Goal: Task Accomplishment & Management: Complete application form

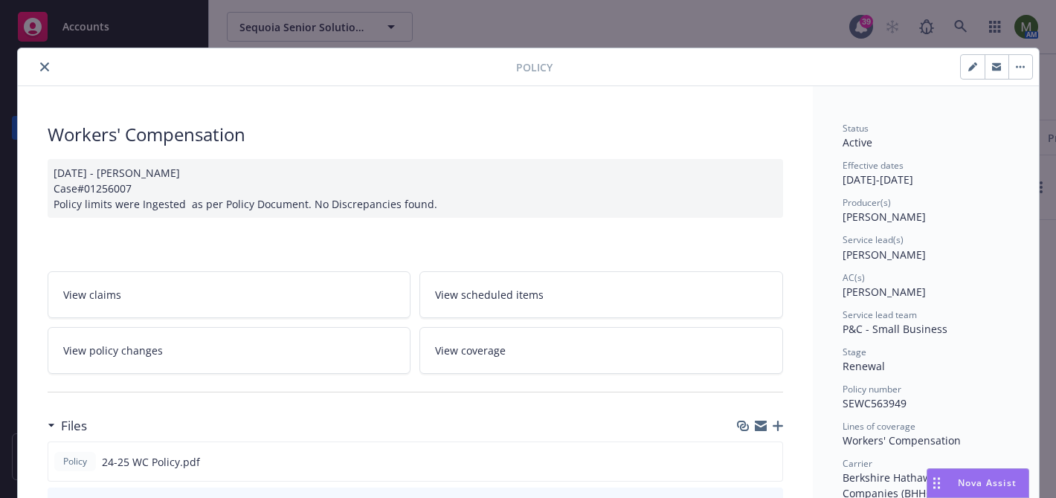
click at [39, 74] on button "close" at bounding box center [45, 67] width 18 height 18
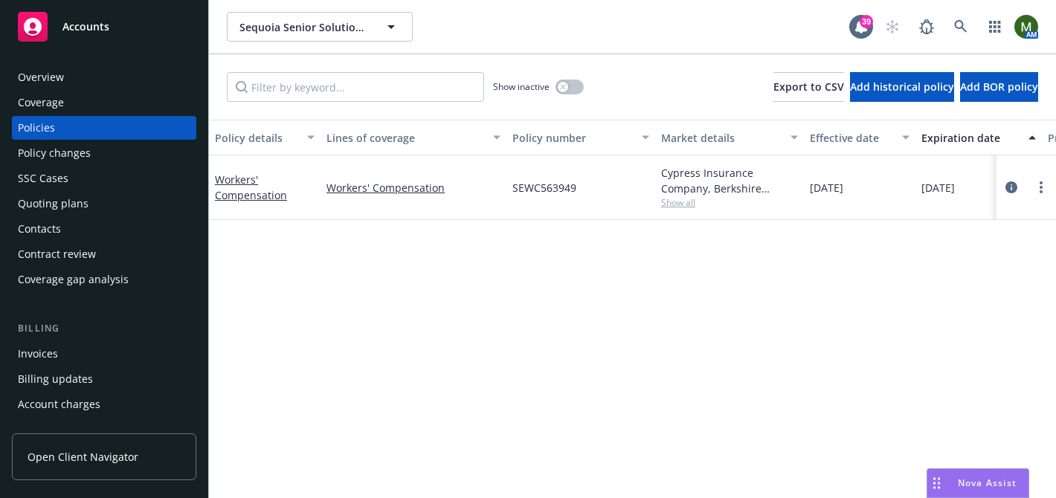
click at [64, 77] on div "Overview" at bounding box center [104, 77] width 173 height 24
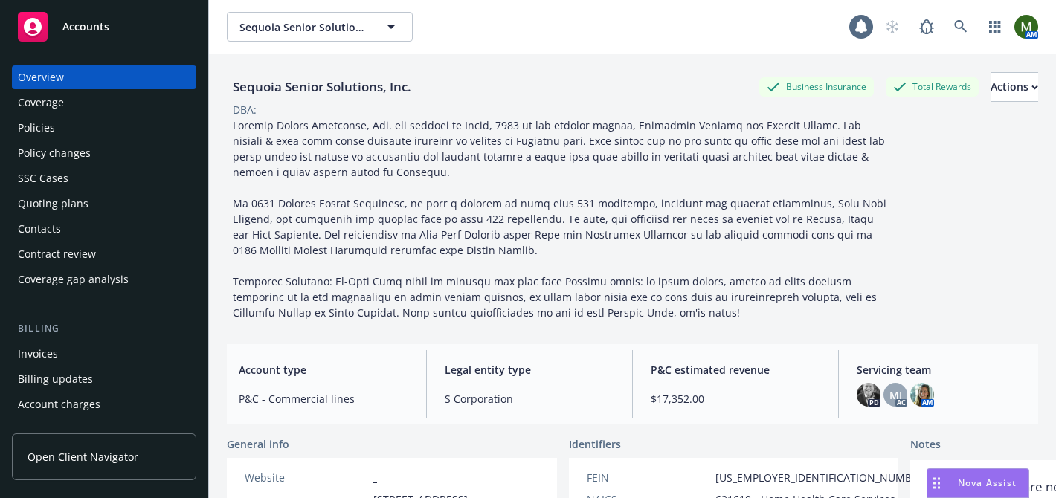
click at [325, 86] on div "Sequoia Senior Solutions, Inc." at bounding box center [322, 86] width 190 height 19
copy div "Sequoia Senior Solutions, Inc."
click at [111, 129] on div "Policies" at bounding box center [104, 128] width 173 height 24
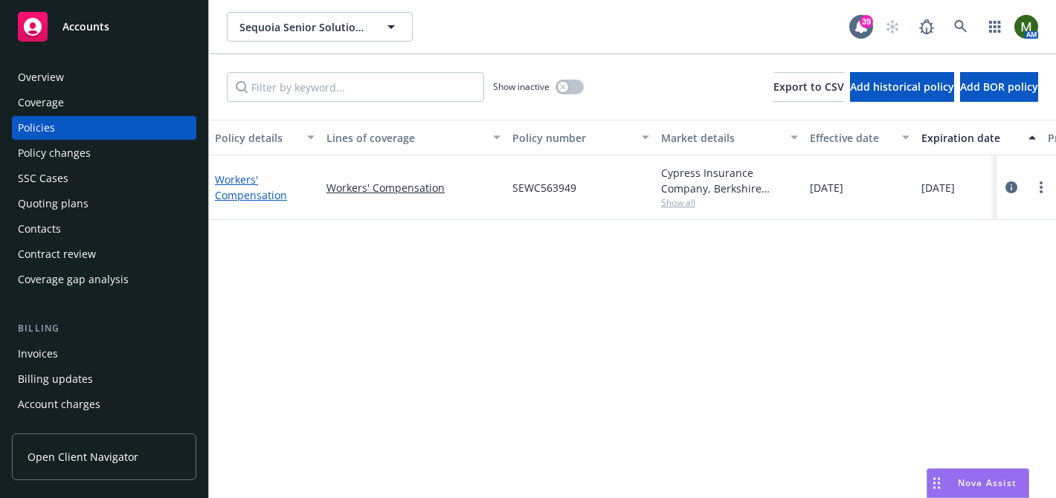
click at [270, 192] on link "Workers' Compensation" at bounding box center [251, 188] width 72 height 30
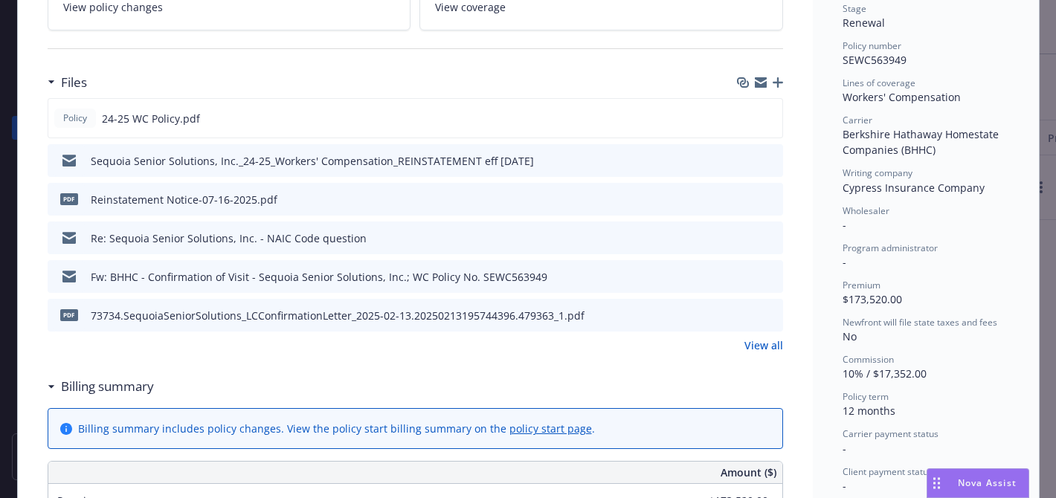
scroll to position [345, 0]
click at [765, 114] on icon "preview file" at bounding box center [768, 116] width 13 height 10
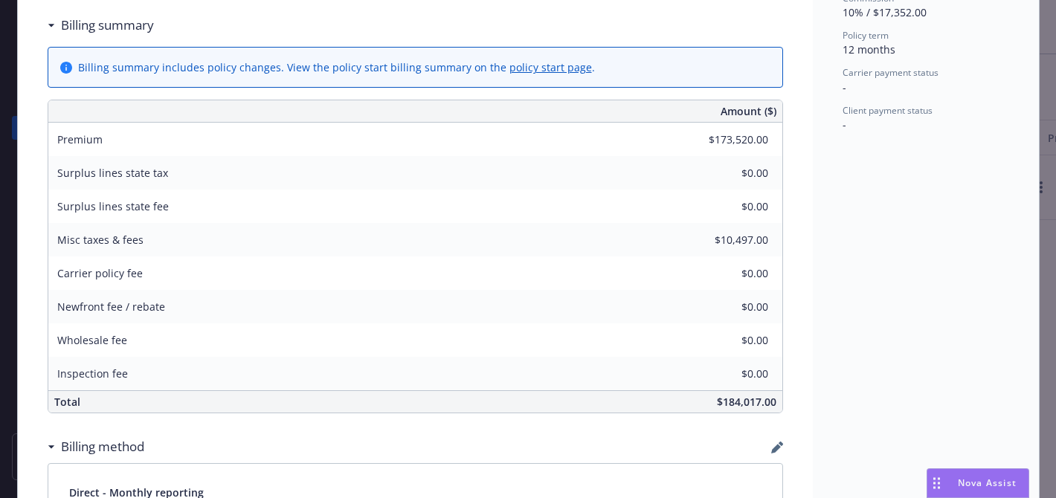
scroll to position [0, 0]
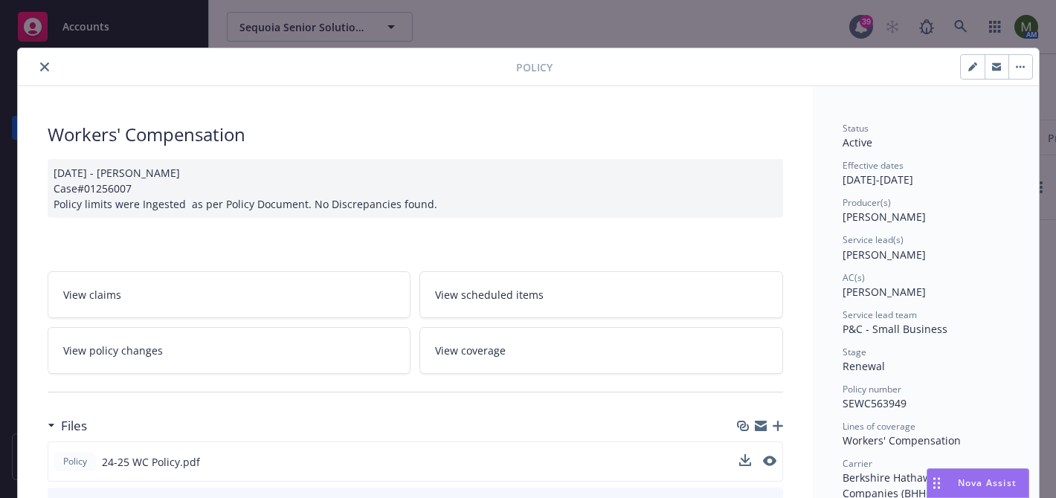
click at [36, 62] on div at bounding box center [270, 67] width 492 height 18
click at [48, 71] on icon "close" at bounding box center [44, 66] width 9 height 9
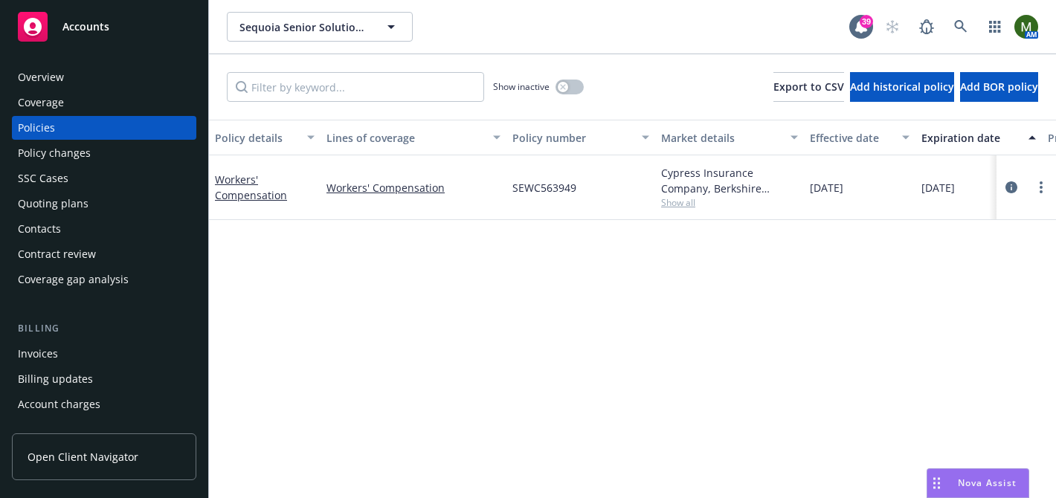
click at [48, 74] on div "Overview" at bounding box center [41, 77] width 46 height 24
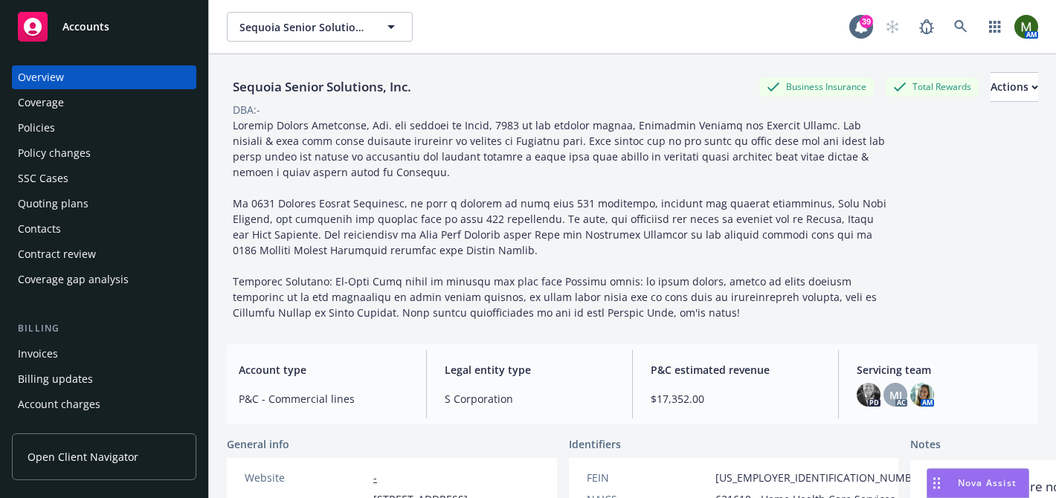
click at [124, 119] on div "Policies" at bounding box center [104, 128] width 173 height 24
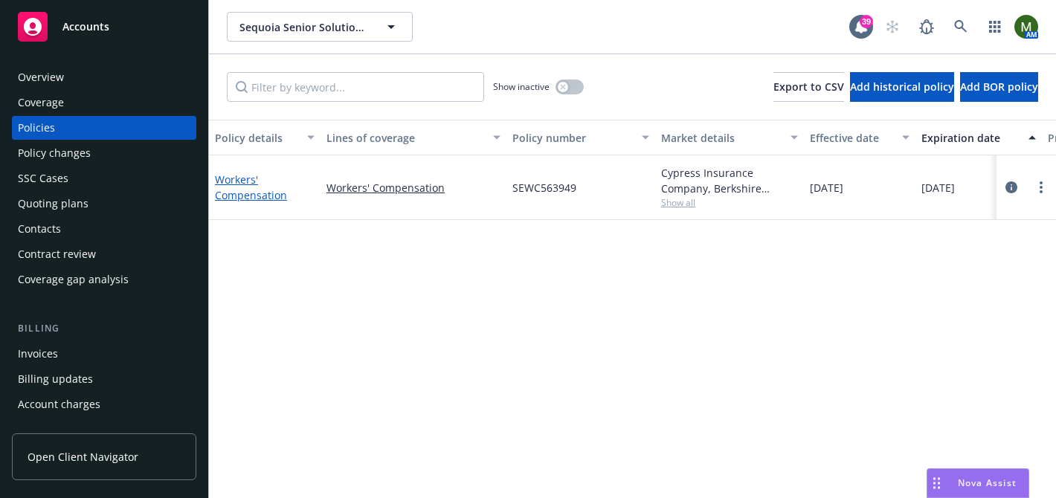
click at [271, 199] on link "Workers' Compensation" at bounding box center [251, 188] width 72 height 30
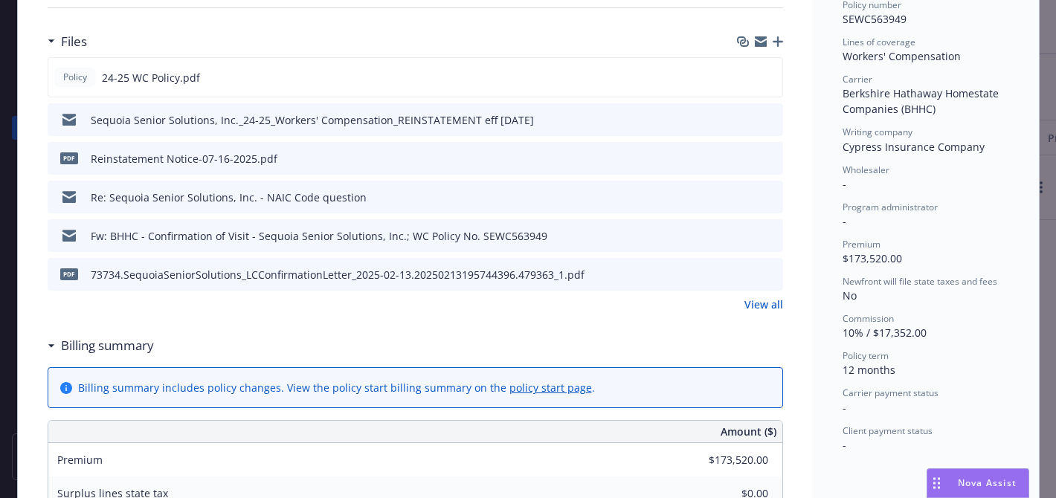
scroll to position [387, 0]
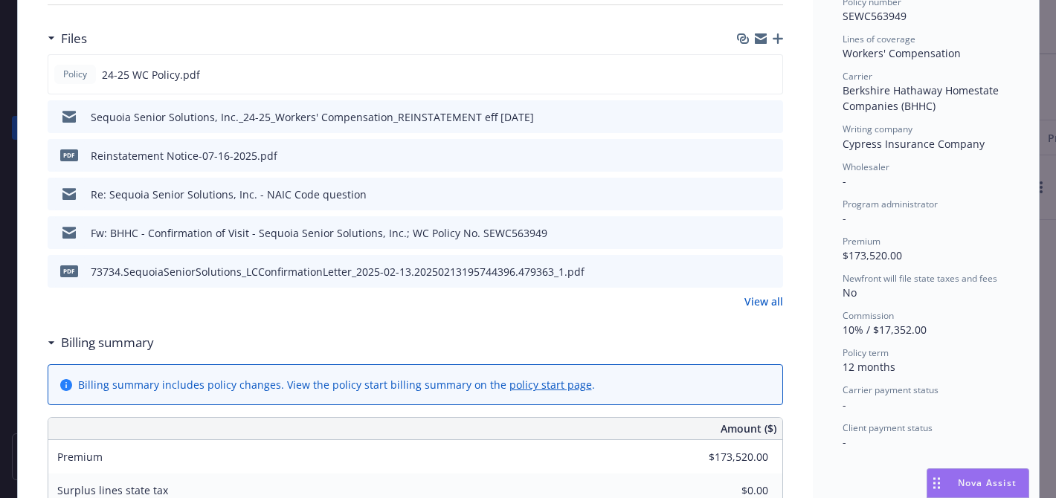
click at [757, 299] on link "View all" at bounding box center [764, 302] width 39 height 16
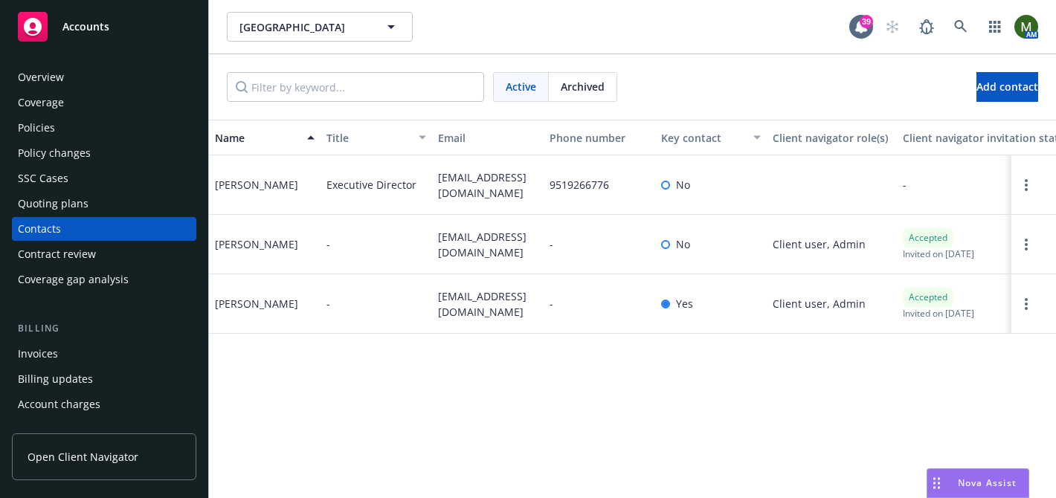
click at [124, 67] on div "Overview" at bounding box center [104, 77] width 173 height 24
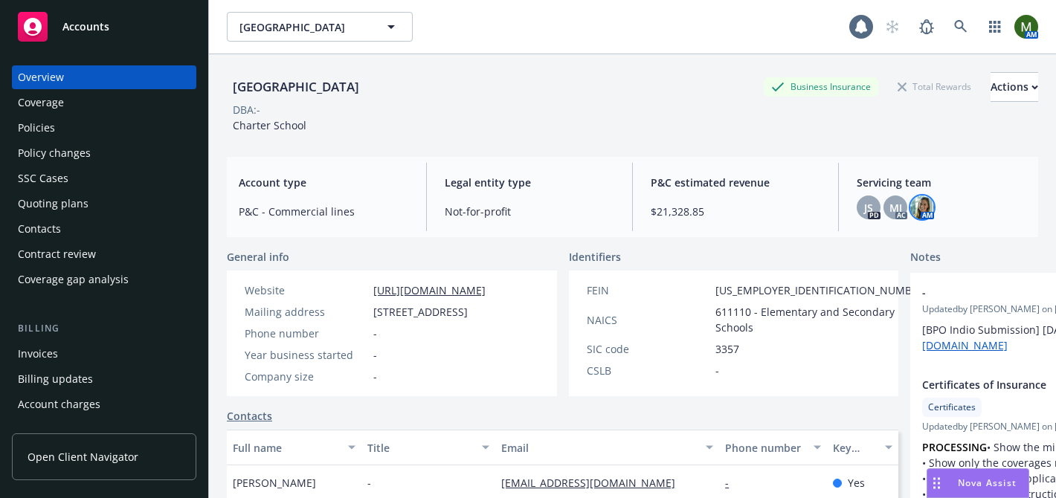
click at [925, 206] on img at bounding box center [922, 208] width 24 height 24
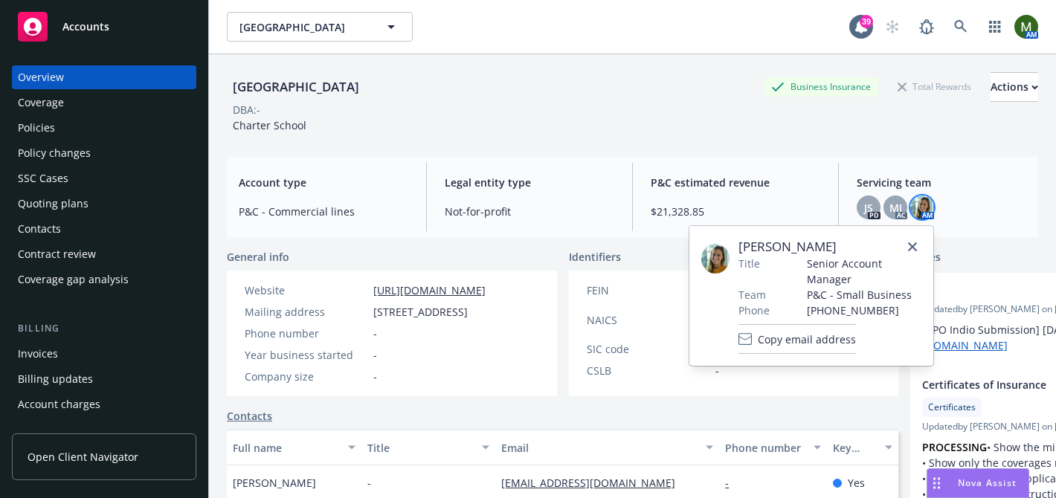
click at [821, 315] on span "(410) 635-9121" at bounding box center [864, 311] width 115 height 16
copy div "(410) 635-9121"
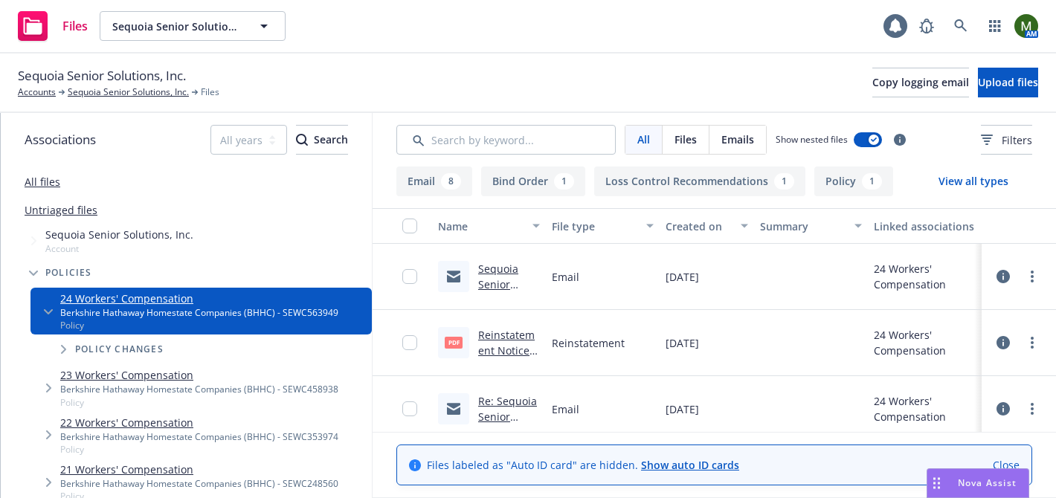
scroll to position [731, 0]
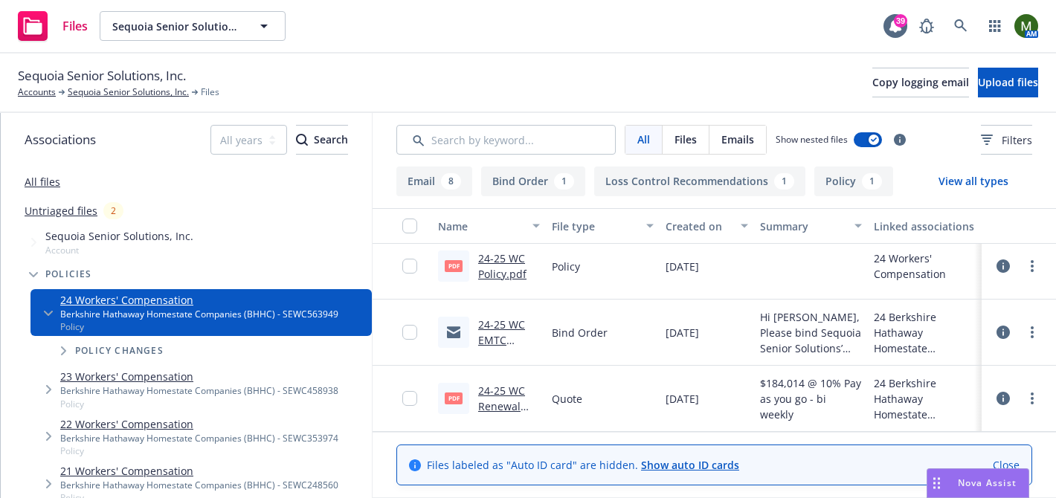
click at [506, 393] on link "24-25 WC Renewal QUOTE from BHHC $184,014 @ 10%.pdf" at bounding box center [506, 430] width 57 height 92
click at [960, 23] on icon at bounding box center [960, 25] width 13 height 13
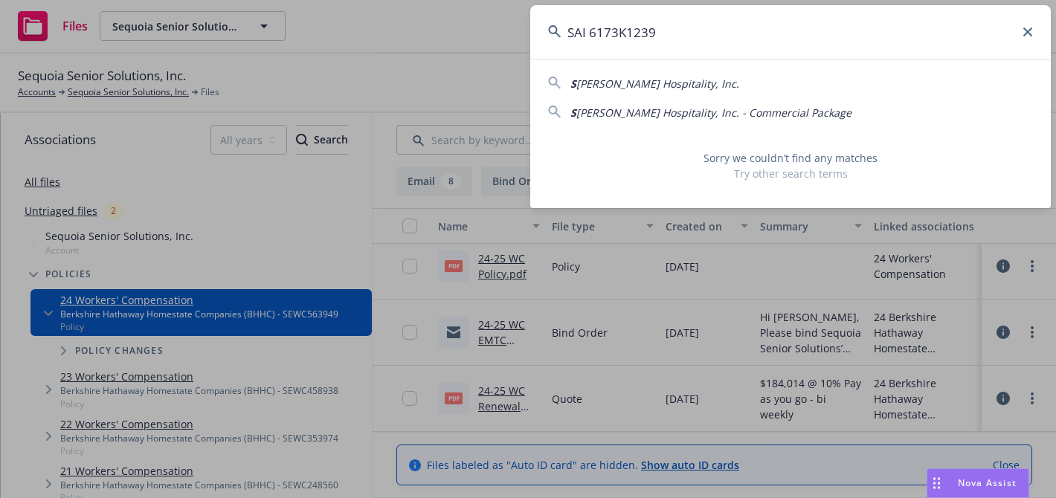
drag, startPoint x: 592, startPoint y: 34, endPoint x: 552, endPoint y: 31, distance: 40.3
click at [552, 31] on div "SAI 6173K1239" at bounding box center [790, 32] width 521 height 54
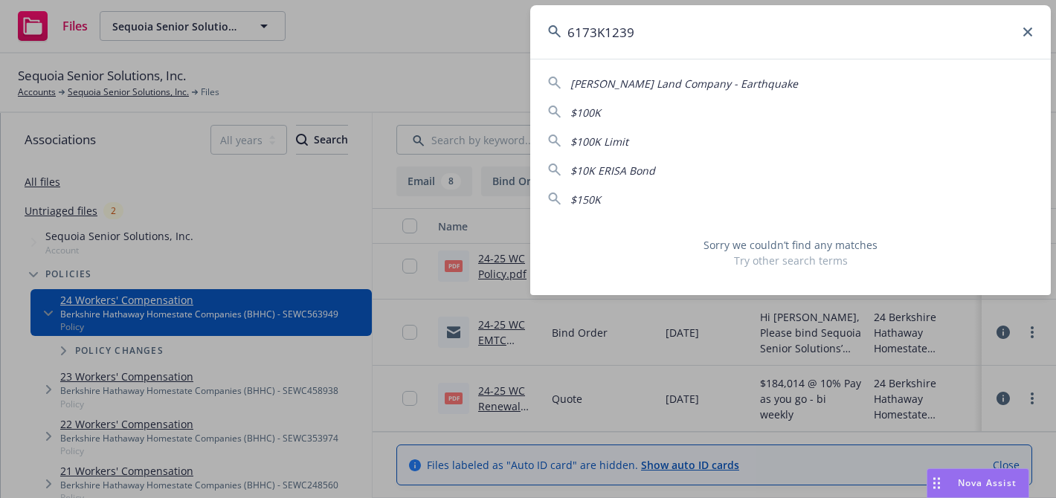
click at [617, 33] on input "6173K1239" at bounding box center [790, 32] width 521 height 54
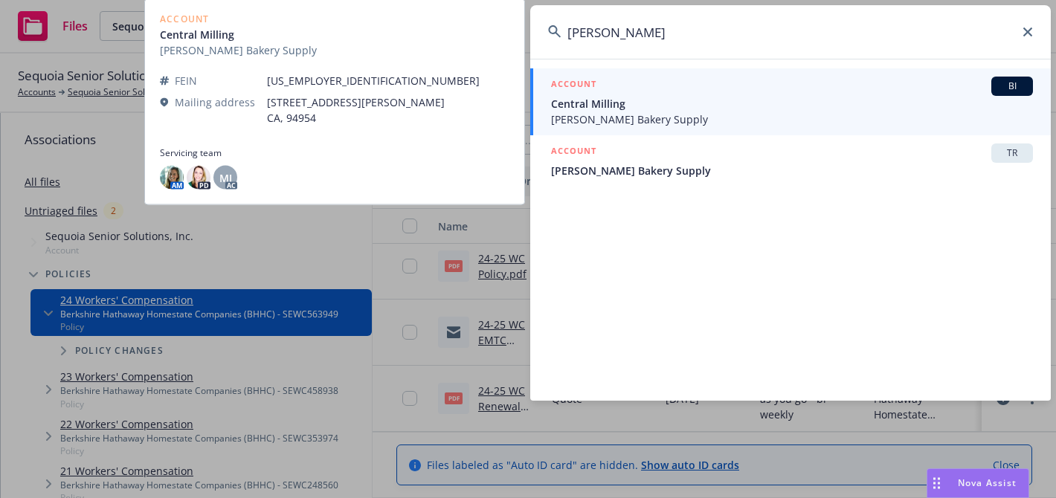
type input "keith gusto"
click at [621, 100] on span "Central Milling" at bounding box center [792, 104] width 482 height 16
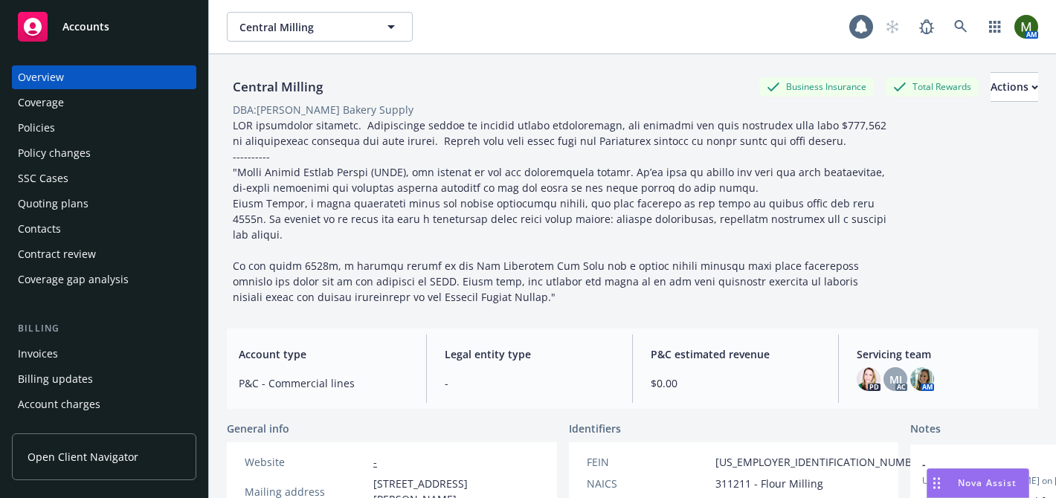
click at [100, 134] on div "Policies" at bounding box center [104, 128] width 173 height 24
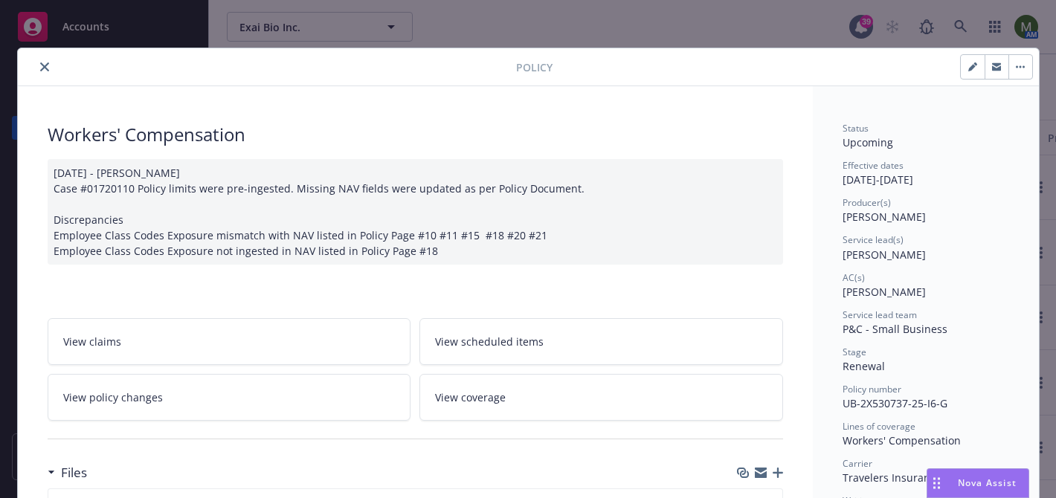
click at [47, 68] on icon "close" at bounding box center [44, 66] width 9 height 9
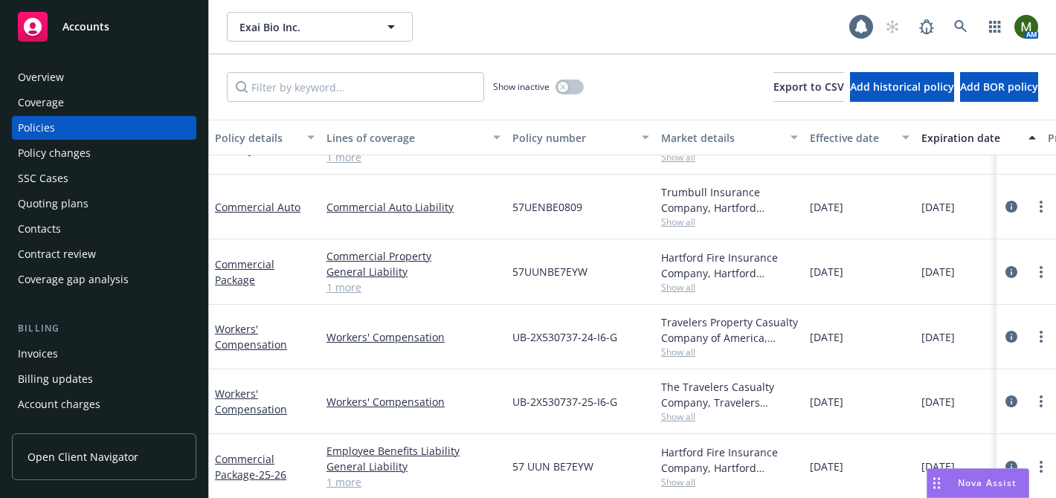
scroll to position [172, 0]
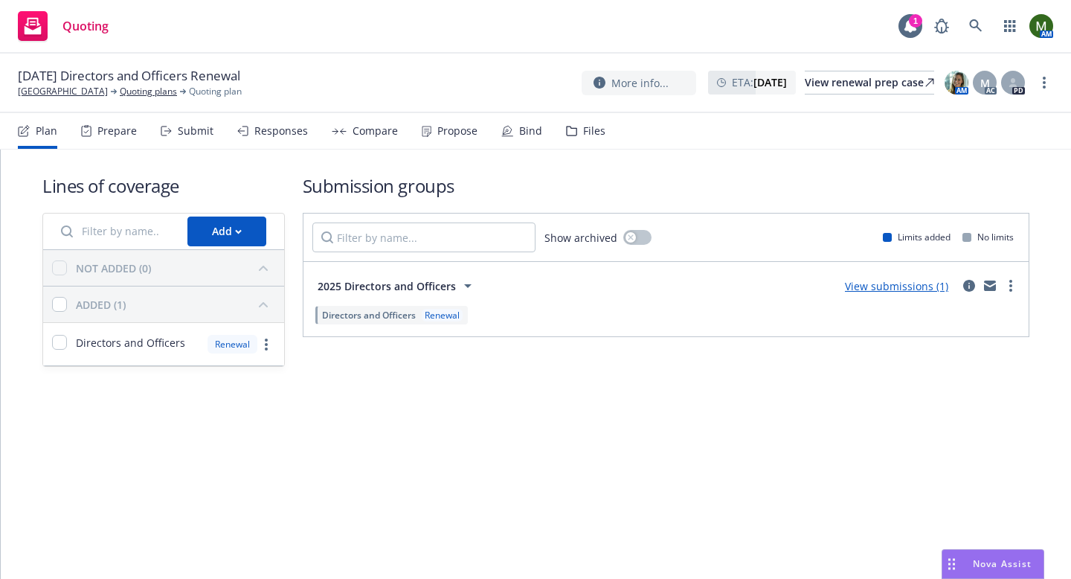
click at [285, 140] on div "Responses" at bounding box center [272, 131] width 71 height 36
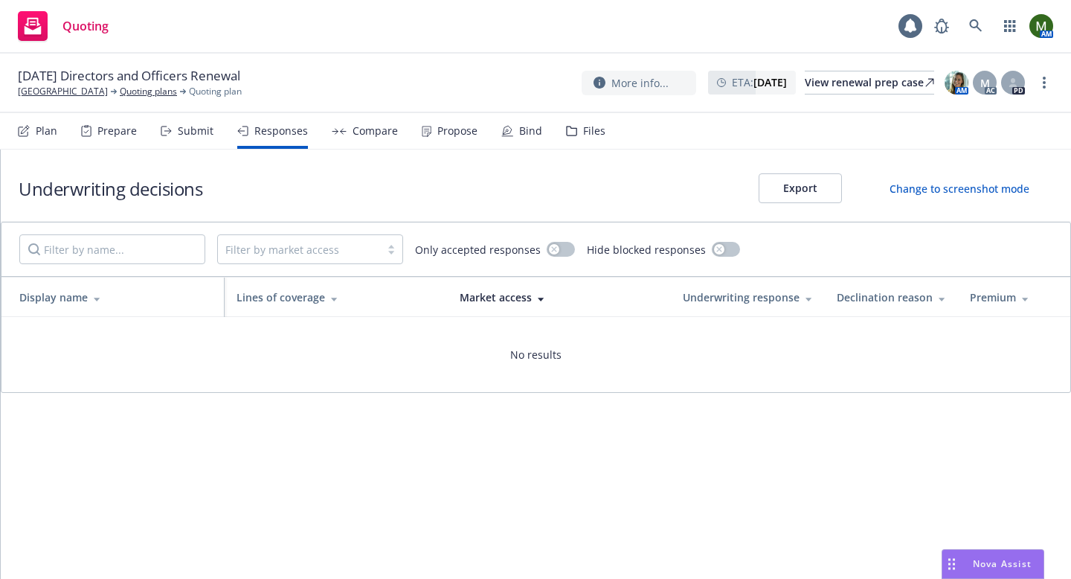
click at [199, 128] on div "Submit" at bounding box center [196, 131] width 36 height 12
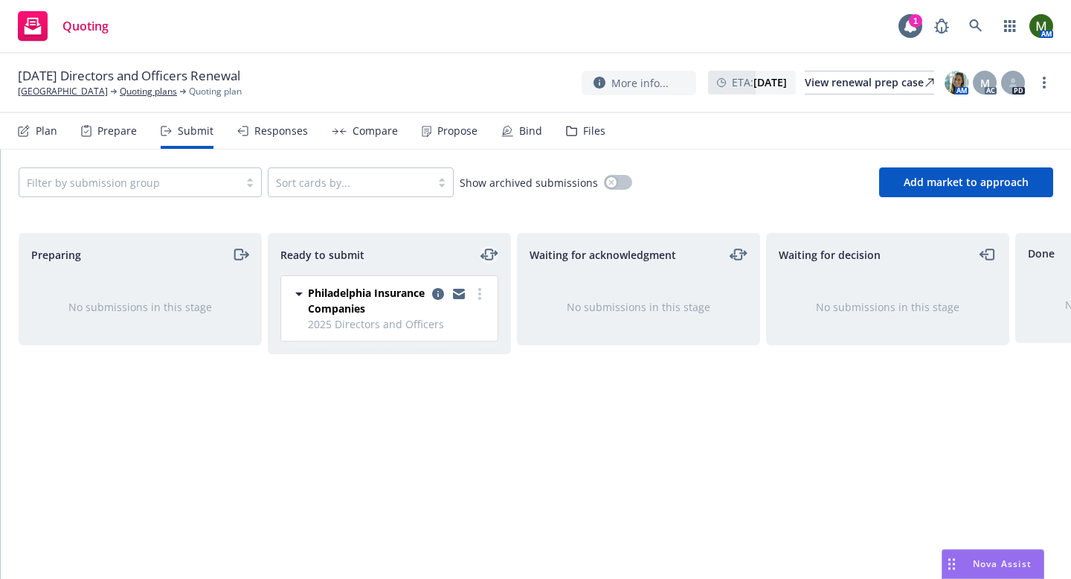
click at [486, 249] on icon "moveLeftRight" at bounding box center [489, 254] width 7 height 10
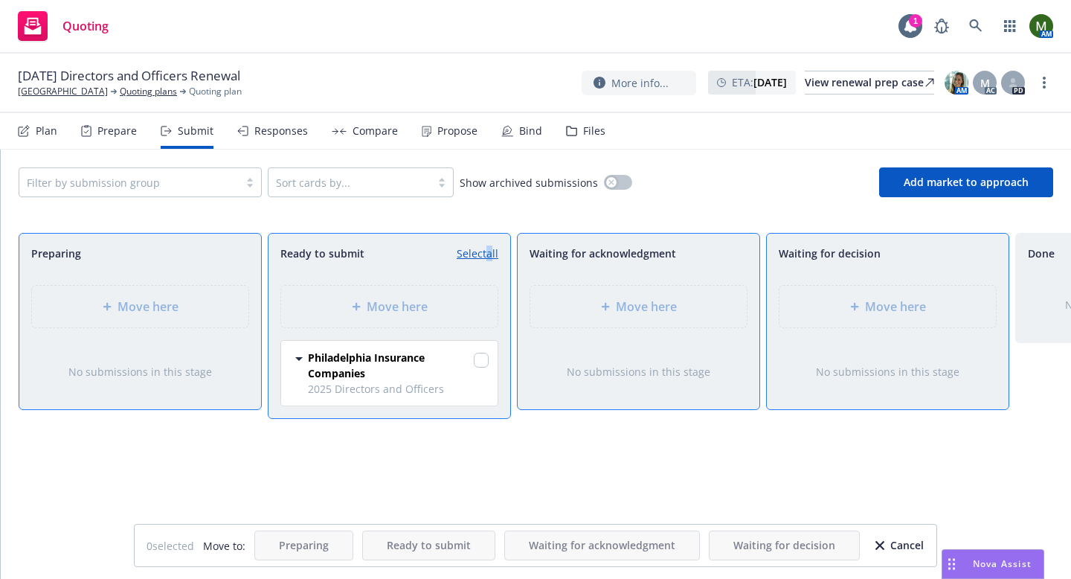
click at [486, 249] on link "Select all" at bounding box center [478, 253] width 42 height 16
checkbox input "true"
click at [874, 311] on span "Move here" at bounding box center [895, 307] width 61 height 18
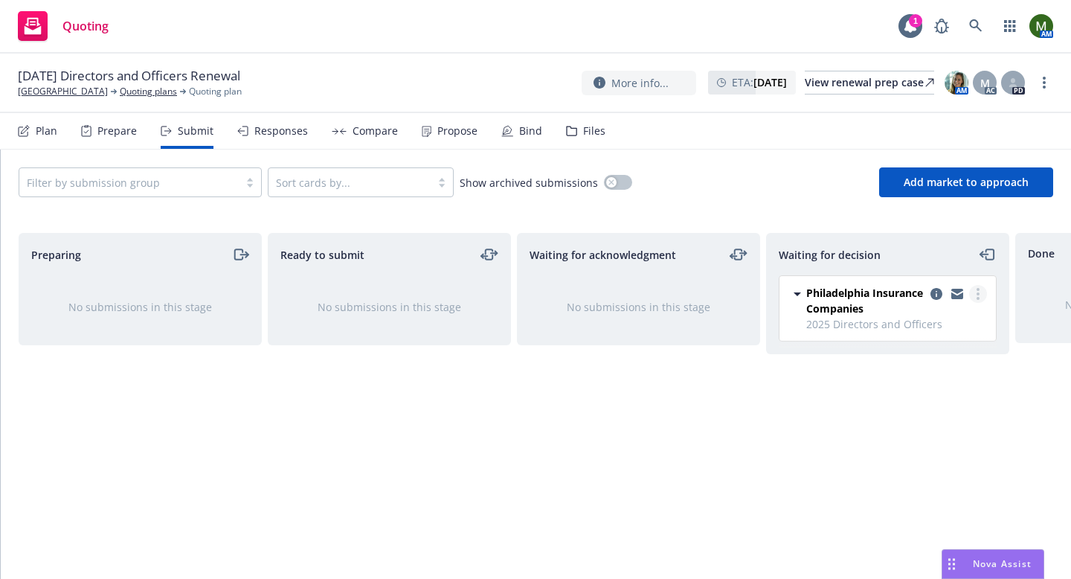
click at [983, 295] on link "more" at bounding box center [978, 294] width 18 height 18
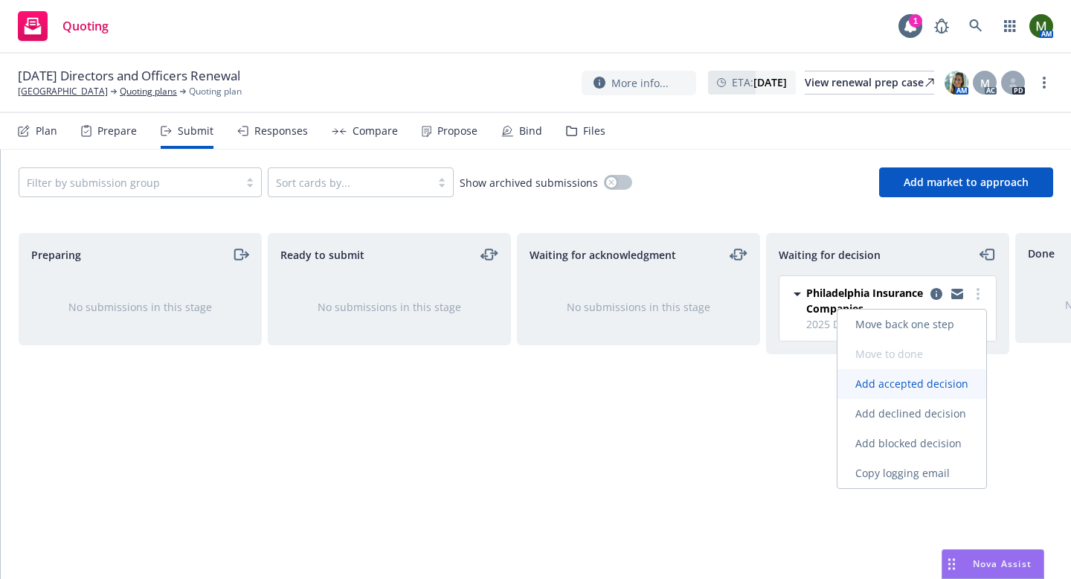
click at [924, 382] on span "Add accepted decision" at bounding box center [911, 383] width 149 height 14
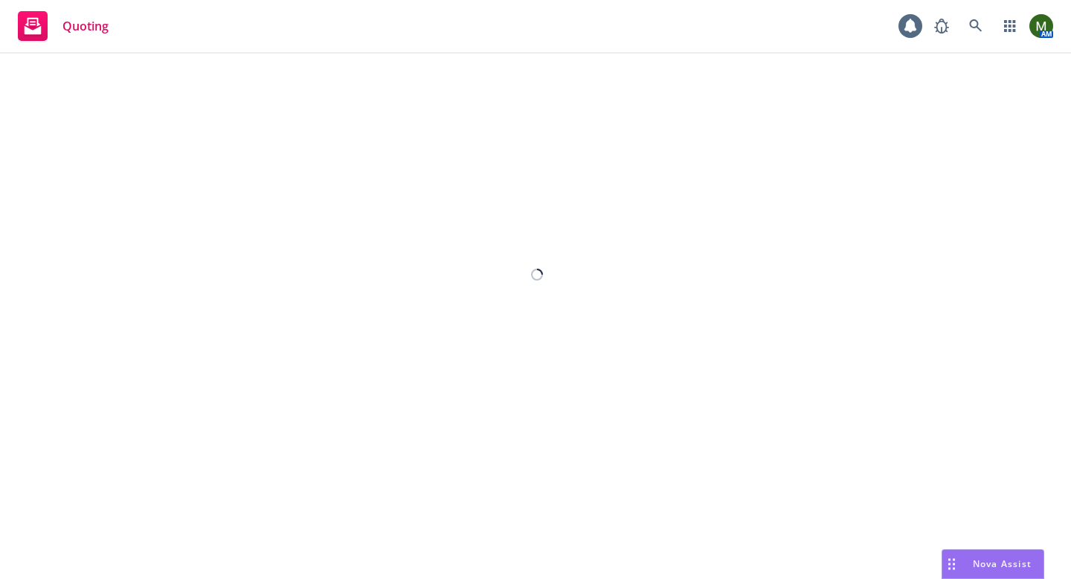
select select "12"
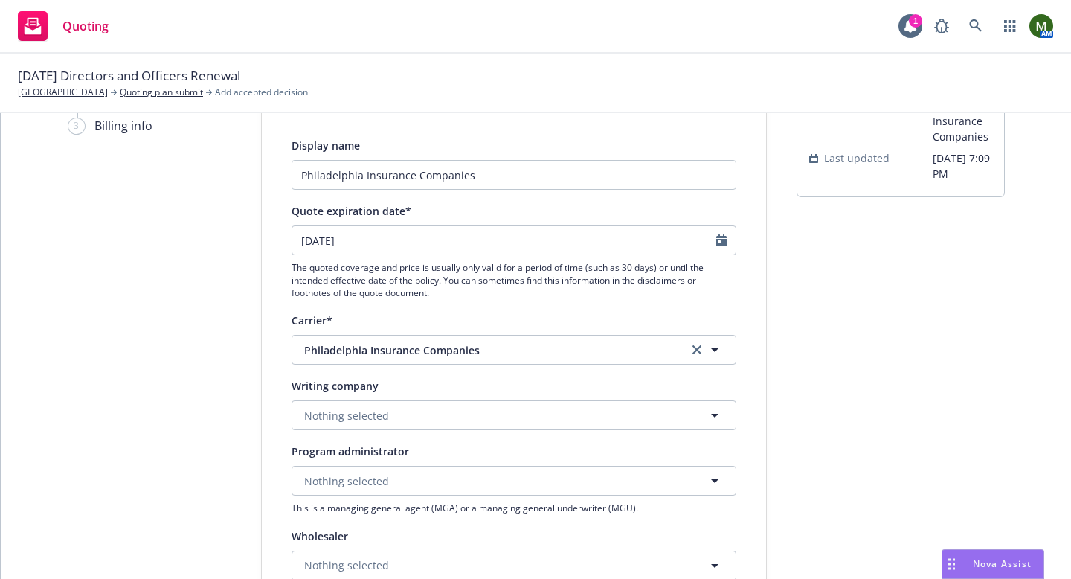
scroll to position [80, 0]
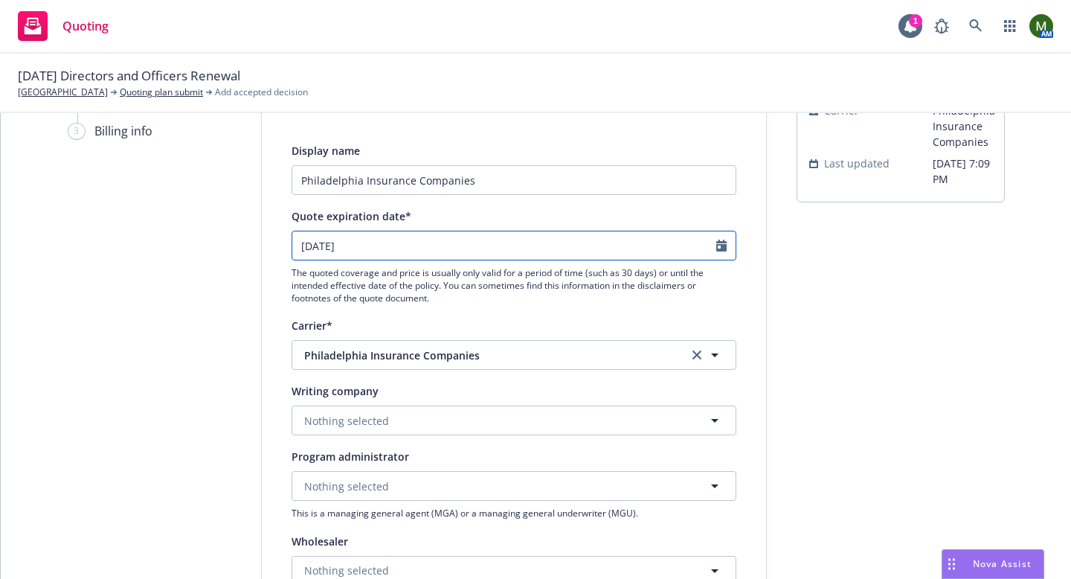
click at [477, 251] on input "09/24/2025" at bounding box center [504, 245] width 424 height 28
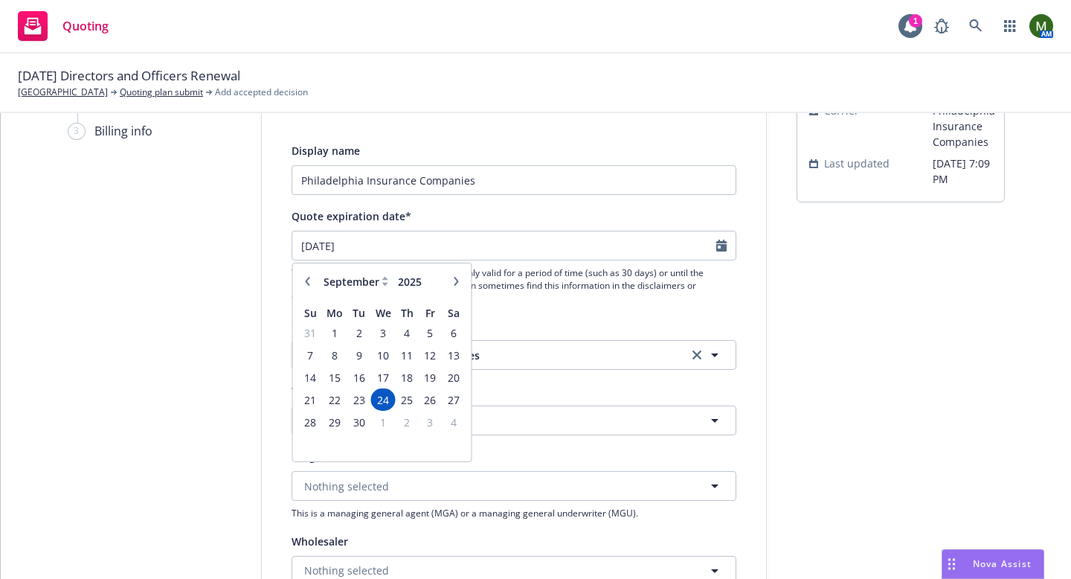
click at [454, 285] on icon "button" at bounding box center [456, 281] width 4 height 9
select select "10"
click at [397, 401] on span "23" at bounding box center [407, 399] width 20 height 19
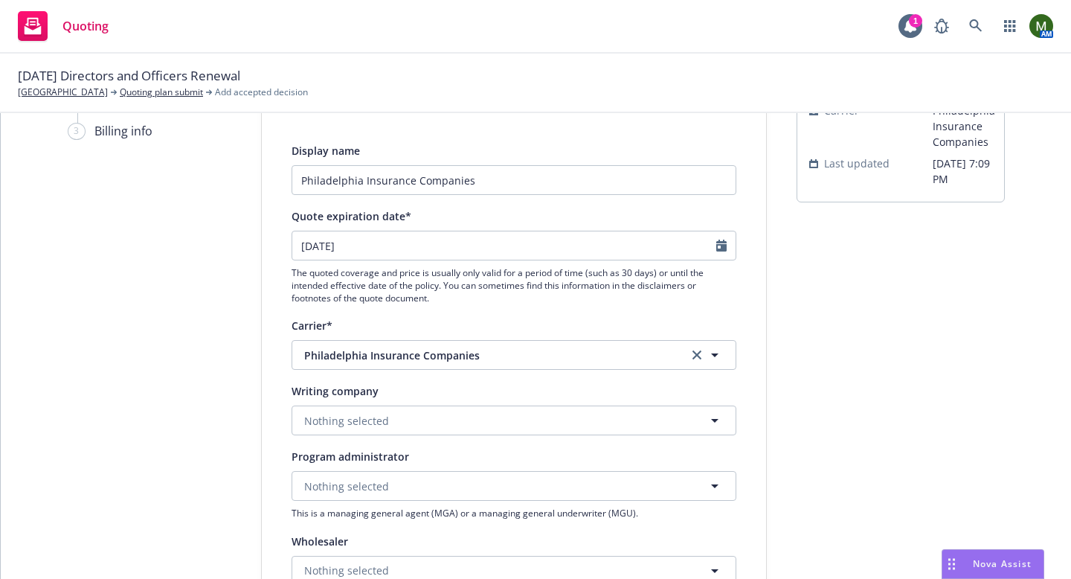
type input "10/23/2025"
click at [393, 431] on button "Nothing selected" at bounding box center [514, 420] width 445 height 30
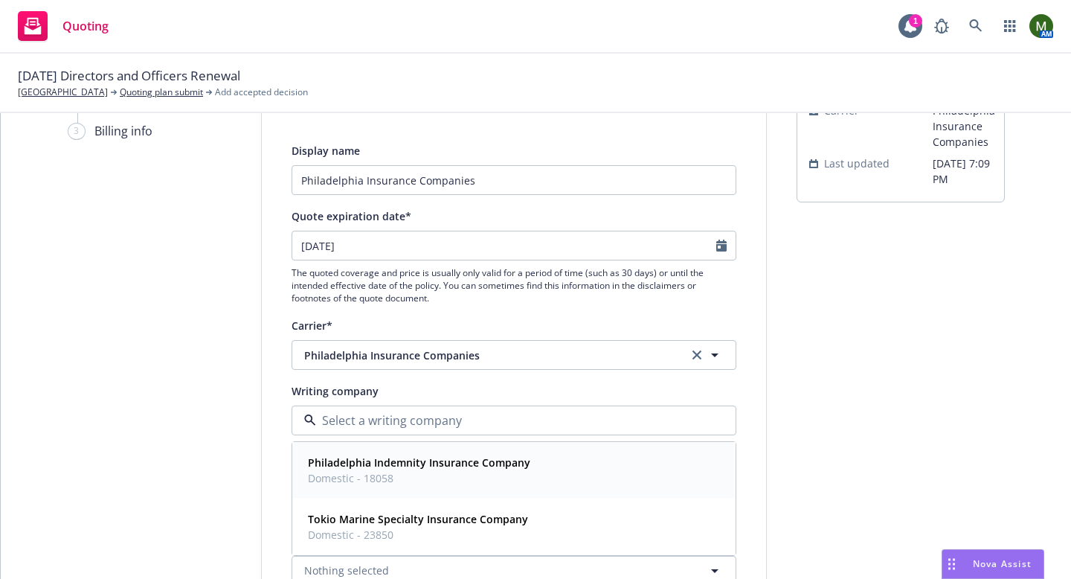
click at [389, 462] on strong "Philadelphia Indemnity Insurance Company" at bounding box center [419, 462] width 222 height 14
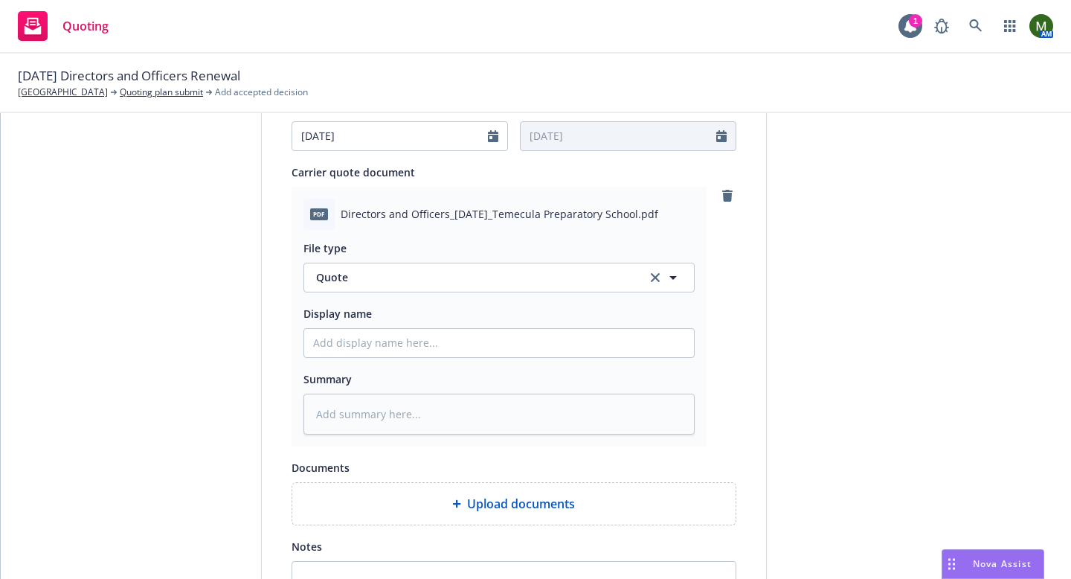
scroll to position [807, 0]
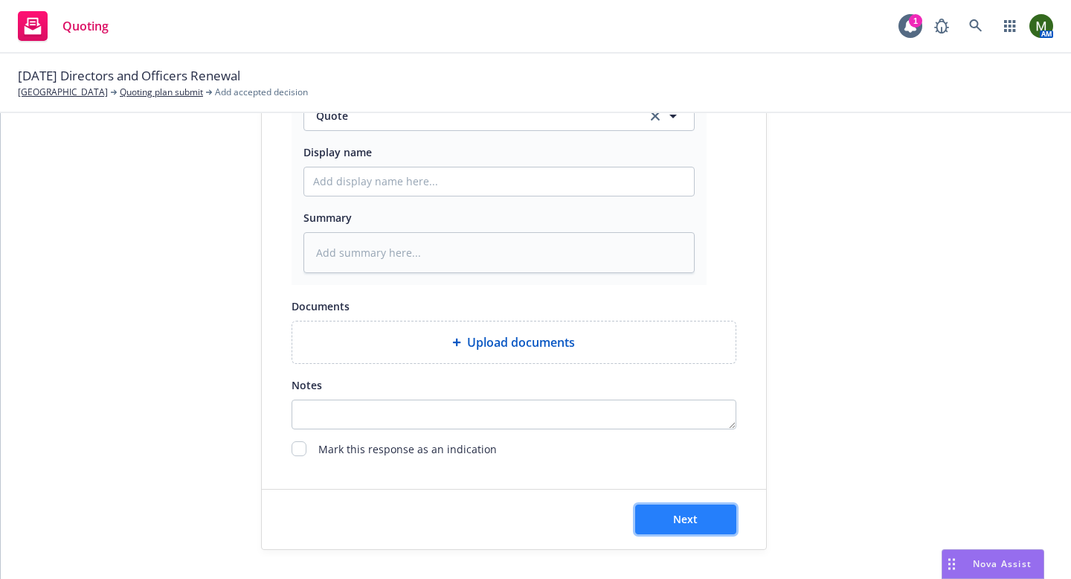
click at [648, 515] on button "Next" at bounding box center [685, 519] width 101 height 30
type textarea "x"
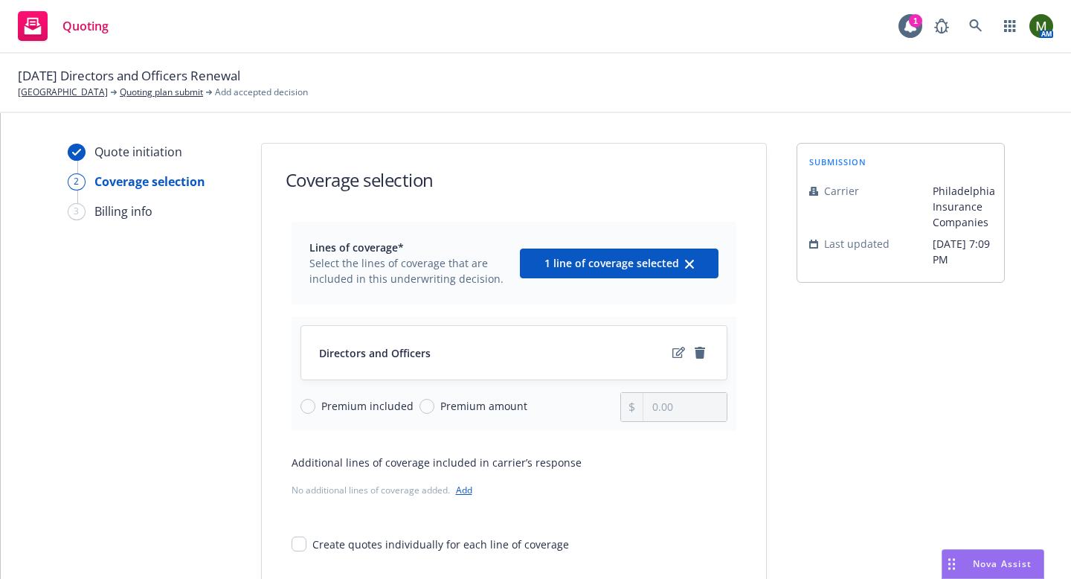
scroll to position [94, 0]
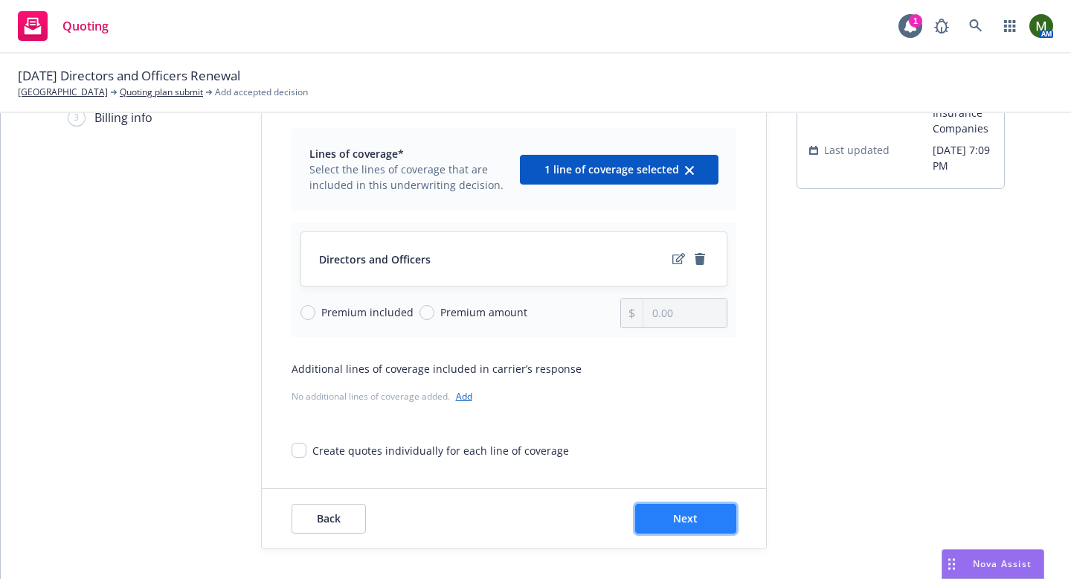
click at [669, 516] on button "Next" at bounding box center [685, 519] width 101 height 30
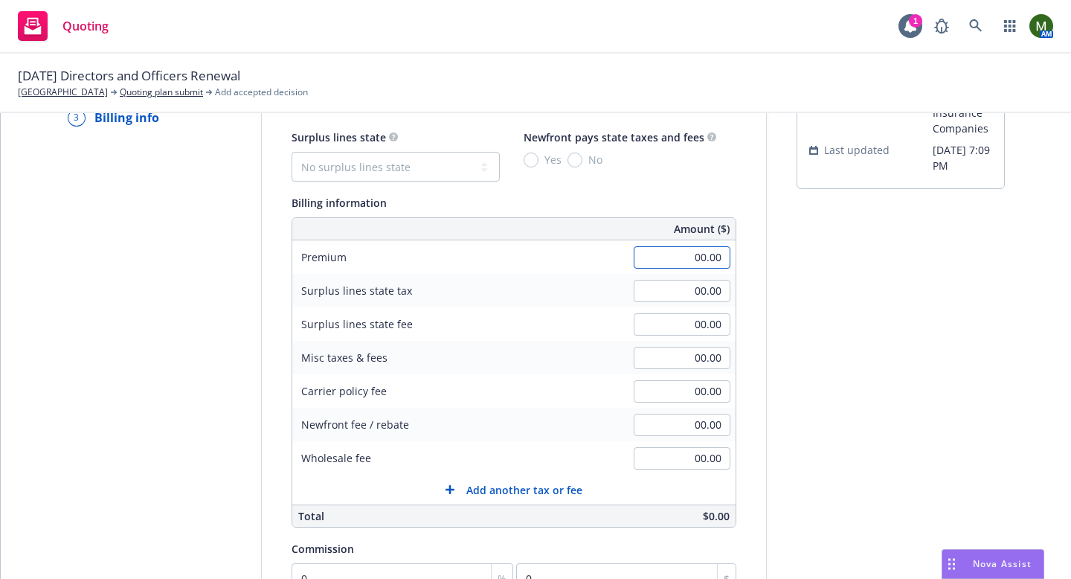
click at [680, 263] on input "00.00" at bounding box center [682, 257] width 97 height 22
type input "1,250.00"
click at [829, 339] on div "submission Carrier Philadelphia Insurance Companies Last updated 8/25, 7:09 PM" at bounding box center [901, 429] width 208 height 761
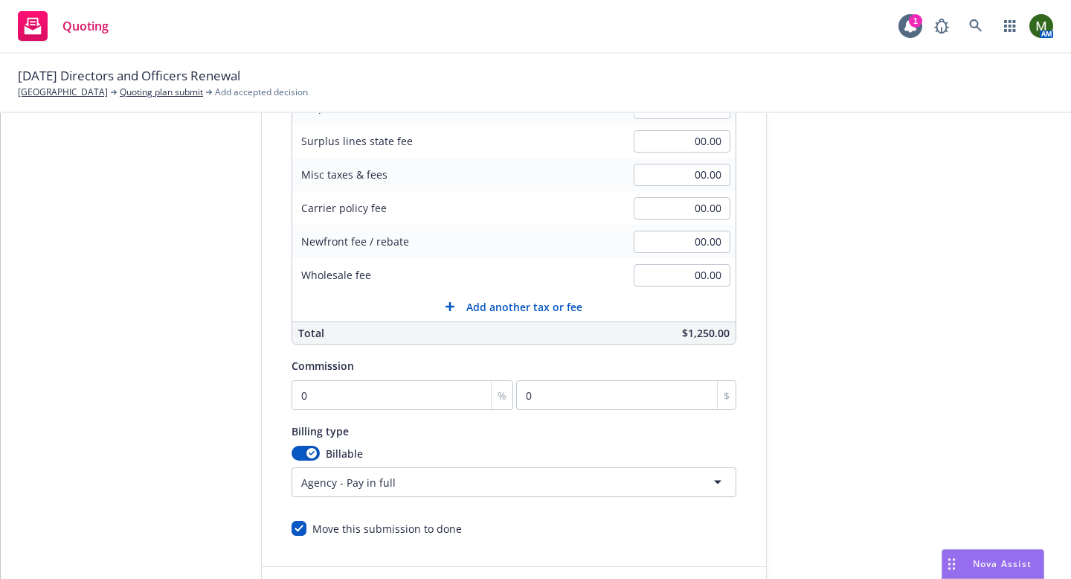
scroll to position [309, 0]
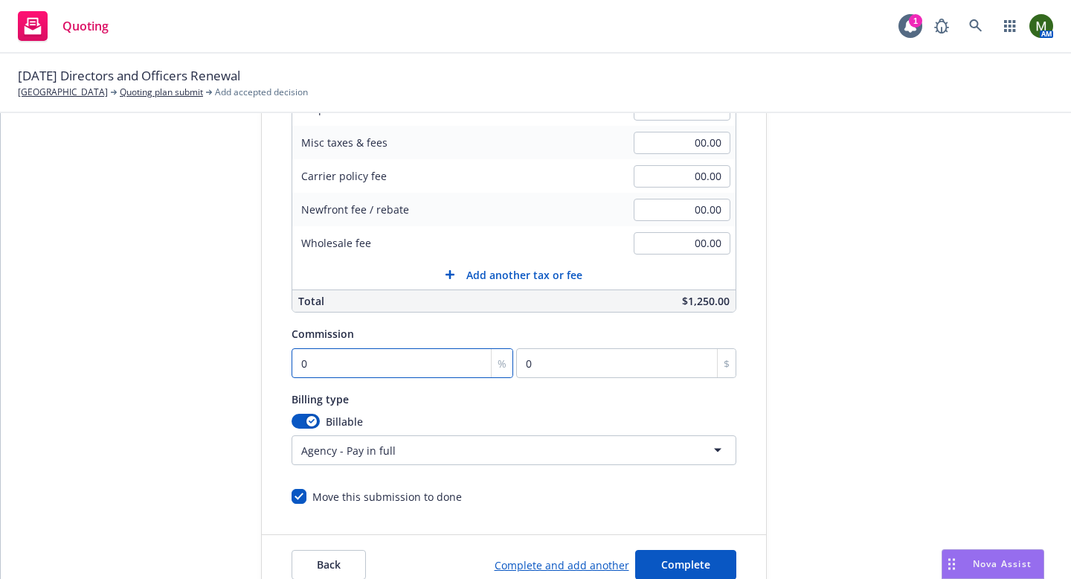
click at [411, 360] on input "0" at bounding box center [403, 363] width 222 height 30
type input "1"
type input "12.5"
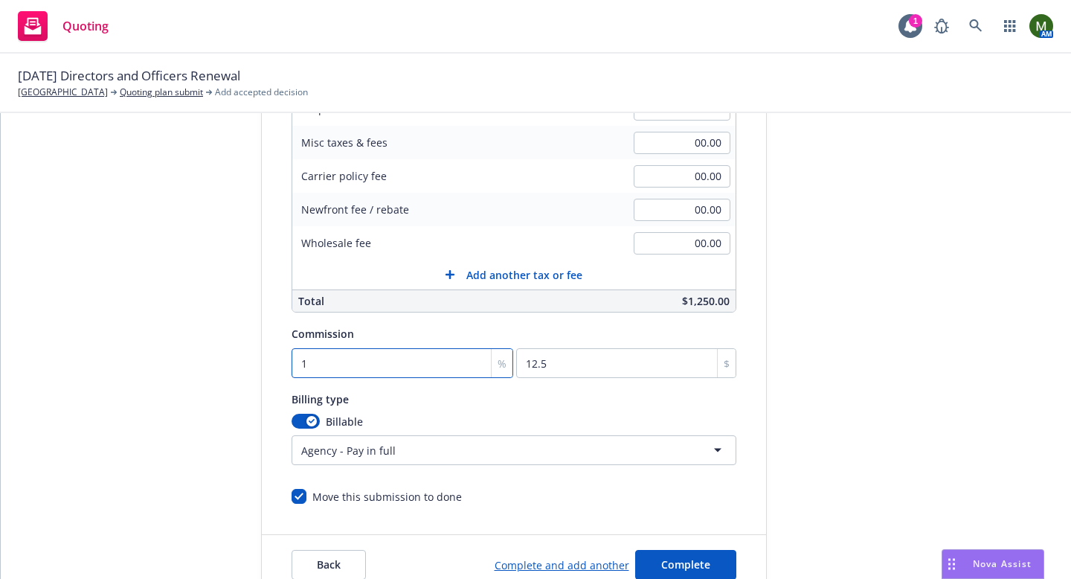
type input "15"
type input "187.5"
type input "15"
click at [337, 455] on html "Quoting 1 AM 09/23/25 Directors and Officers Renewal Temecula Preparatory Schoo…" at bounding box center [535, 289] width 1071 height 579
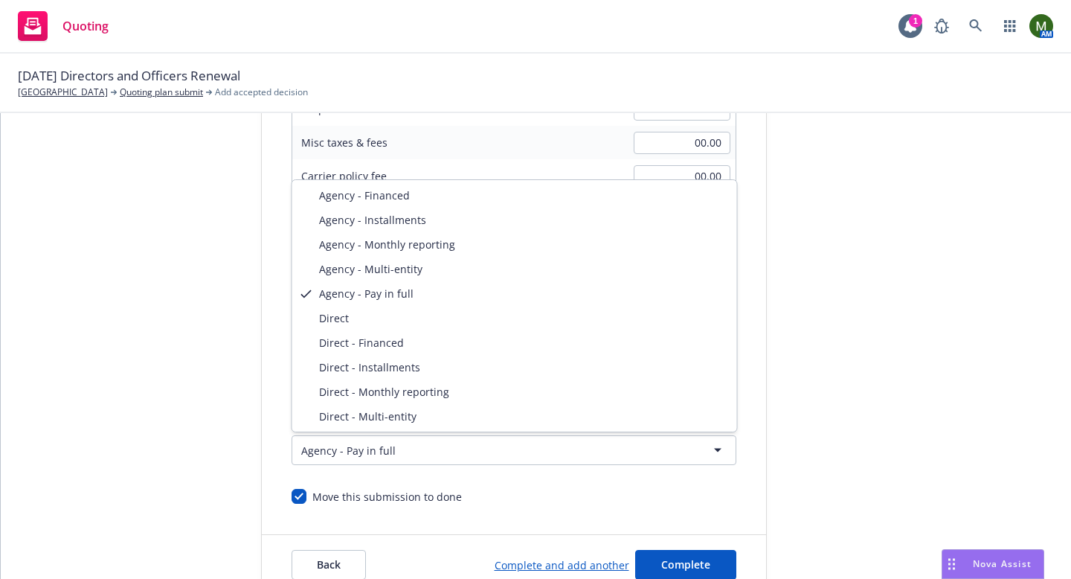
select select "DIRECT"
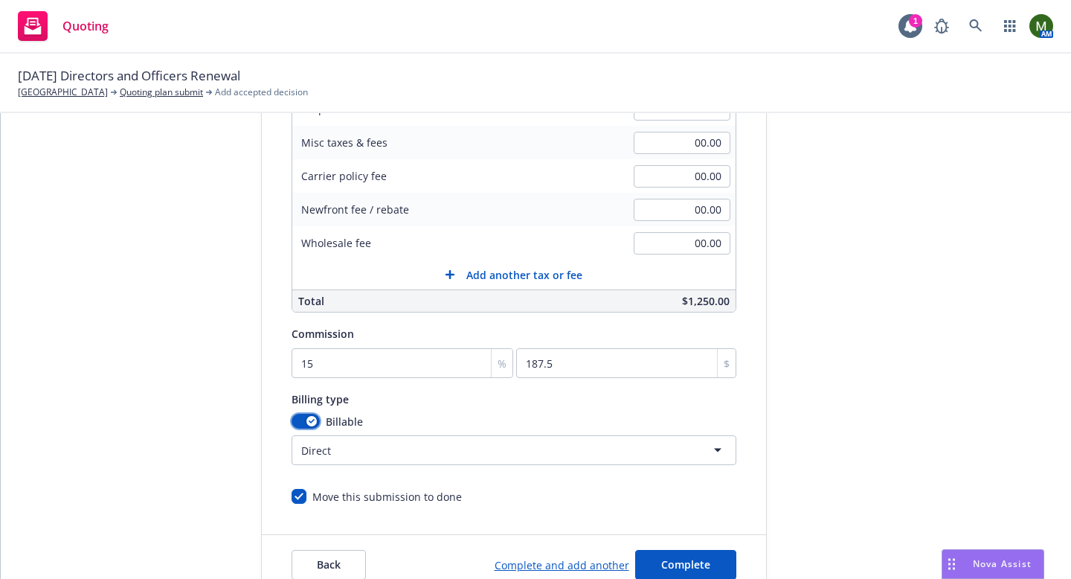
click at [299, 423] on button "button" at bounding box center [306, 421] width 28 height 15
select select
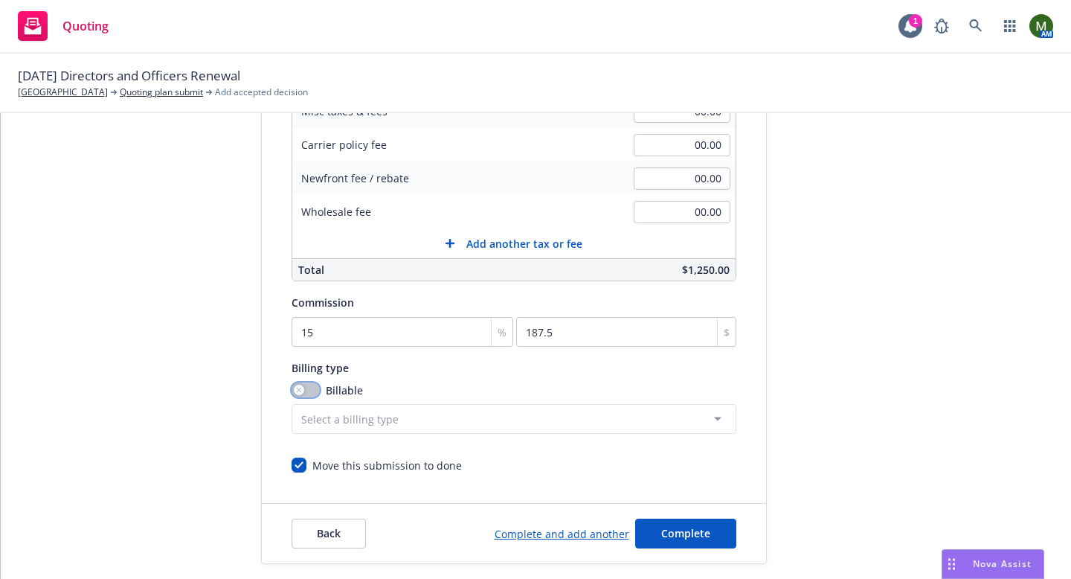
scroll to position [355, 0]
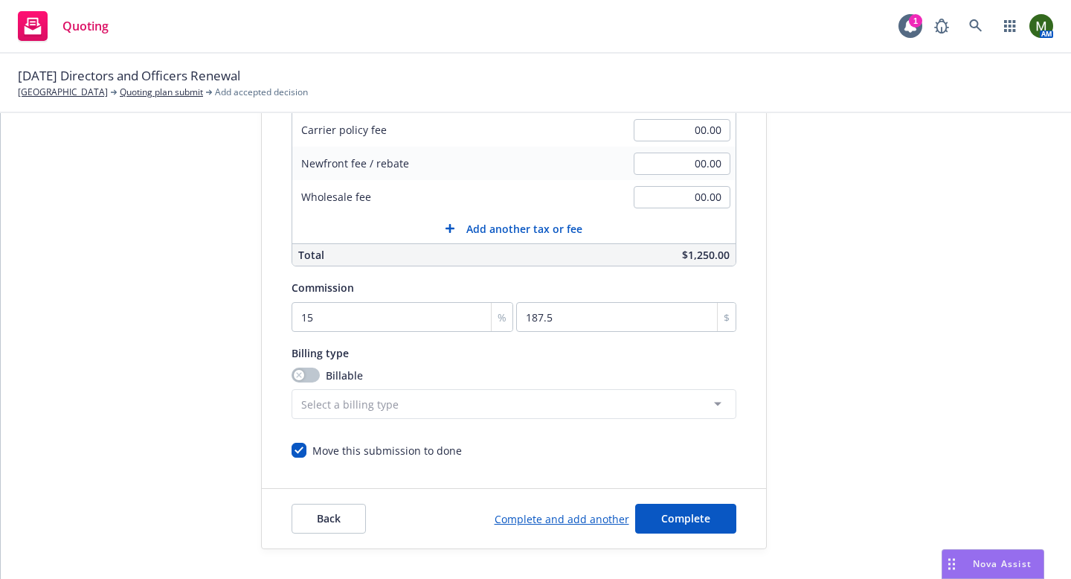
click at [693, 500] on div "Back Complete and add another Complete" at bounding box center [514, 519] width 504 height 60
click at [693, 512] on span "Complete" at bounding box center [685, 518] width 49 height 14
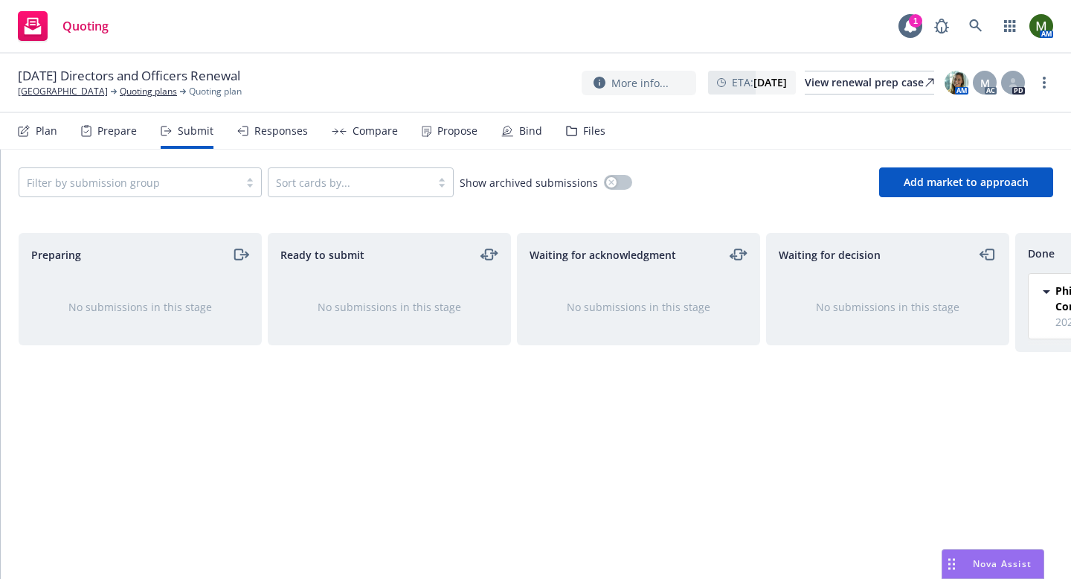
click at [568, 135] on icon at bounding box center [572, 130] width 10 height 9
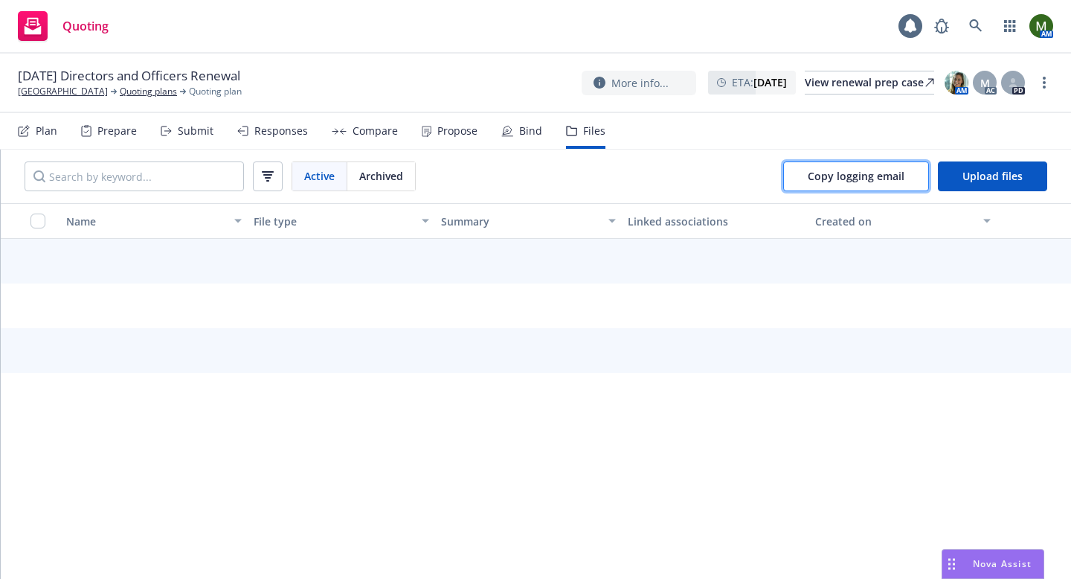
click at [836, 174] on span "Copy logging email" at bounding box center [856, 176] width 97 height 14
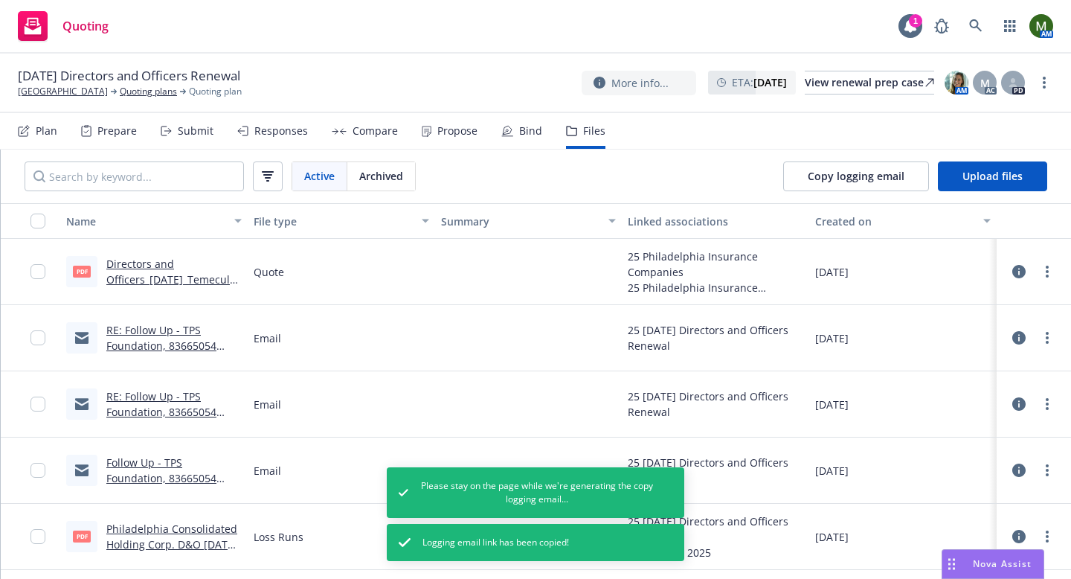
click at [446, 134] on div "Propose" at bounding box center [457, 131] width 40 height 12
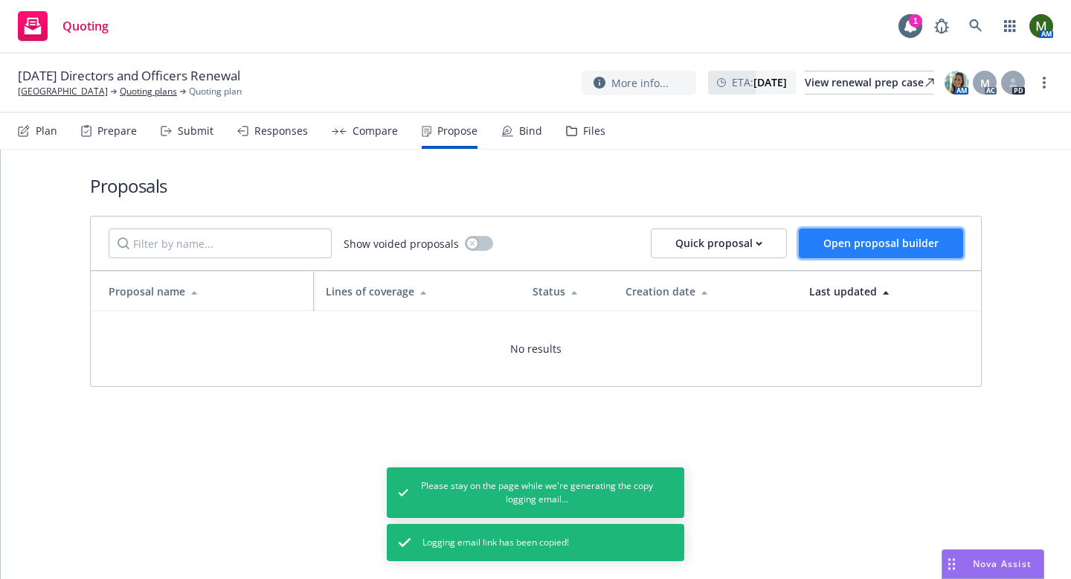
click at [854, 257] on button "Open proposal builder" at bounding box center [881, 243] width 164 height 30
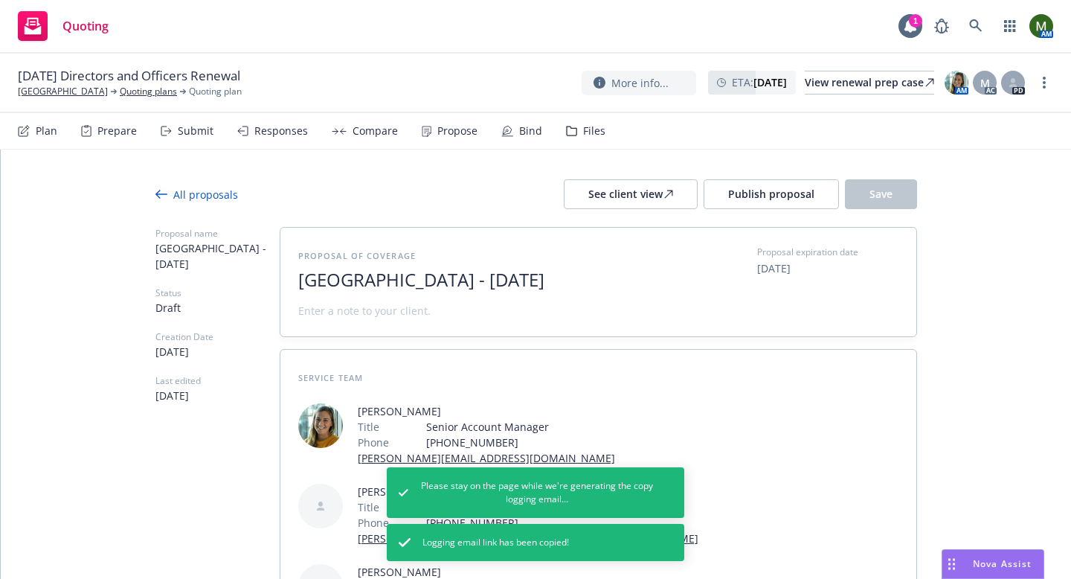
click at [576, 284] on span "Temecula Preparatory School - August 2025" at bounding box center [480, 280] width 364 height 22
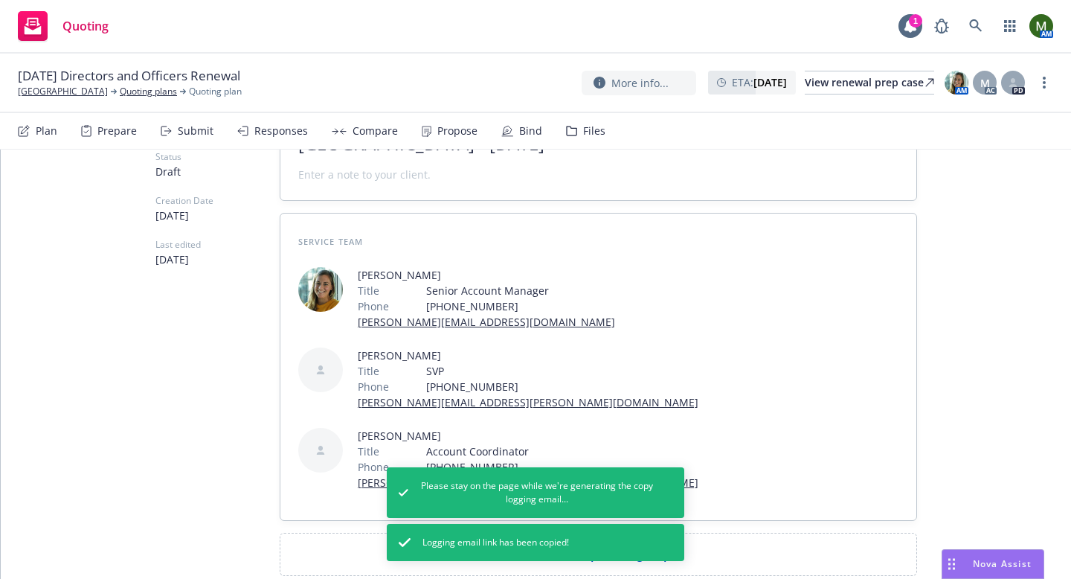
scroll to position [163, 0]
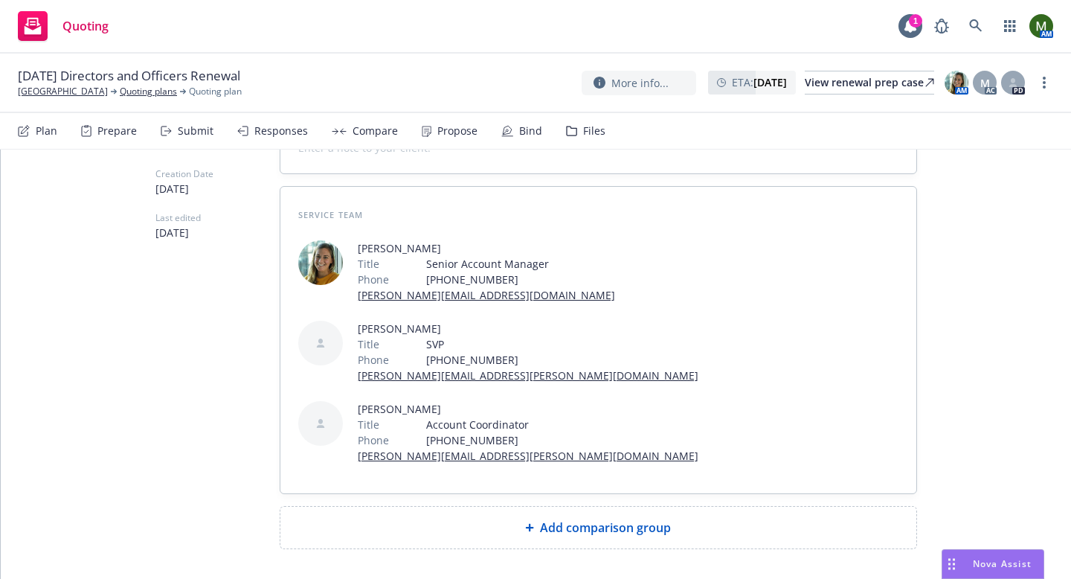
click at [569, 506] on div "Add comparison group" at bounding box center [598, 527] width 636 height 42
type textarea "x"
click at [557, 524] on span at bounding box center [598, 533] width 600 height 18
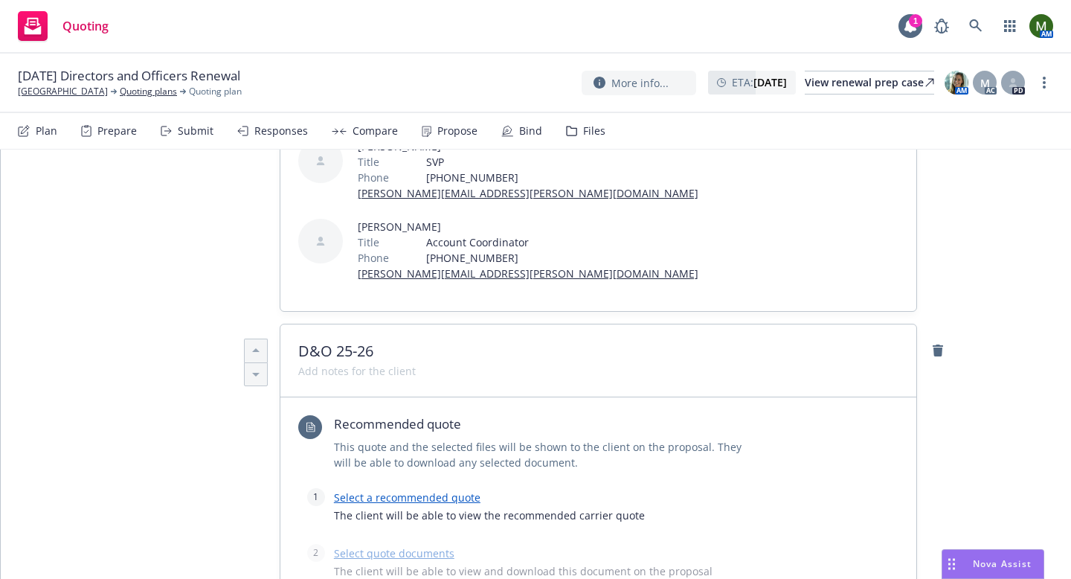
scroll to position [385, 0]
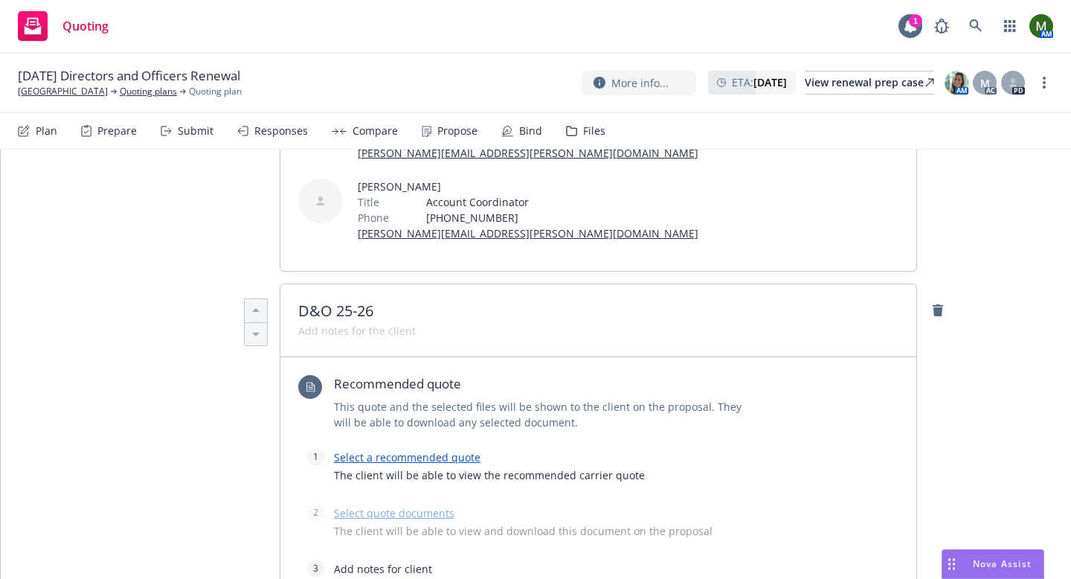
click at [451, 450] on link "Select a recommended quote" at bounding box center [407, 457] width 147 height 14
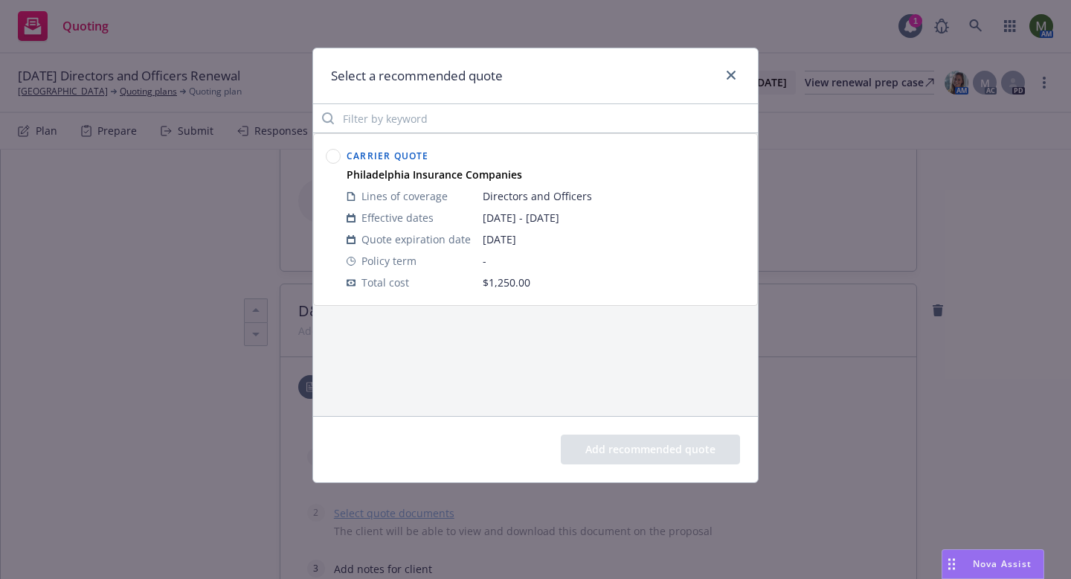
click at [333, 158] on circle at bounding box center [334, 156] width 14 height 14
click at [610, 444] on button "Add recommended quote" at bounding box center [650, 449] width 179 height 30
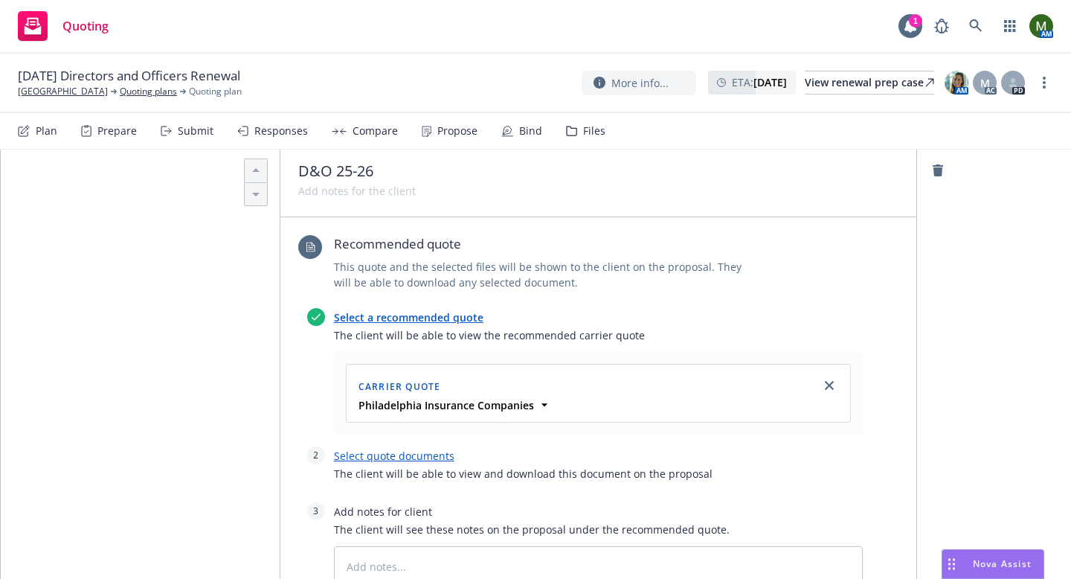
scroll to position [564, 0]
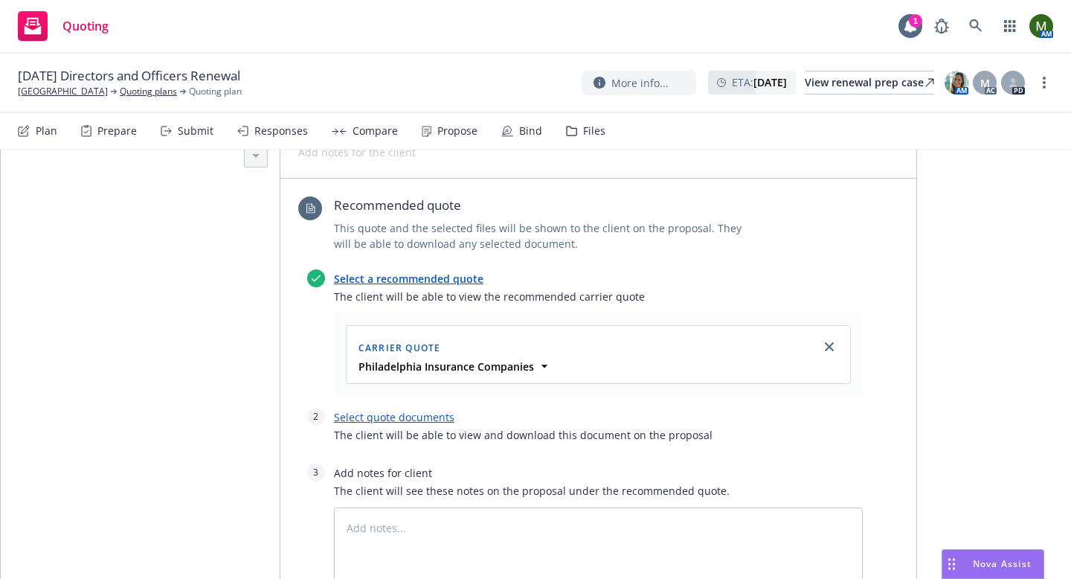
click at [429, 410] on link "Select quote documents" at bounding box center [394, 417] width 120 height 14
type textarea "x"
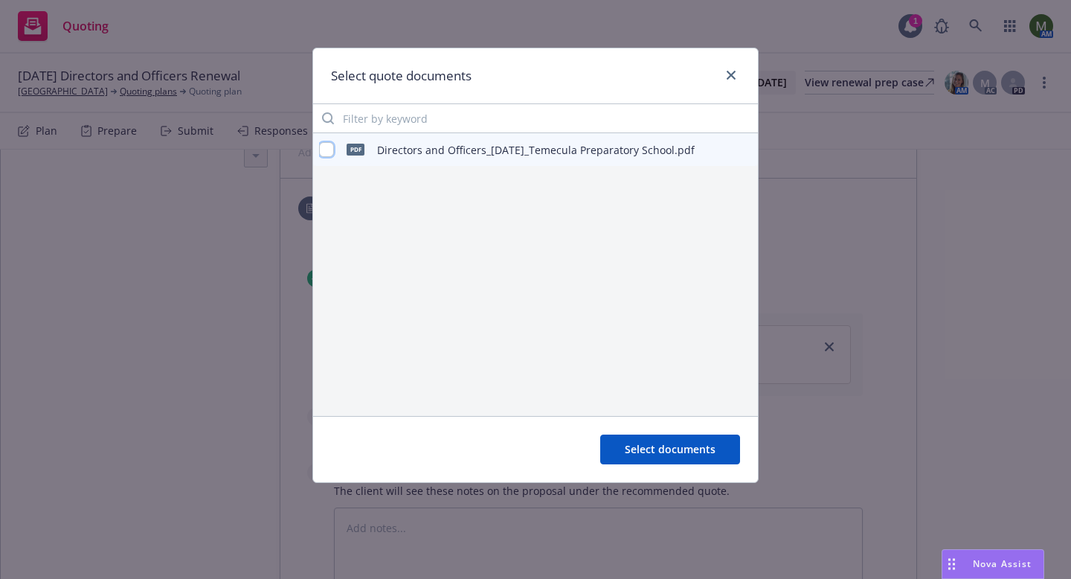
click at [328, 152] on input "checkbox" at bounding box center [326, 149] width 15 height 15
checkbox input "true"
click at [647, 454] on span "Select documents" at bounding box center [670, 449] width 91 height 14
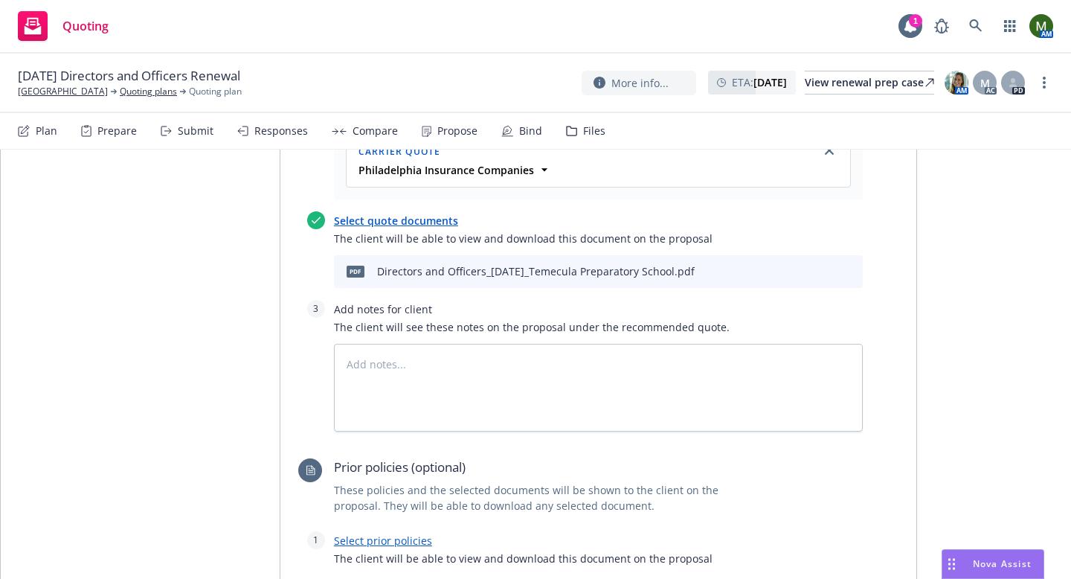
scroll to position [834, 0]
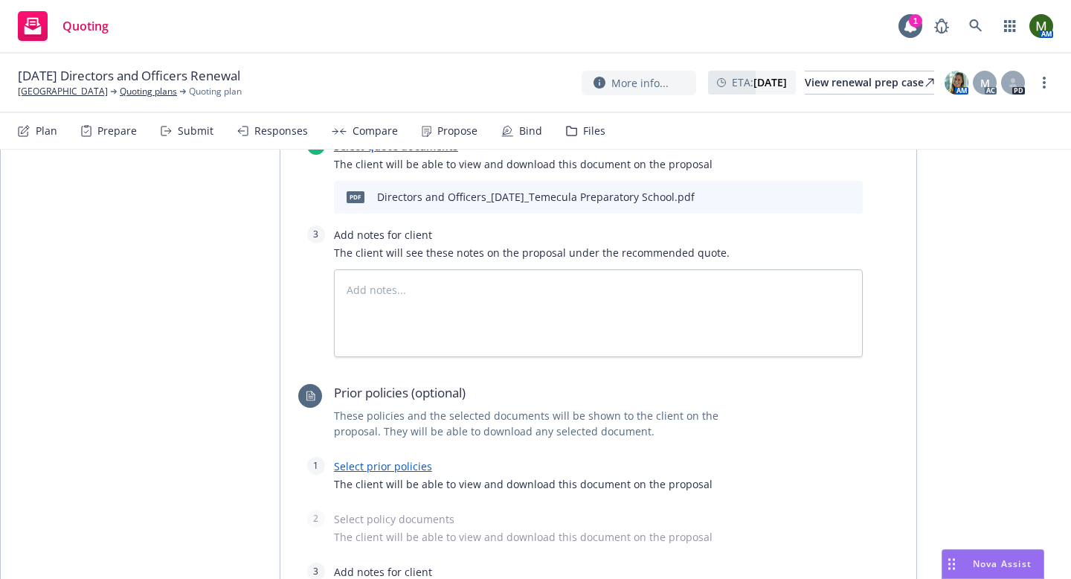
click at [402, 459] on link "Select prior policies" at bounding box center [383, 466] width 98 height 14
type textarea "x"
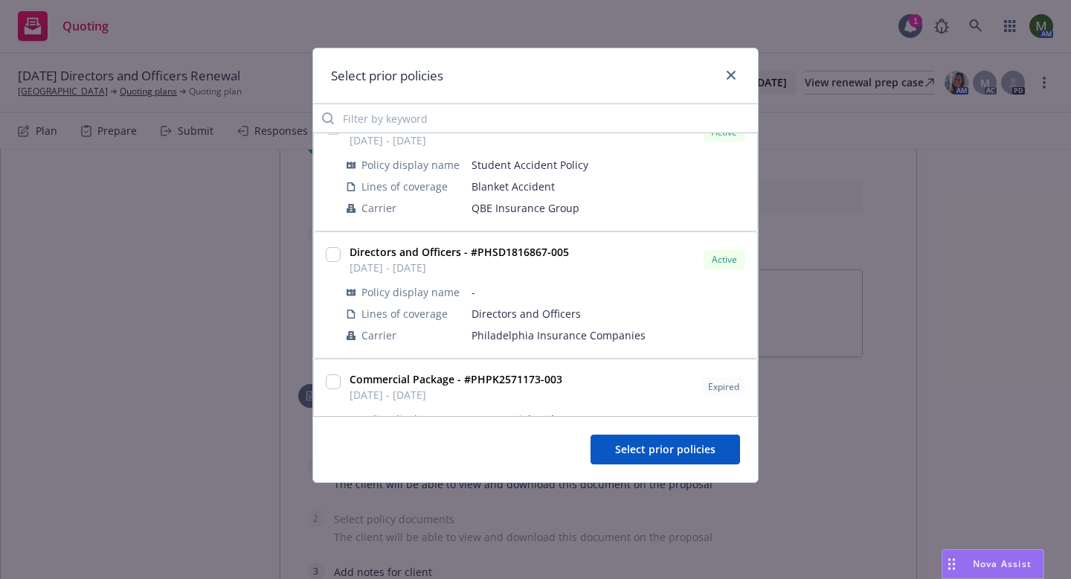
scroll to position [597, 0]
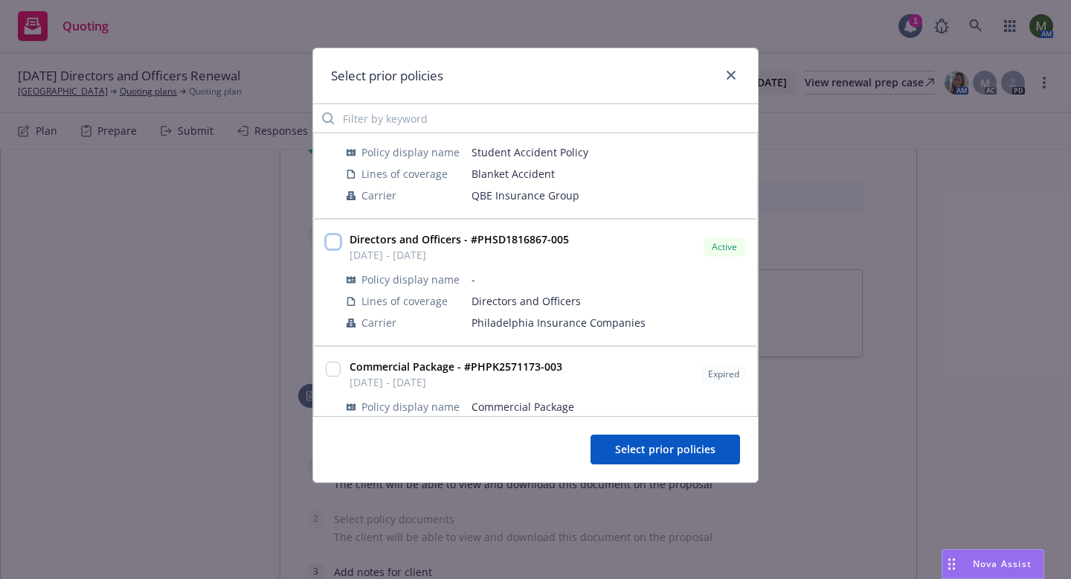
click at [335, 239] on input "checkbox" at bounding box center [333, 241] width 15 height 15
checkbox input "true"
click at [666, 451] on span "Select prior policies" at bounding box center [665, 449] width 100 height 14
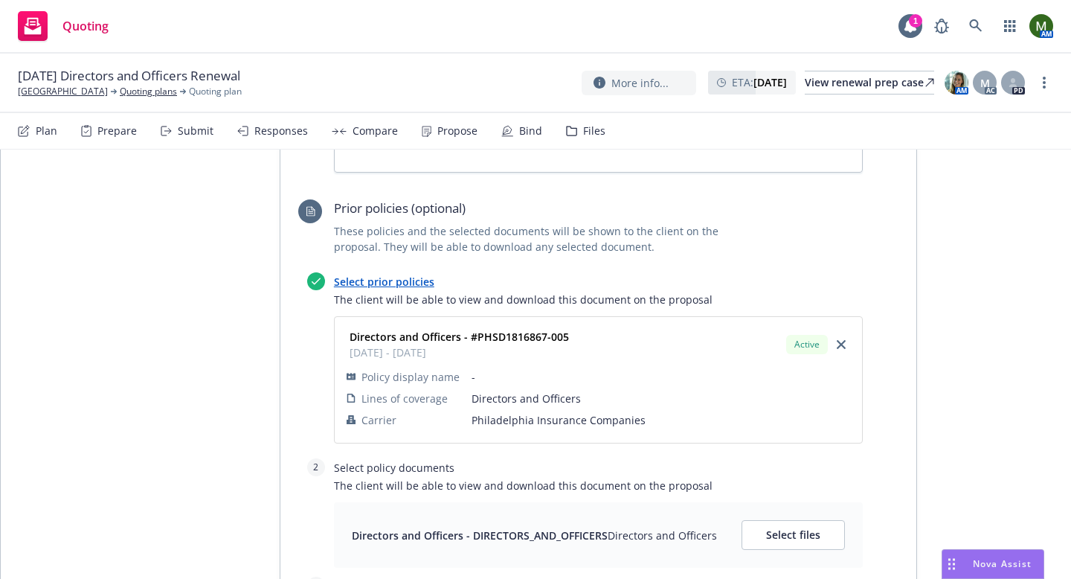
scroll to position [1043, 0]
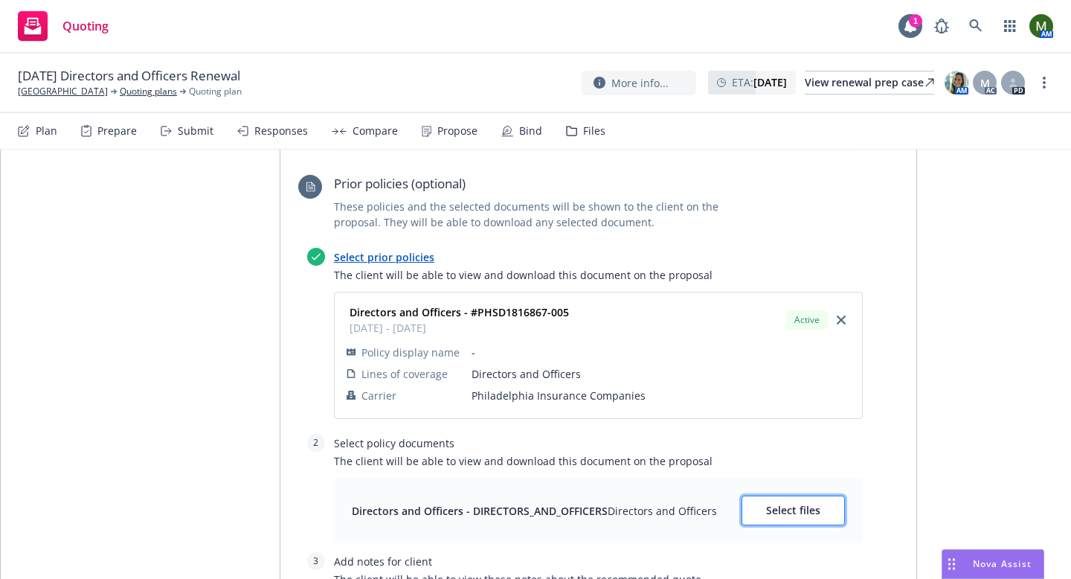
click at [808, 495] on button "Select files" at bounding box center [793, 510] width 103 height 30
type textarea "x"
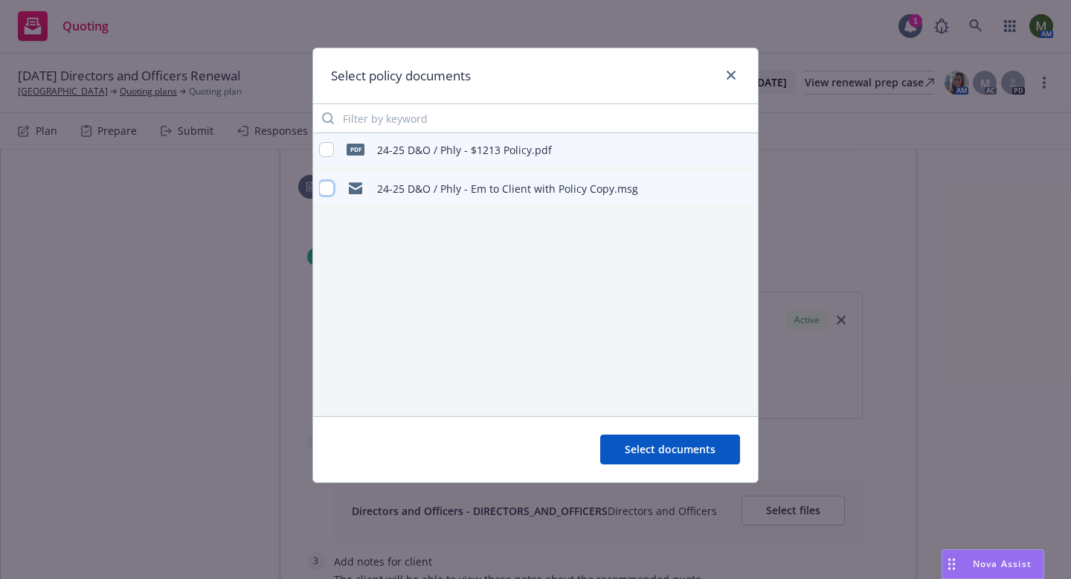
click at [328, 192] on input "checkbox" at bounding box center [326, 188] width 15 height 15
checkbox input "true"
click at [326, 152] on input "checkbox" at bounding box center [326, 149] width 15 height 15
checkbox input "true"
click at [632, 459] on button "Select documents" at bounding box center [670, 449] width 140 height 30
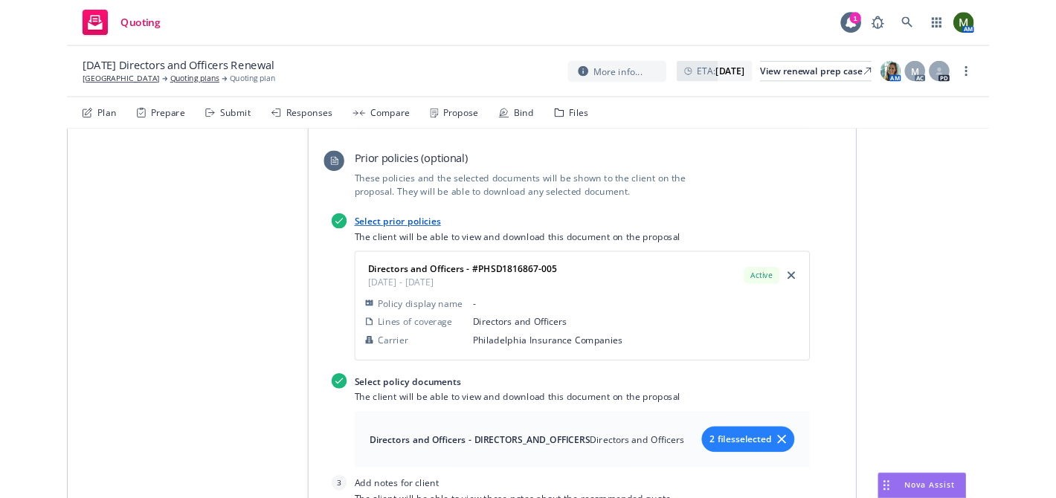
scroll to position [0, 0]
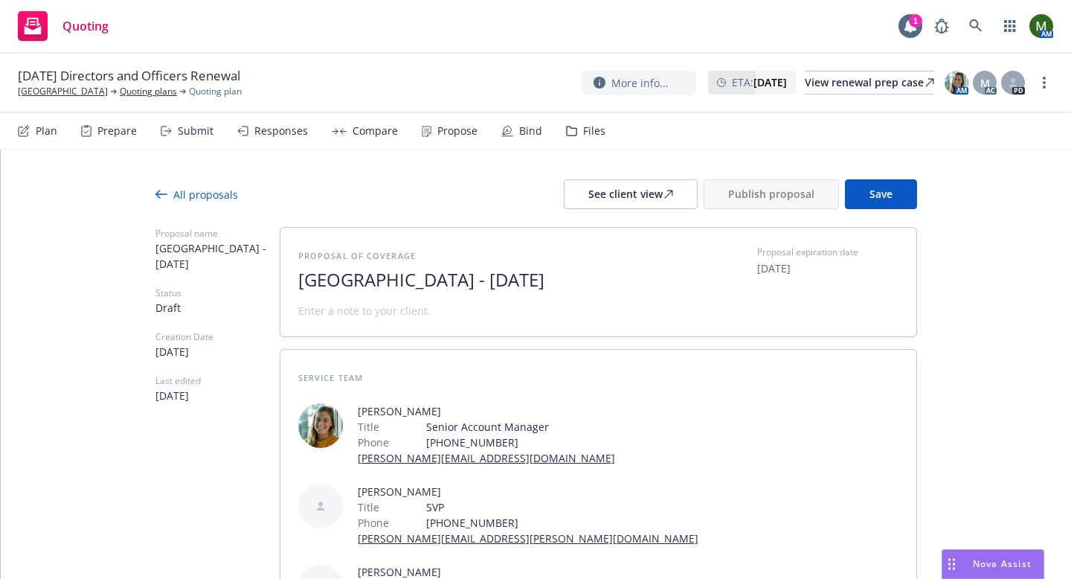
click at [895, 190] on button "Save" at bounding box center [881, 194] width 72 height 30
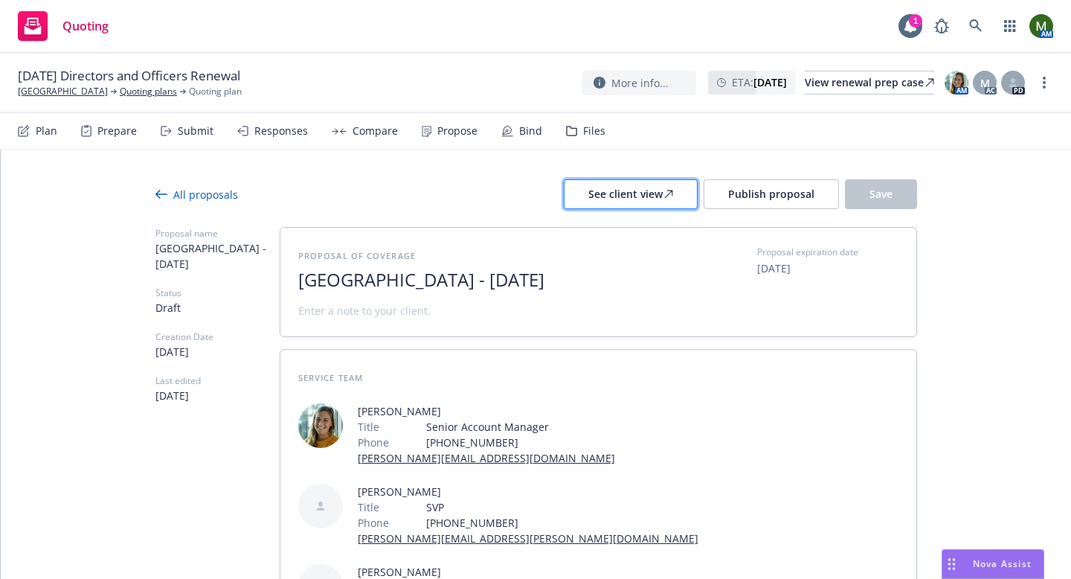
click at [638, 193] on div "See client view" at bounding box center [630, 194] width 85 height 28
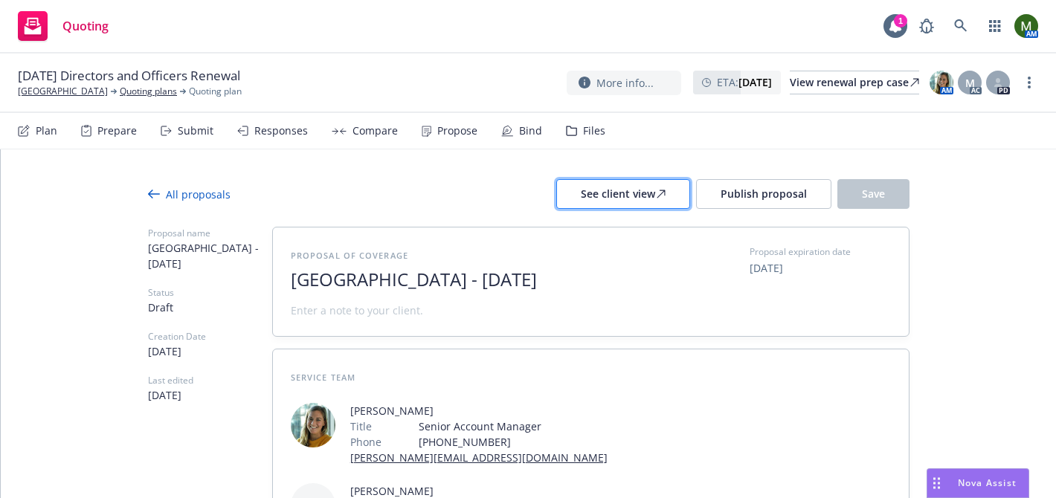
type textarea "x"
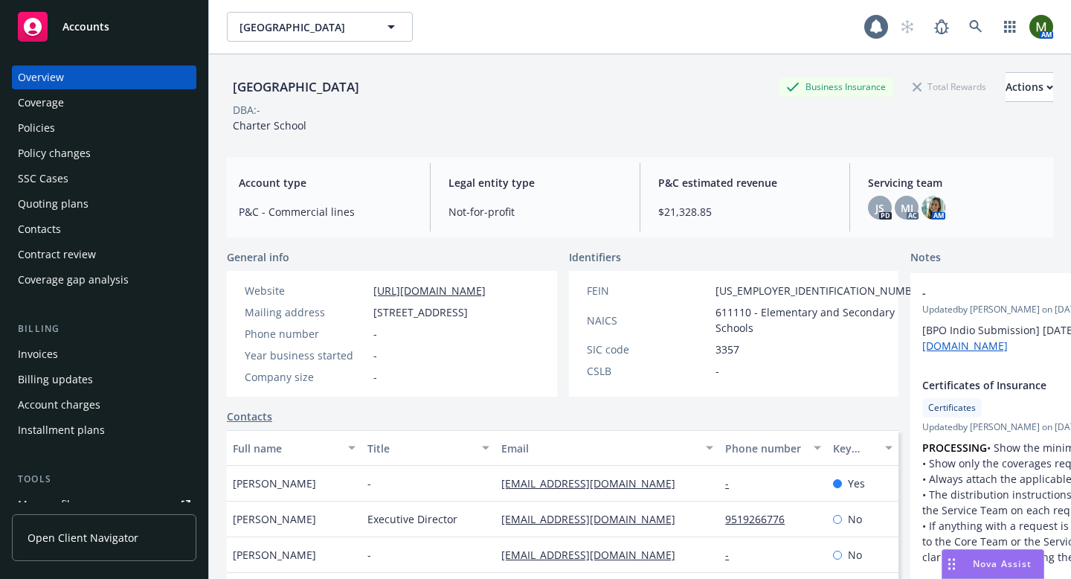
click at [62, 128] on div "Policies" at bounding box center [104, 128] width 173 height 24
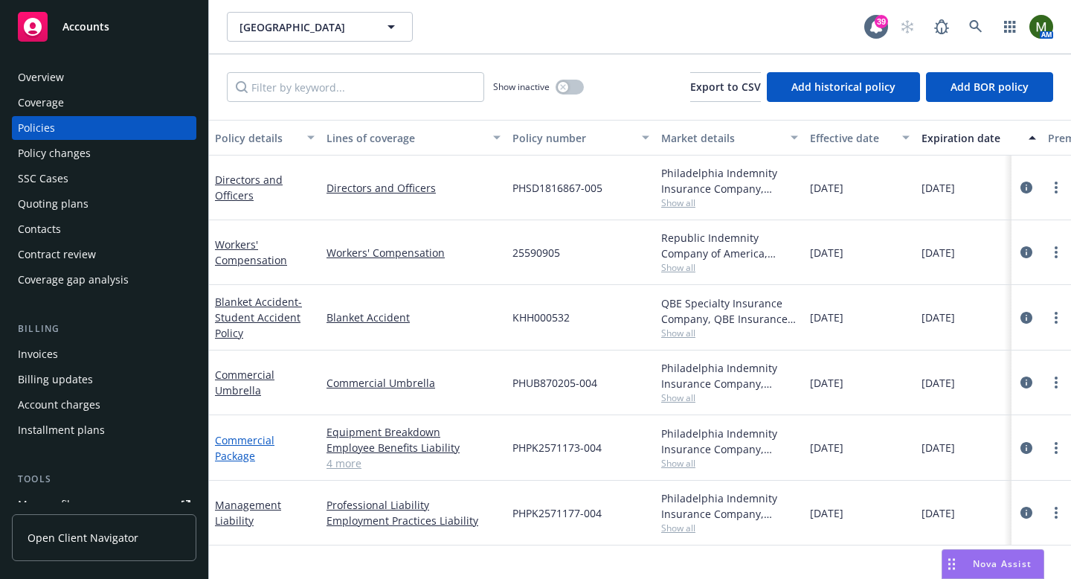
click at [234, 441] on link "Commercial Package" at bounding box center [245, 448] width 60 height 30
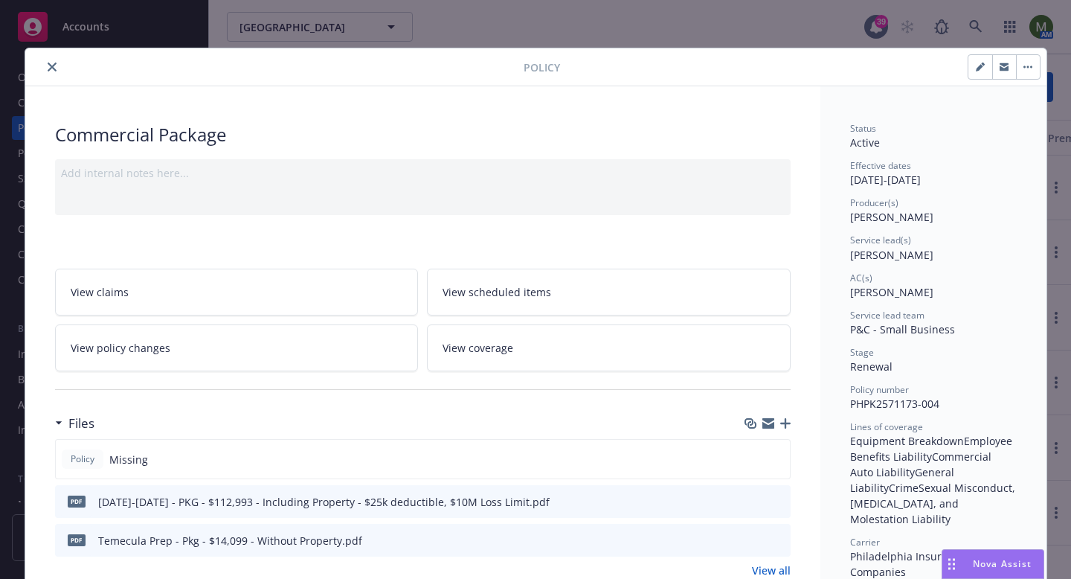
click at [53, 67] on icon "close" at bounding box center [52, 66] width 9 height 9
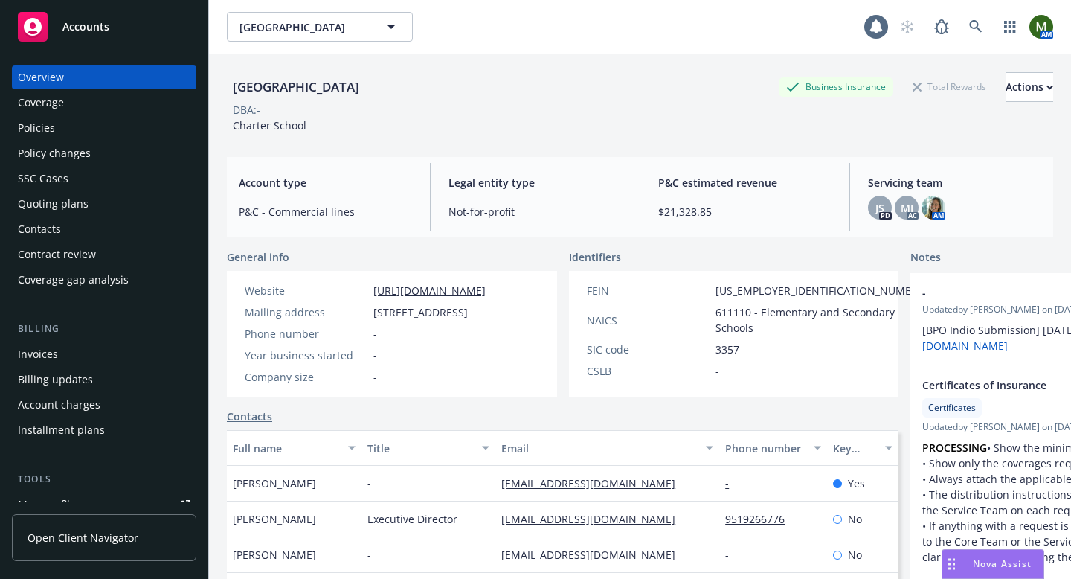
click at [108, 132] on div "Policies" at bounding box center [104, 128] width 173 height 24
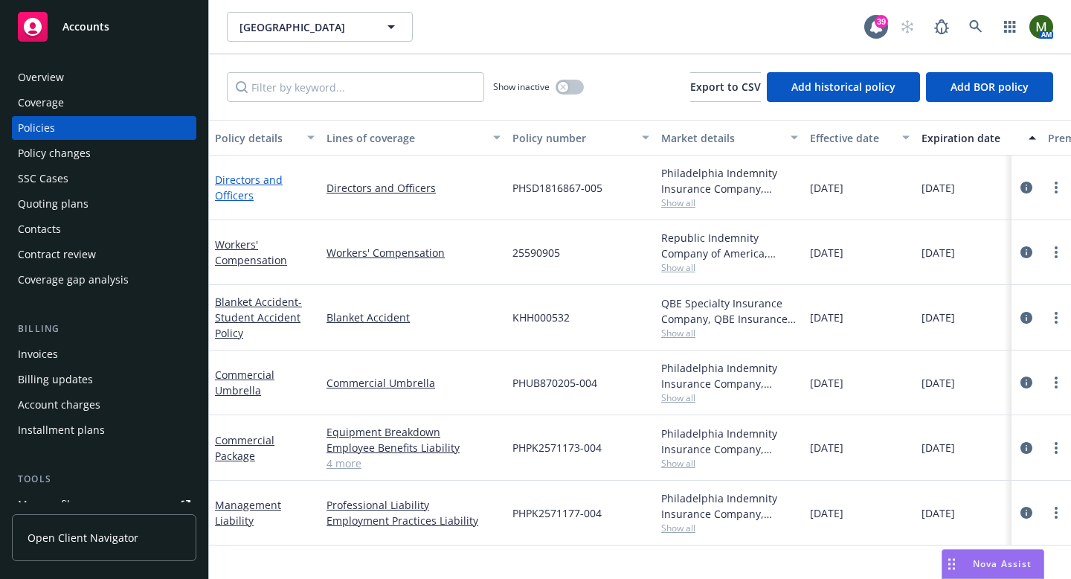
click at [268, 181] on link "Directors and Officers" at bounding box center [249, 188] width 68 height 30
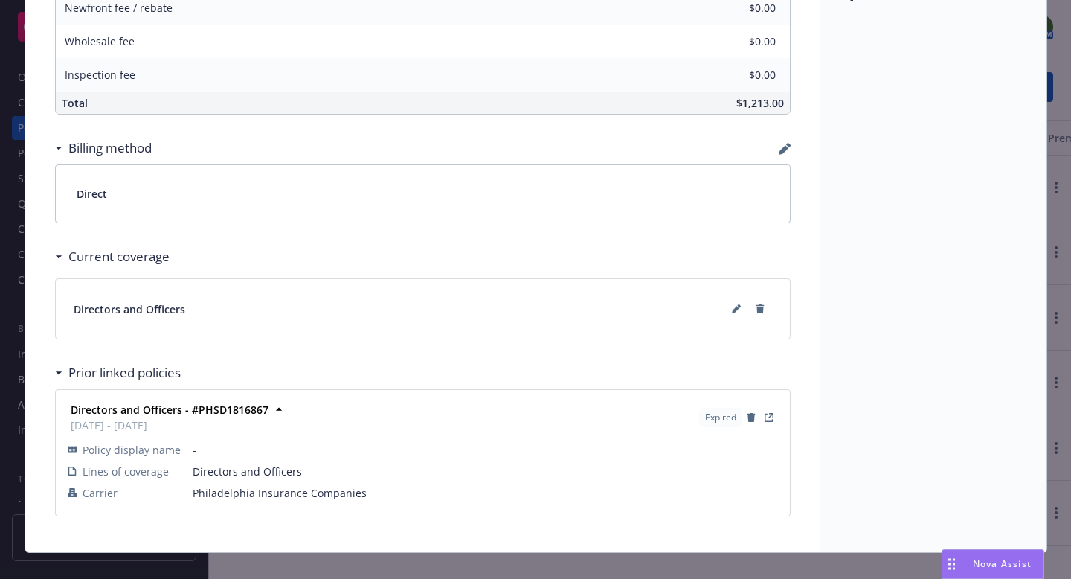
scroll to position [556, 0]
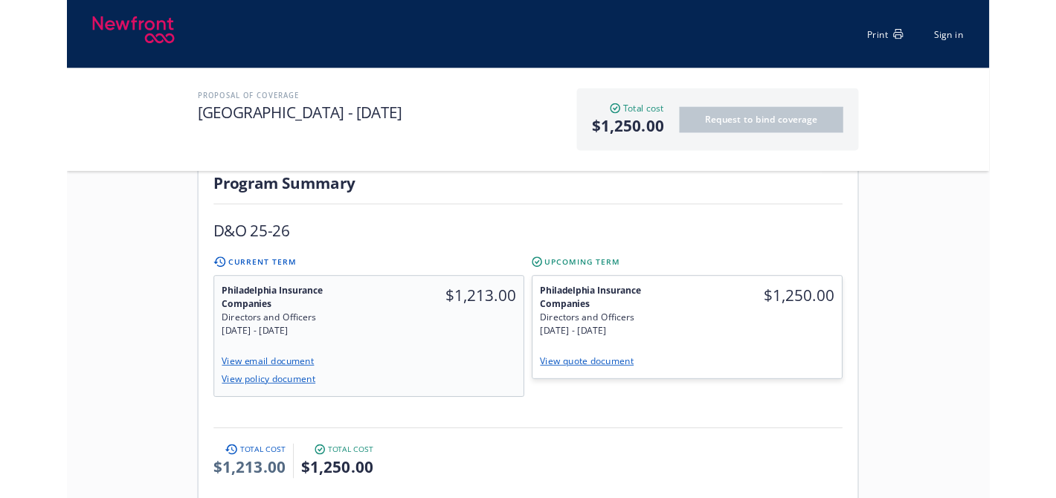
scroll to position [444, 0]
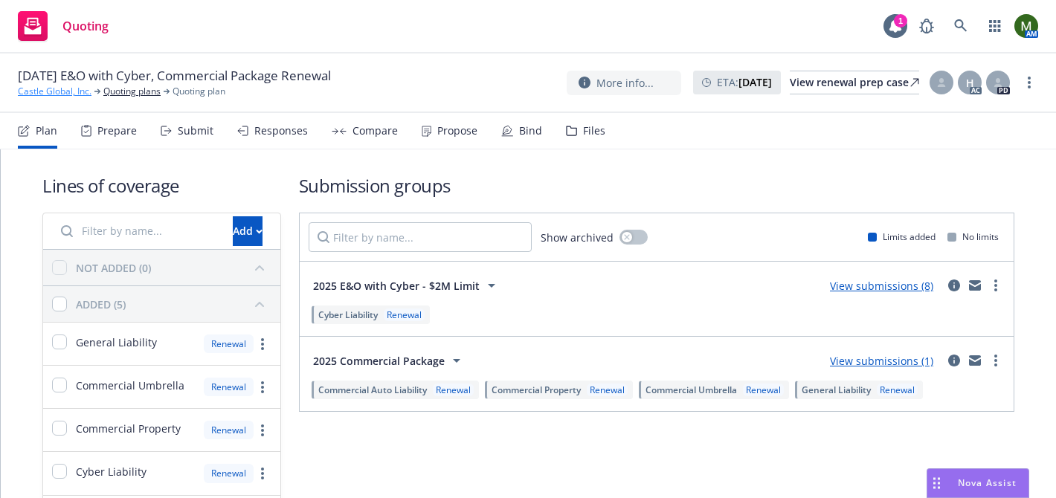
click at [70, 94] on link "Castle Global, Inc." at bounding box center [55, 91] width 74 height 13
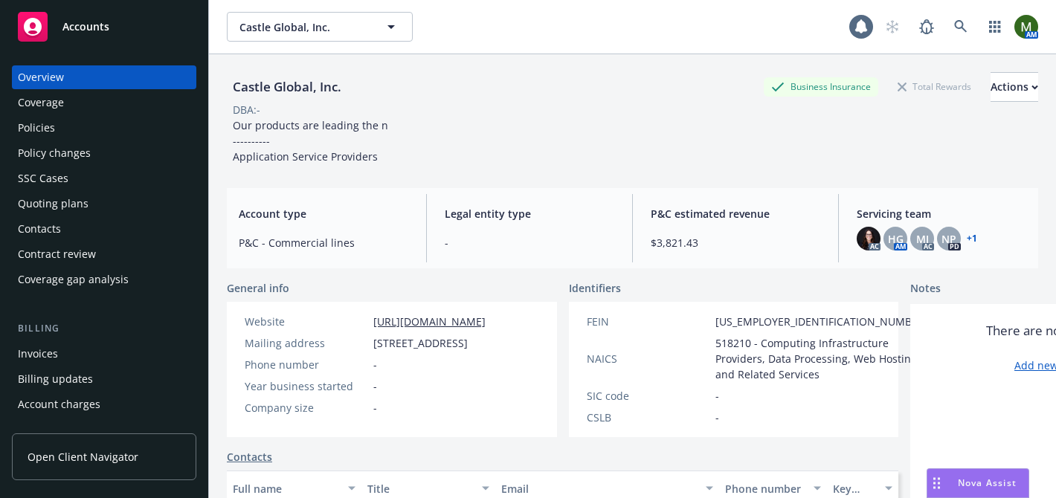
click at [56, 135] on div "Policies" at bounding box center [104, 128] width 173 height 24
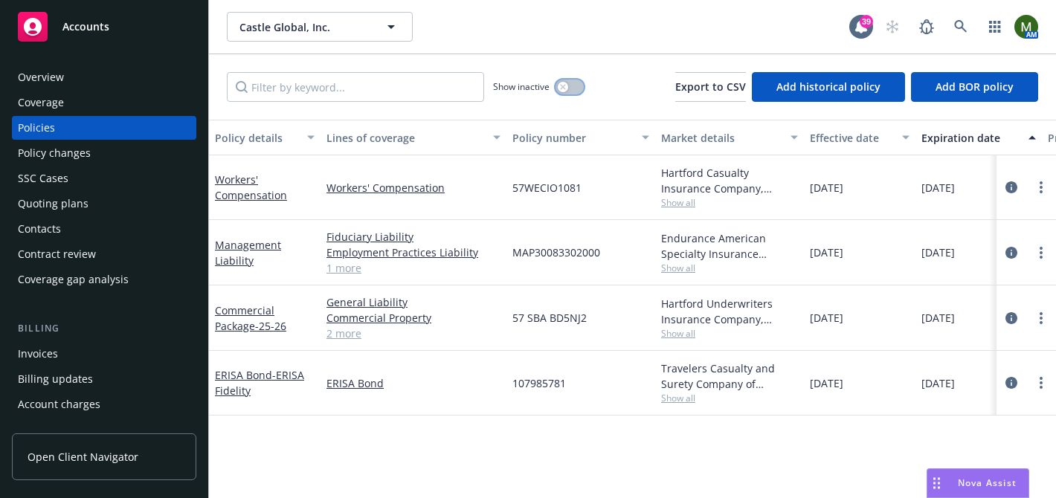
click at [576, 86] on button "button" at bounding box center [570, 87] width 28 height 15
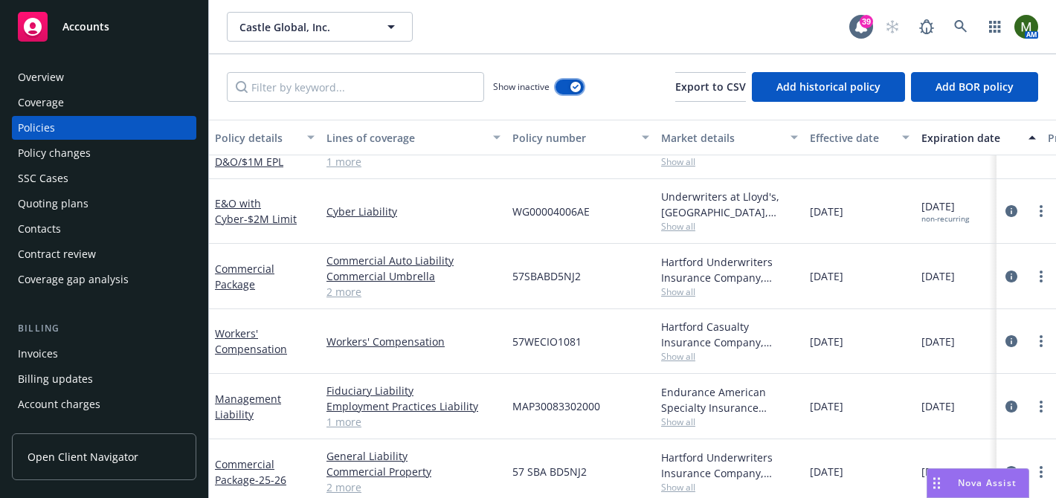
scroll to position [2305, 0]
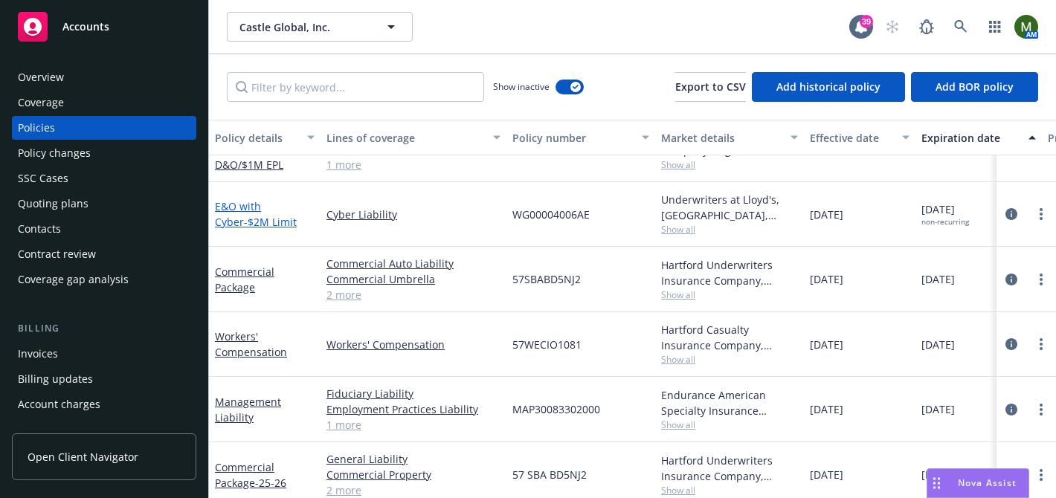
click at [265, 208] on link "E&O with Cyber - $2M Limit" at bounding box center [256, 214] width 82 height 30
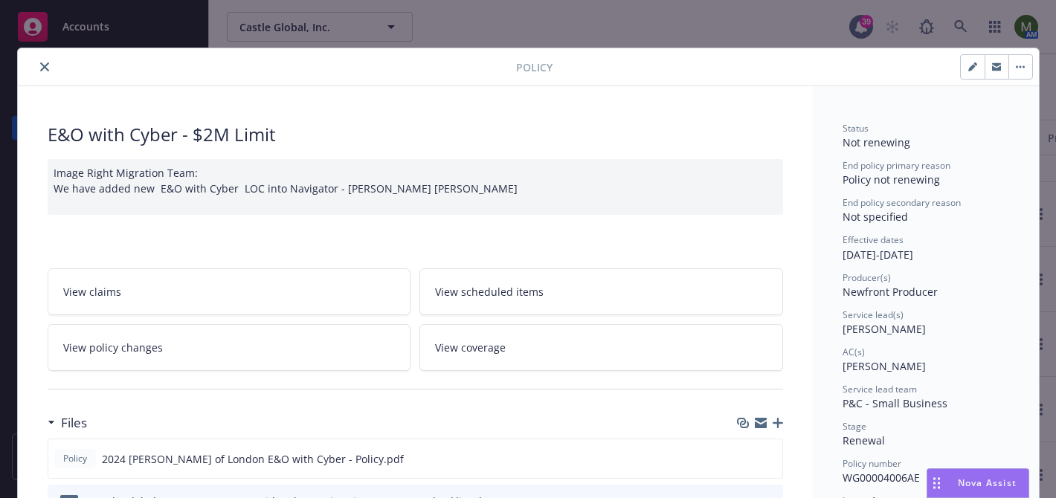
click at [971, 68] on icon "button" at bounding box center [971, 67] width 7 height 7
select select "RENEWAL"
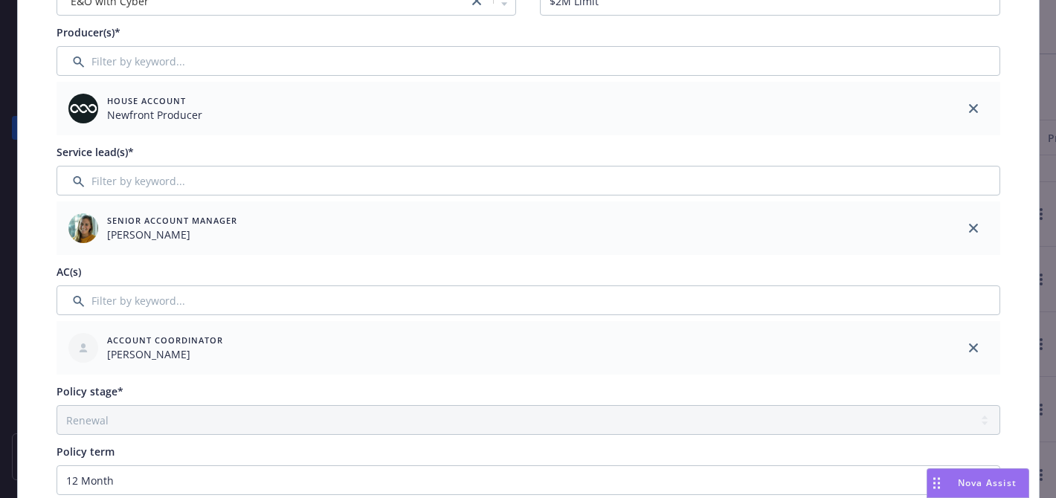
scroll to position [316, 0]
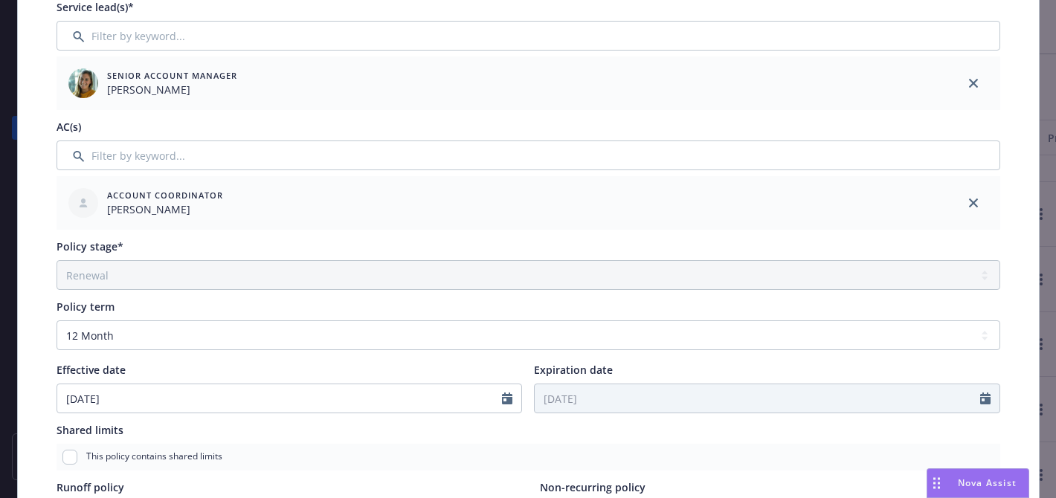
click at [408, 319] on div "Policy term Select policy term 12 Month 6 Month 4 Month 3 Month 2 Month 1 Month…" at bounding box center [529, 324] width 944 height 51
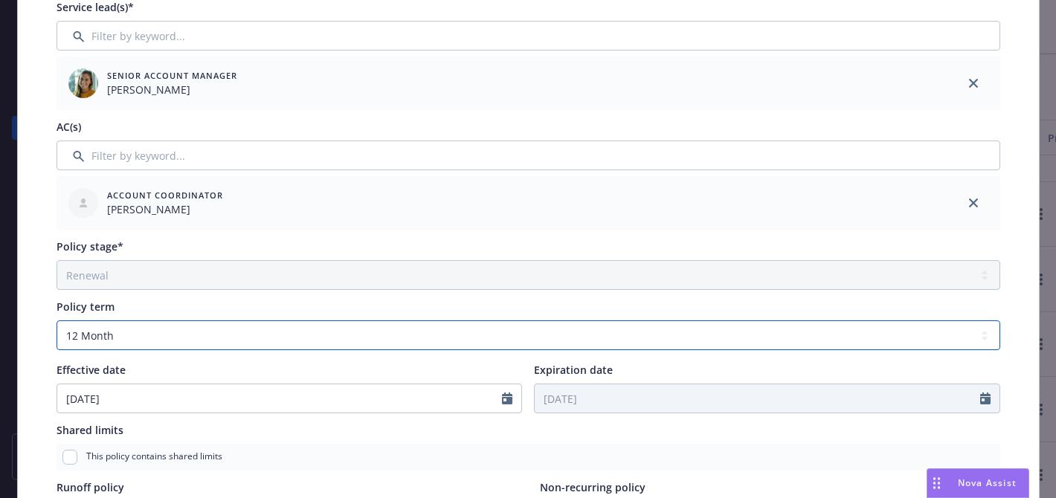
click at [406, 327] on select "Select policy term 12 Month 6 Month 4 Month 3 Month 2 Month 1 Month 36 Month (3…" at bounding box center [529, 336] width 944 height 30
select select "other"
click at [57, 321] on select "Select policy term 12 Month 6 Month 4 Month 3 Month 2 Month 1 Month 36 Month (3…" at bounding box center [529, 336] width 944 height 30
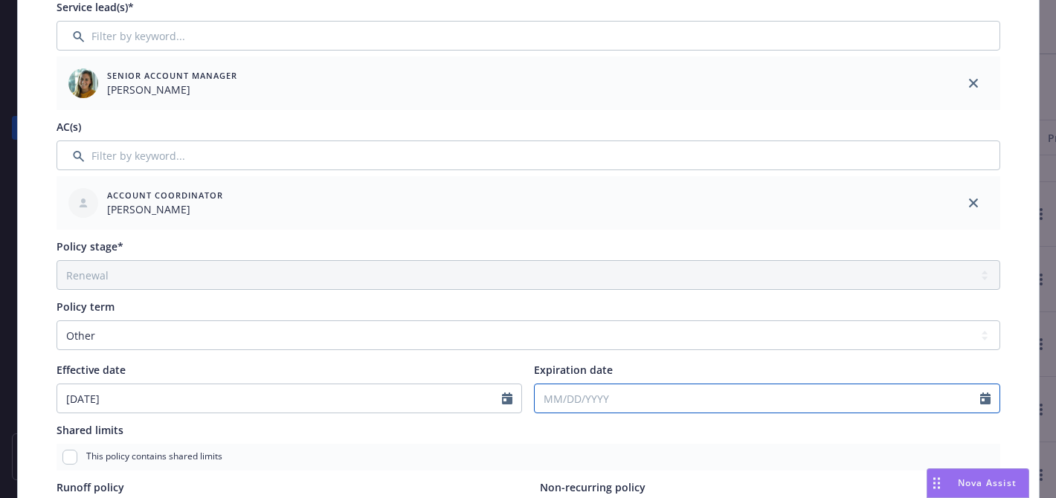
click at [570, 396] on input "Expiration date" at bounding box center [758, 399] width 446 height 28
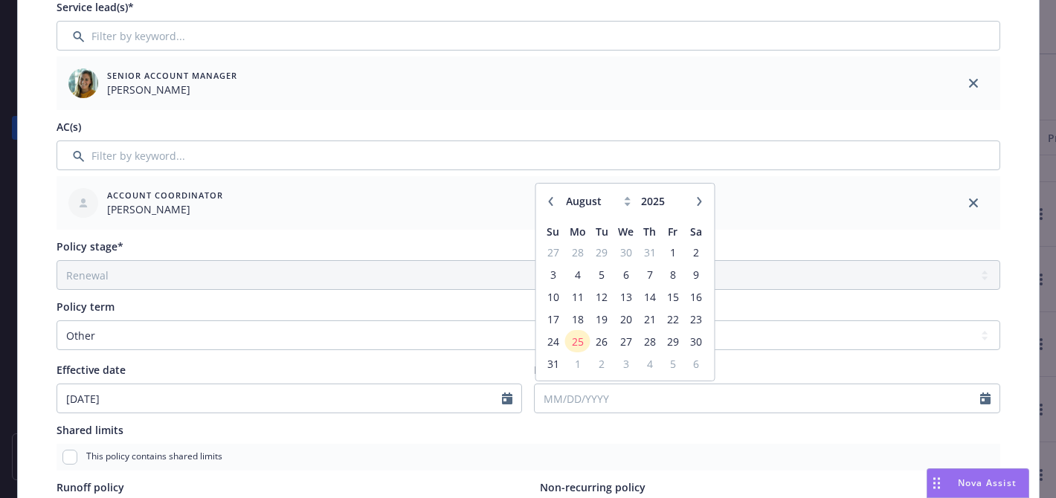
click at [705, 201] on button "button" at bounding box center [699, 202] width 18 height 18
select select "9"
click at [626, 318] on span "24" at bounding box center [626, 319] width 22 height 19
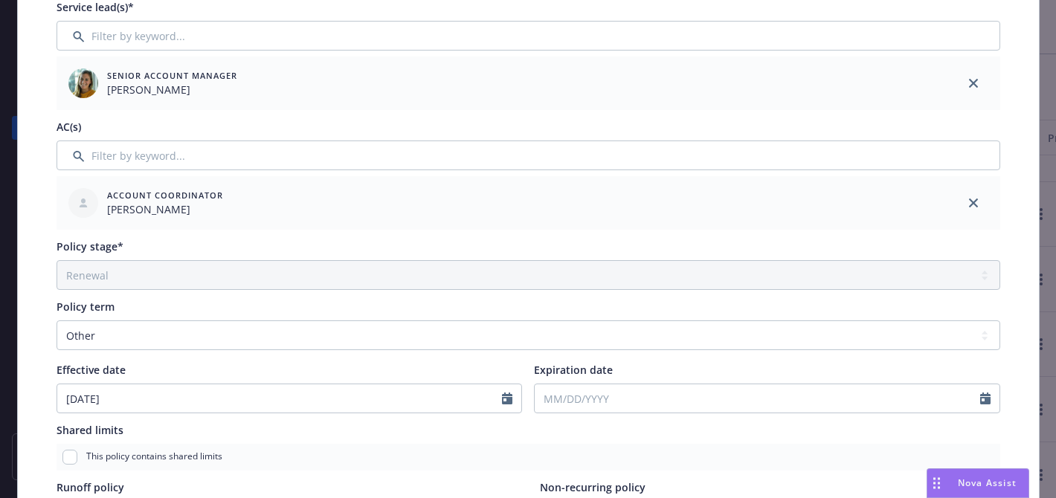
type input "09/24/2025"
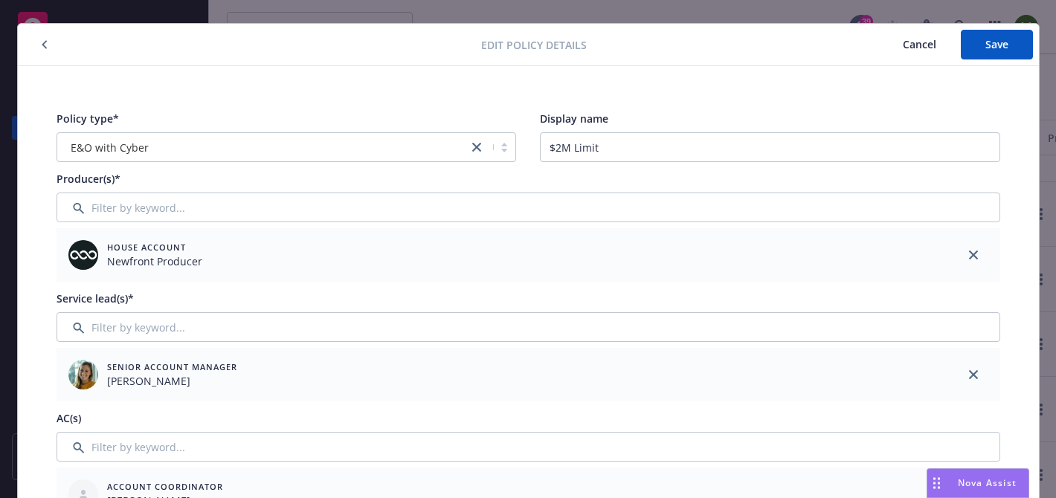
scroll to position [0, 0]
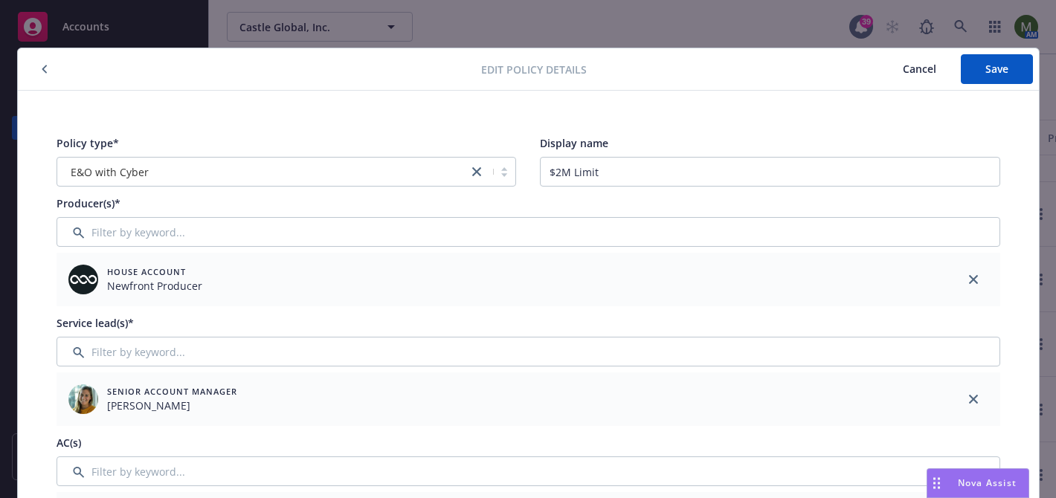
click at [1003, 52] on div "Edit policy details Cancel Save" at bounding box center [528, 69] width 1021 height 42
click at [1003, 65] on span "Save" at bounding box center [996, 69] width 23 height 14
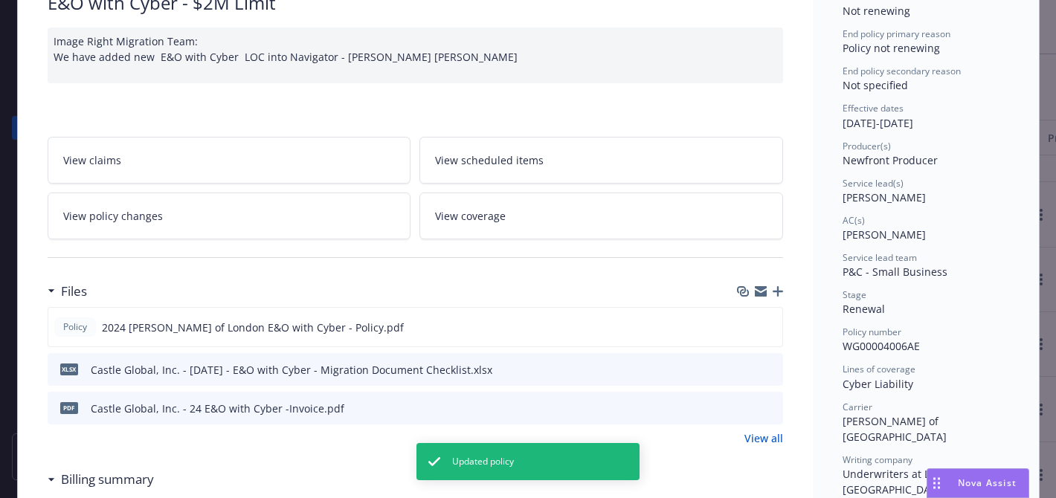
scroll to position [134, 0]
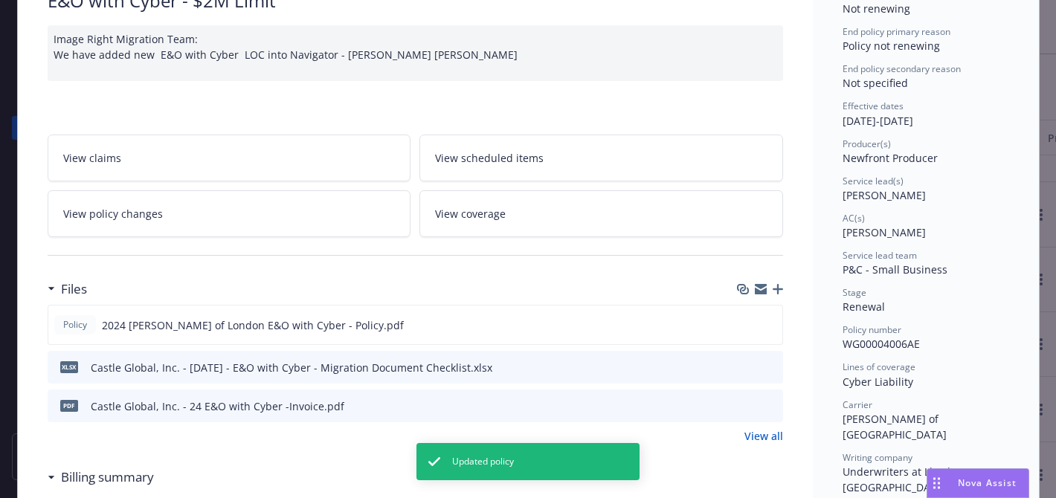
click at [268, 205] on link "View policy changes" at bounding box center [230, 213] width 364 height 47
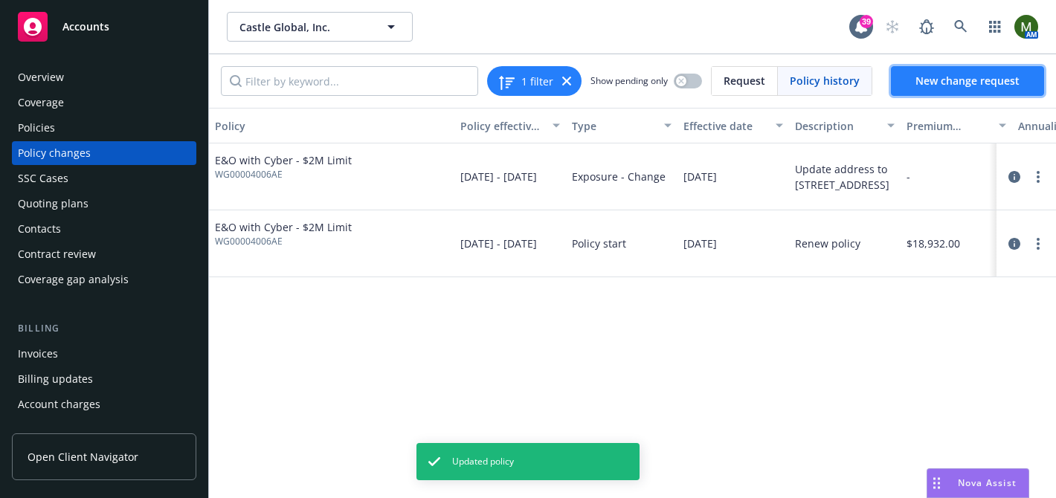
click at [912, 84] on link "New change request" at bounding box center [967, 81] width 153 height 30
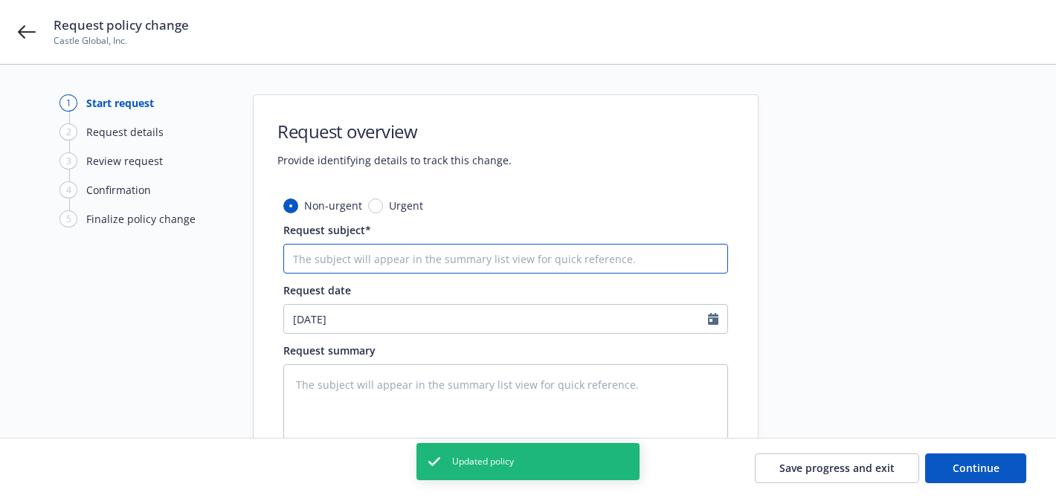
click at [388, 263] on input "Request subject*" at bounding box center [505, 259] width 445 height 30
type textarea "x"
type input "e"
type textarea "x"
type input "ex"
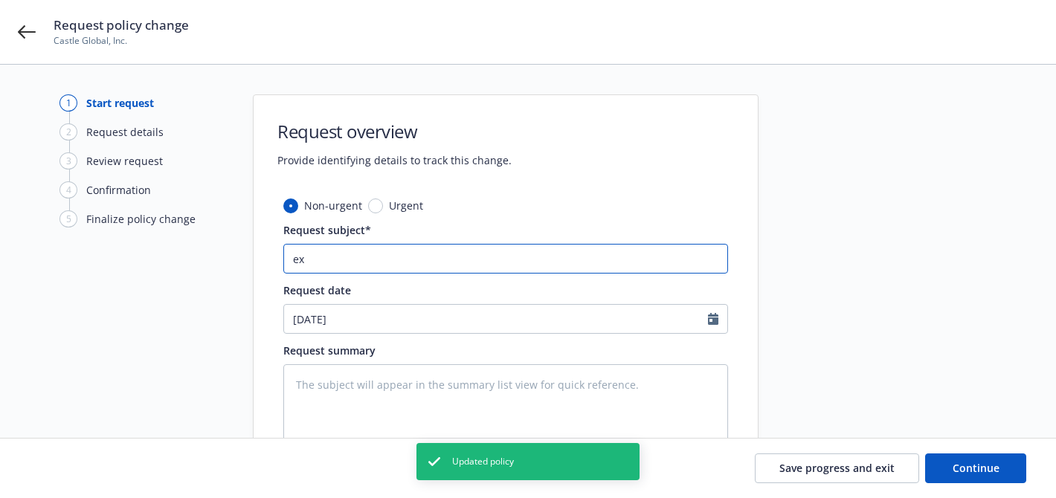
type textarea "x"
type input "ext"
type textarea "x"
type input "exte"
type textarea "x"
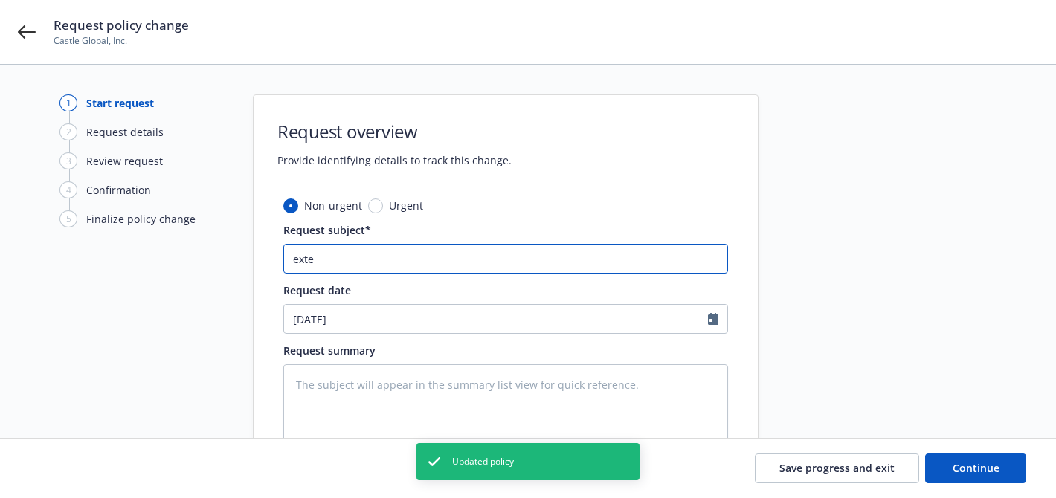
type input "exten"
type textarea "x"
type input "extend"
type textarea "x"
type input "extende"
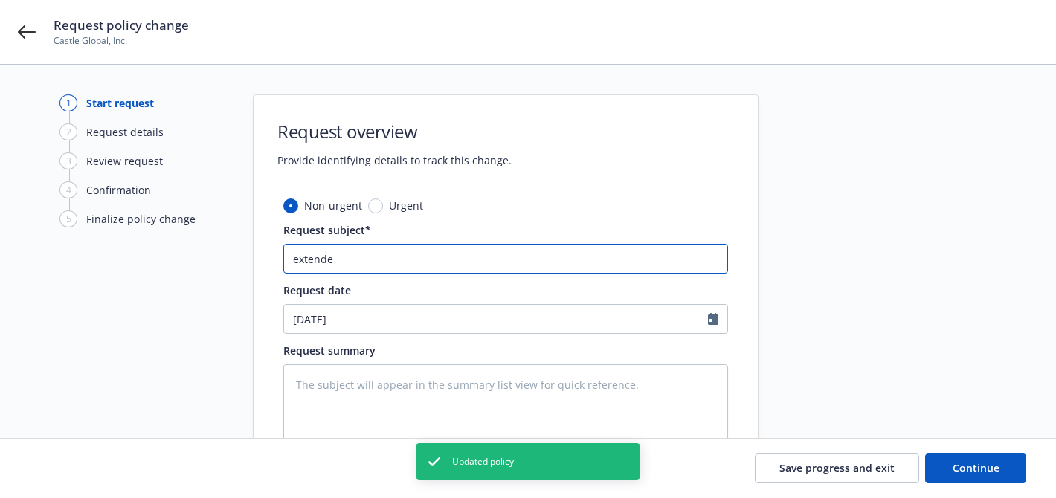
type textarea "x"
type input "extended"
type textarea "x"
type input "extended"
type textarea "x"
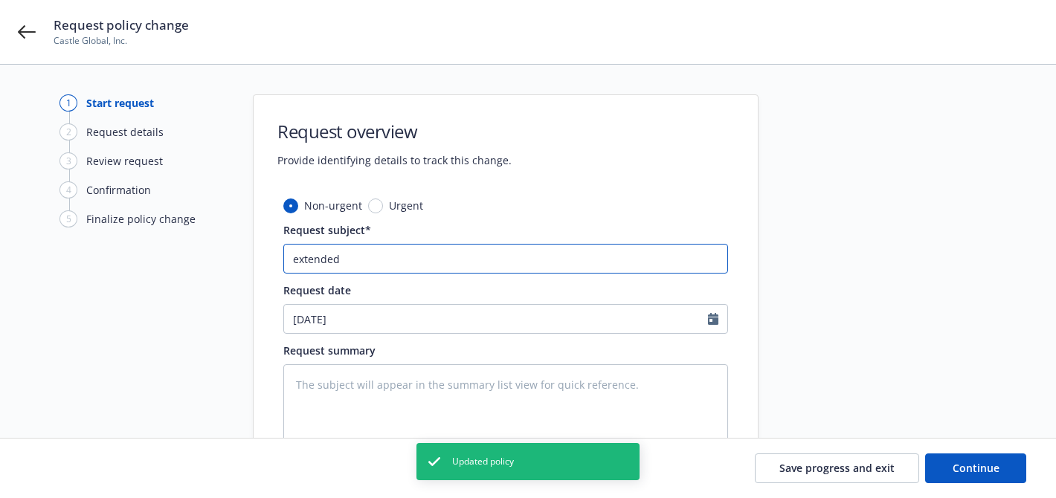
type input "extended t"
type textarea "x"
type input "extended"
type textarea "x"
type input "extended u"
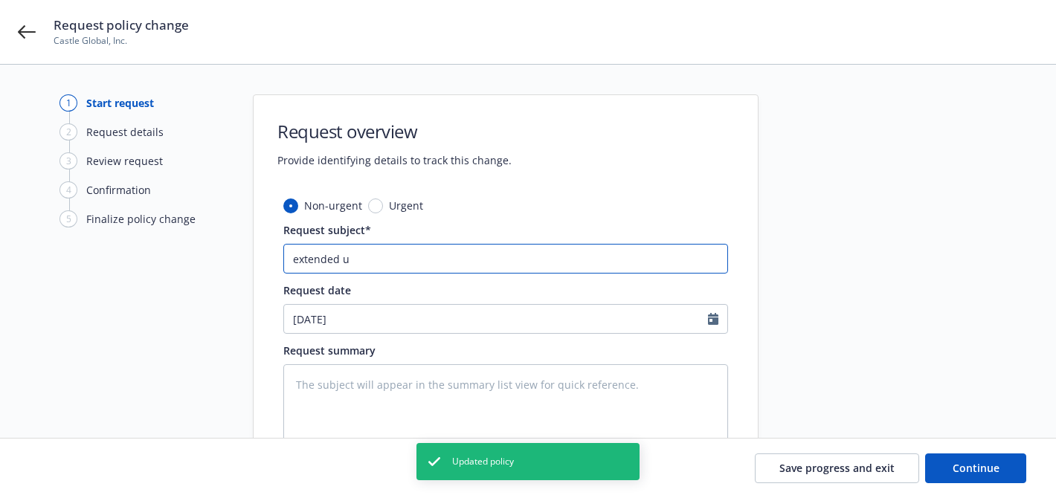
type textarea "x"
type input "extended un"
type textarea "x"
type input "extended unti"
type textarea "x"
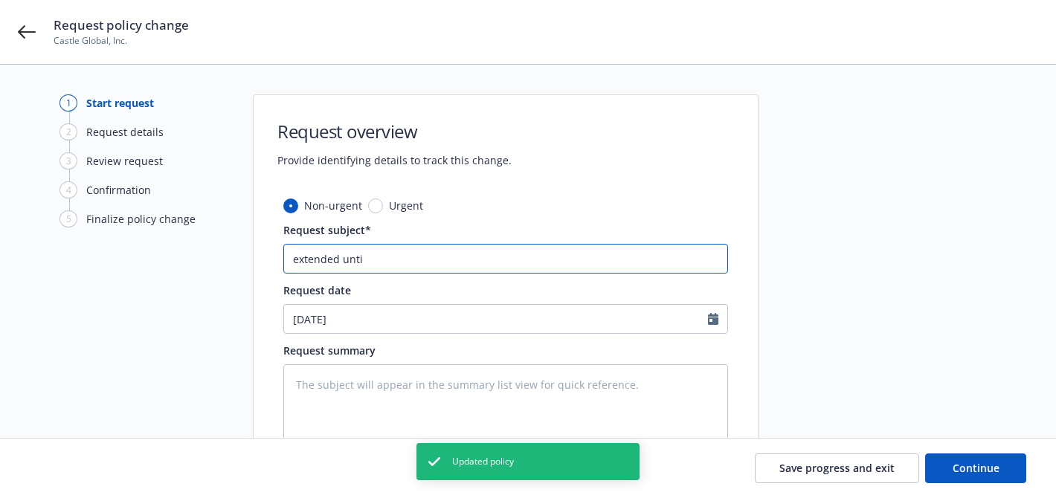
type input "extended until"
type textarea "x"
type input "extended until"
type textarea "x"
type input "extended until 9"
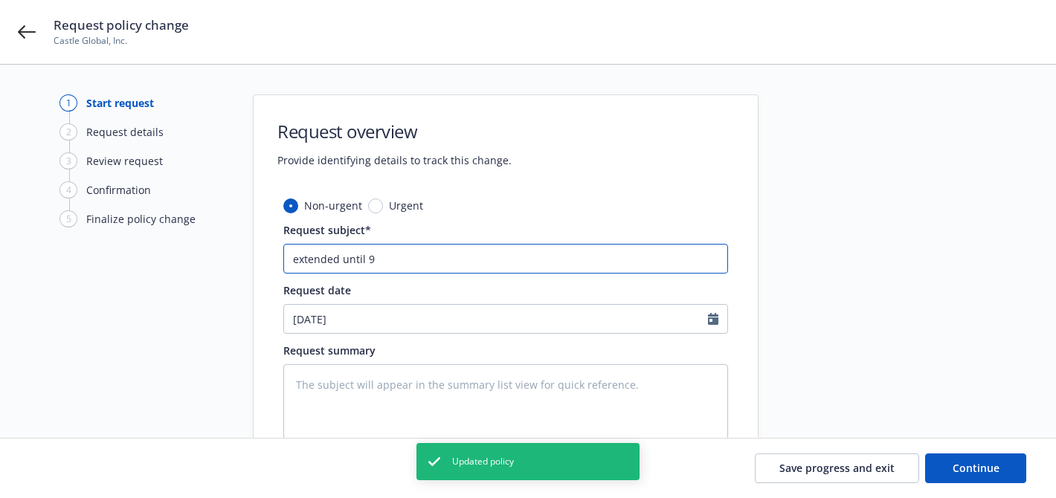
type textarea "x"
type input "extended until 9/"
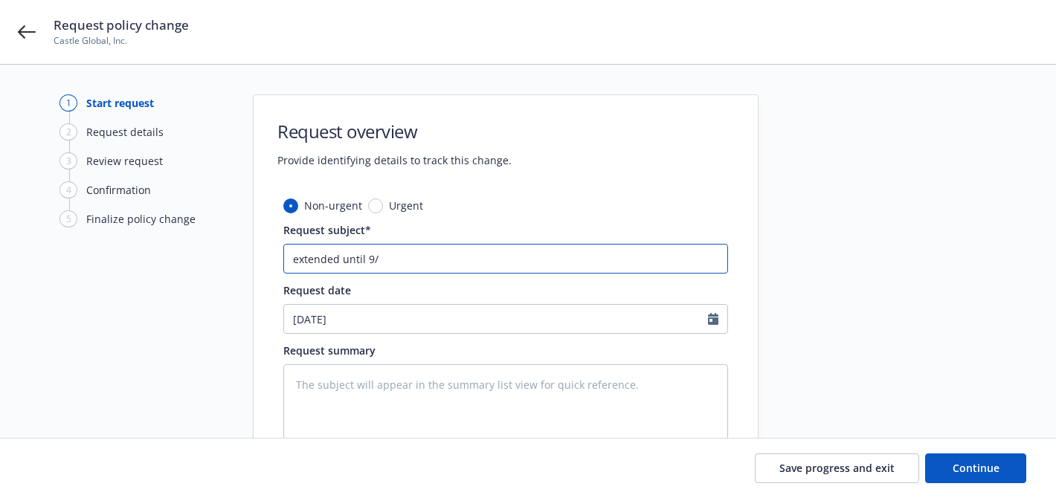
type textarea "x"
type input "extended until 9/2"
type textarea "x"
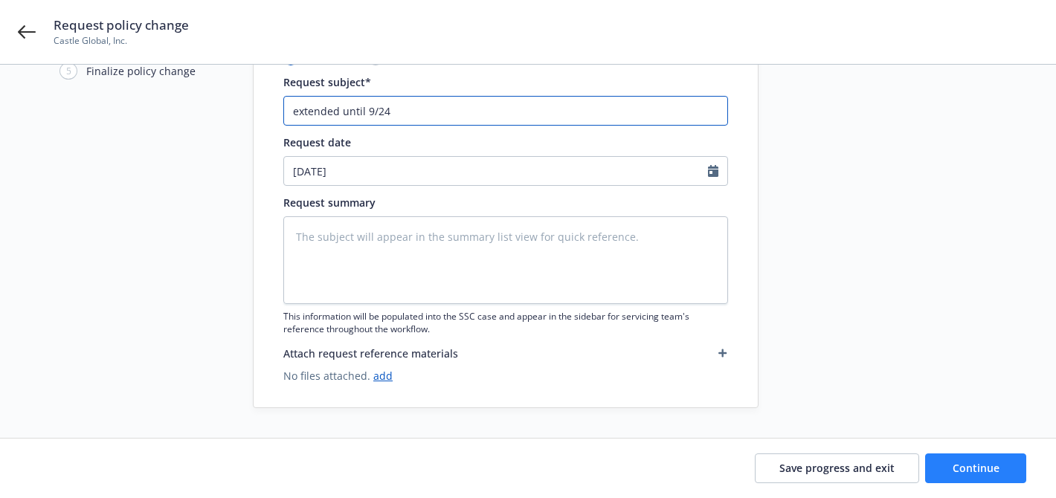
type input "extended until 9/24"
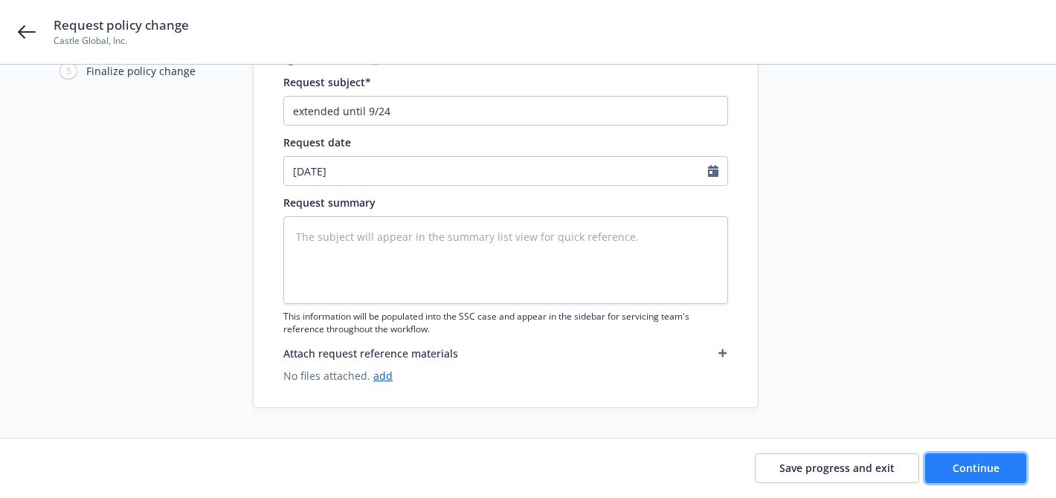
click at [951, 469] on button "Continue" at bounding box center [975, 469] width 101 height 30
type textarea "x"
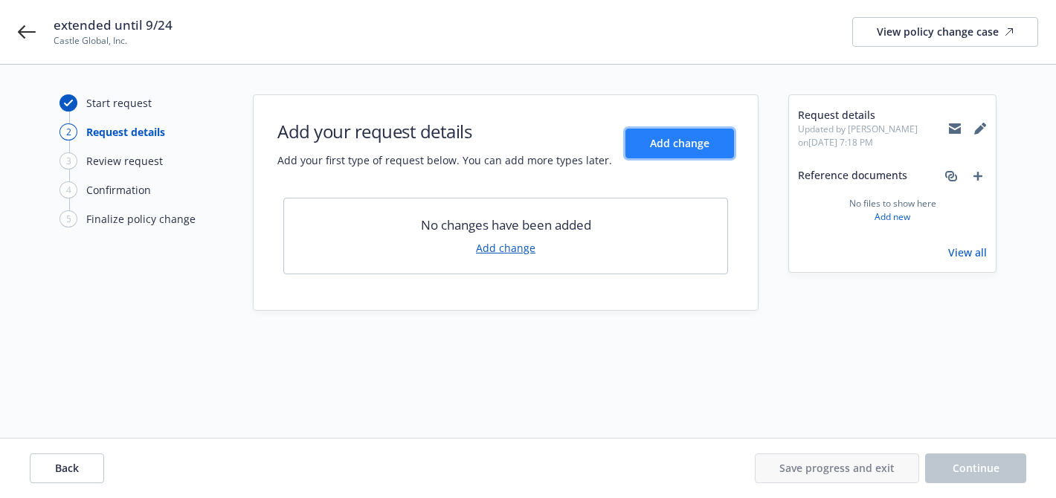
click at [655, 140] on span "Add change" at bounding box center [680, 143] width 60 height 14
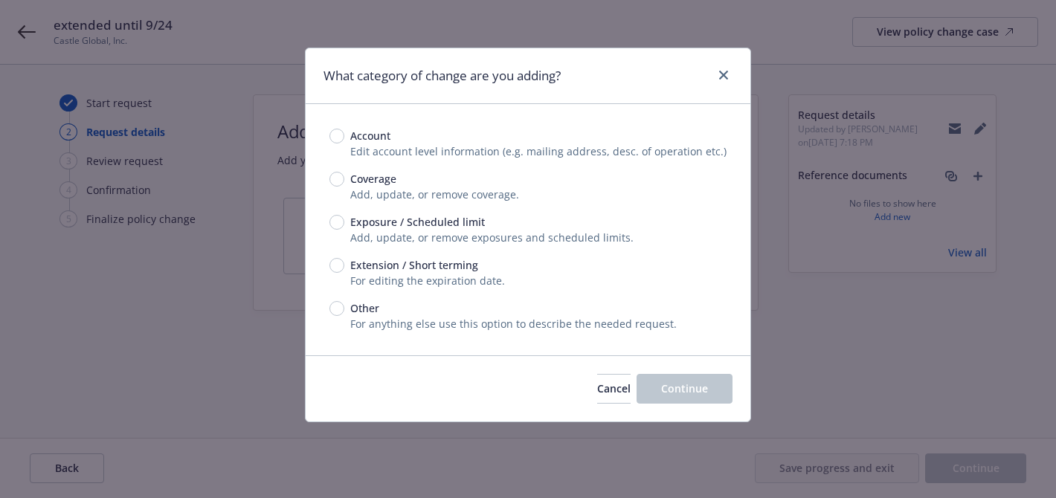
click at [384, 180] on span "Coverage" at bounding box center [373, 179] width 46 height 16
click at [344, 180] on input "Coverage" at bounding box center [336, 179] width 15 height 15
radio input "true"
click at [332, 268] on input "Extension / Short terming" at bounding box center [336, 265] width 15 height 15
radio input "true"
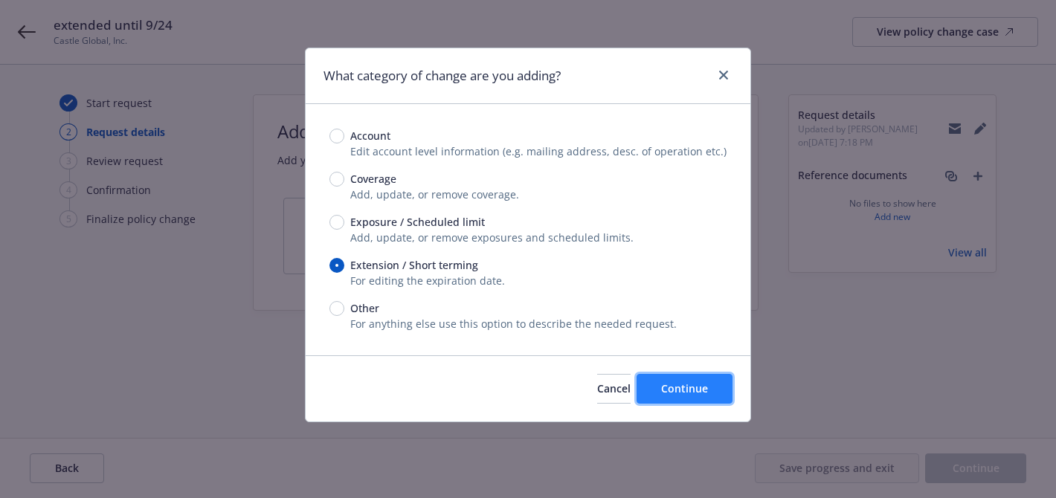
click at [675, 402] on button "Continue" at bounding box center [685, 389] width 96 height 30
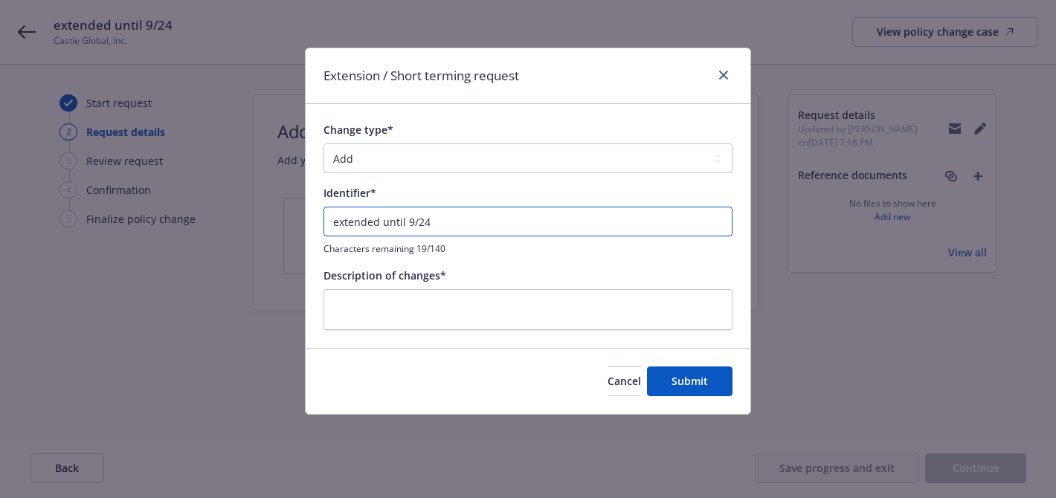
click at [467, 218] on input "extended until 9/24" at bounding box center [528, 222] width 409 height 30
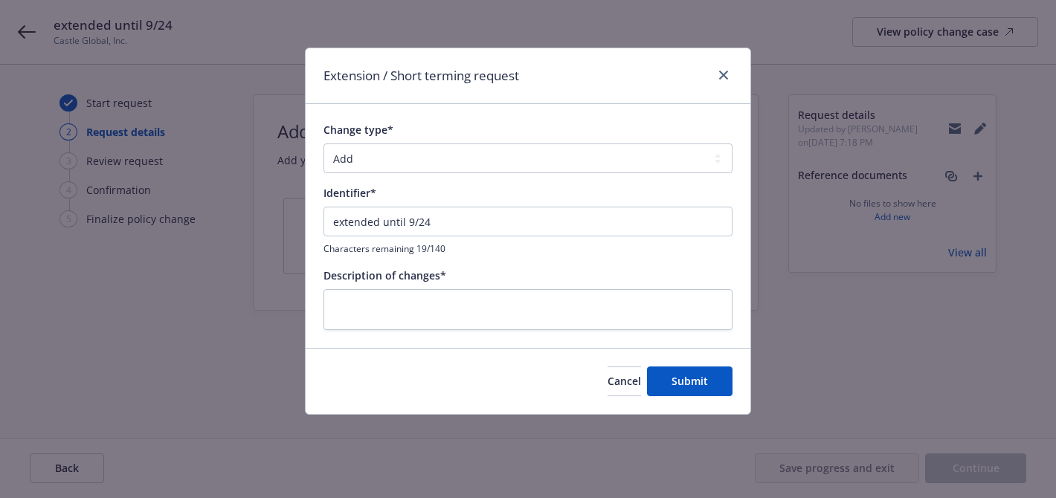
click at [455, 280] on div "Description of changes*" at bounding box center [528, 276] width 409 height 16
click at [455, 294] on textarea at bounding box center [528, 309] width 409 height 41
paste textarea "extended until 9/24"
type textarea "x"
type textarea "extended until 9/24"
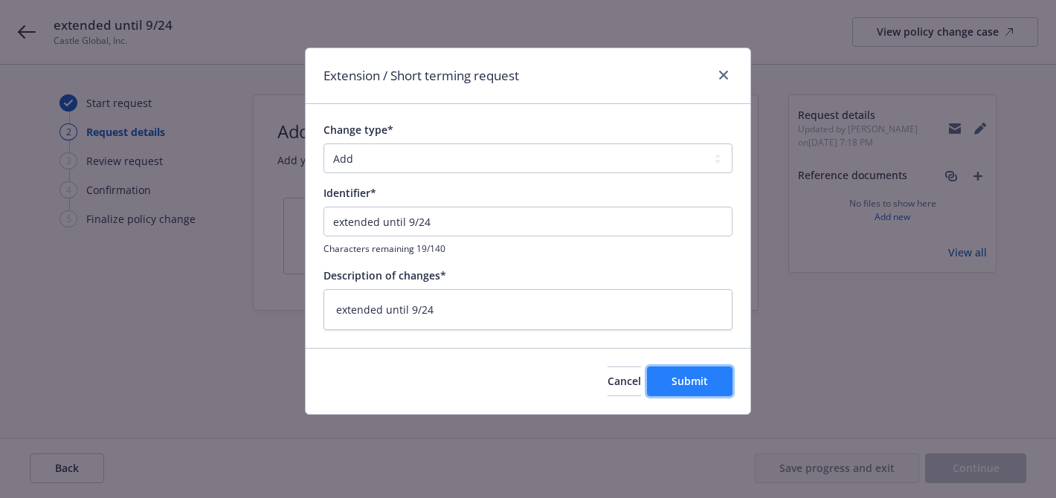
click at [677, 380] on span "Submit" at bounding box center [690, 381] width 36 height 14
type textarea "x"
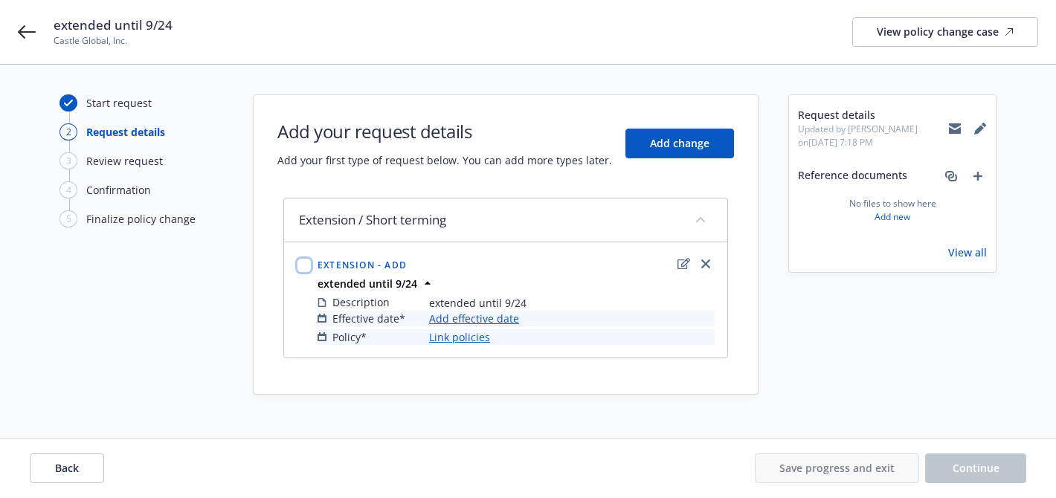
click at [304, 260] on input "checkbox" at bounding box center [304, 265] width 15 height 15
checkbox input "true"
click at [453, 313] on link "Add effective date" at bounding box center [474, 319] width 90 height 16
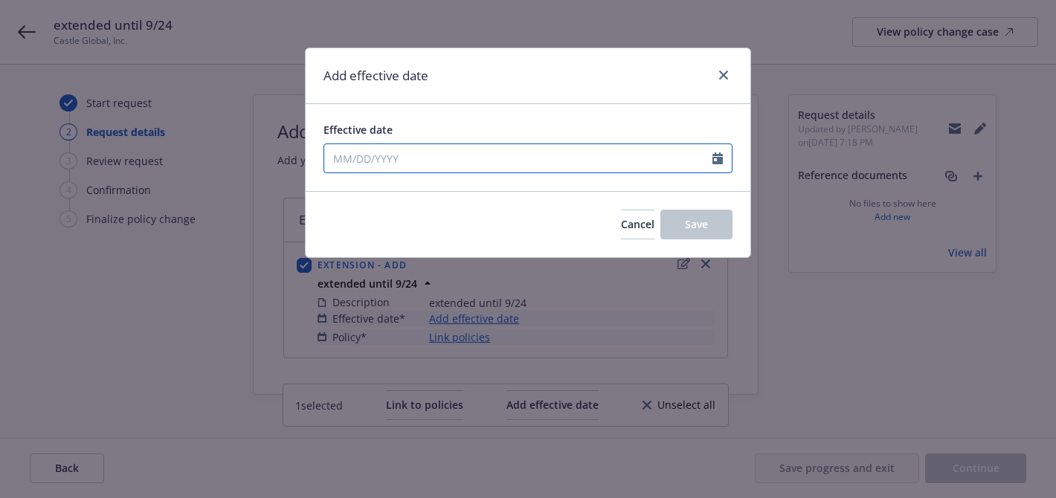
click at [393, 156] on input "Effective date" at bounding box center [518, 158] width 388 height 28
select select "8"
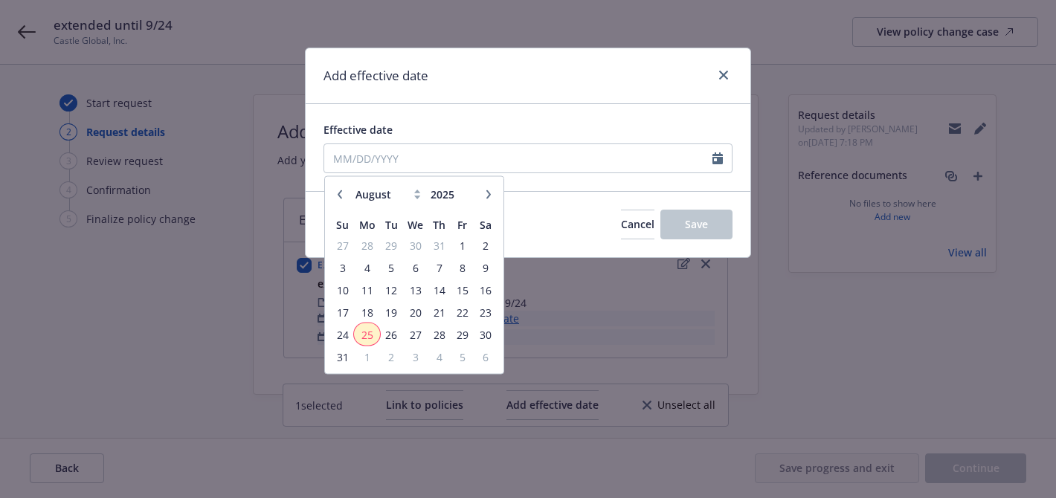
click at [370, 340] on span "25" at bounding box center [367, 334] width 22 height 19
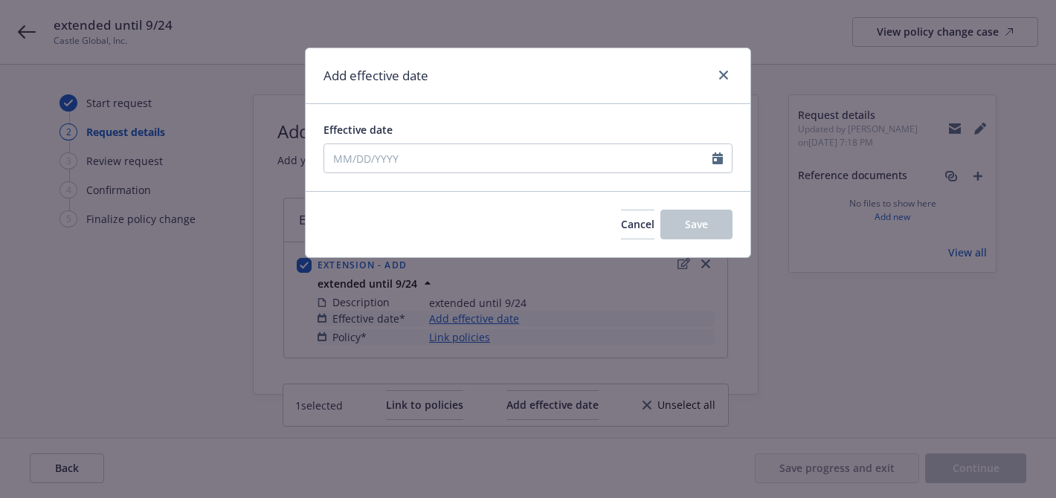
type input "08/25/2025"
click at [665, 225] on button "Save" at bounding box center [696, 225] width 72 height 30
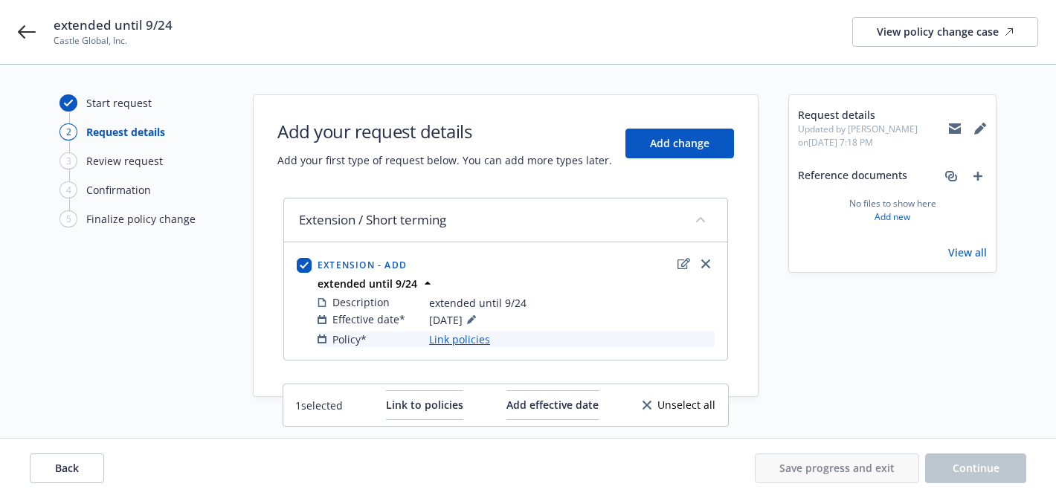
click at [468, 340] on link "Link policies" at bounding box center [459, 340] width 61 height 16
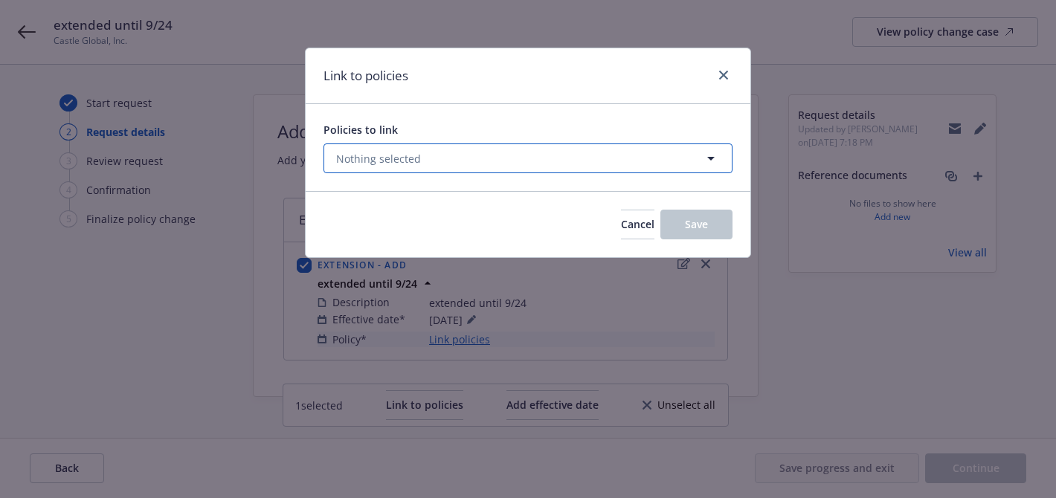
click at [441, 169] on button "Nothing selected" at bounding box center [528, 159] width 409 height 30
select select "ACTIVE"
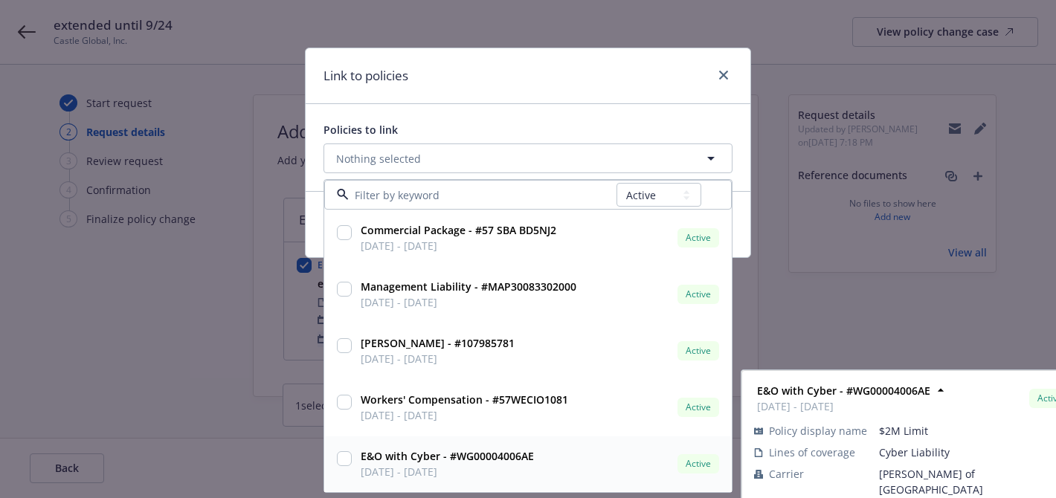
click at [344, 456] on input "checkbox" at bounding box center [344, 458] width 15 height 15
checkbox input "true"
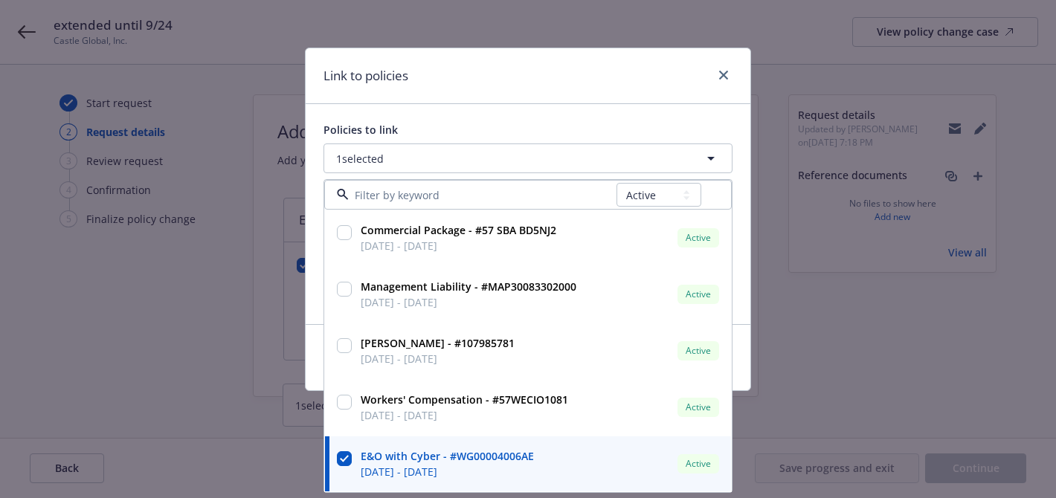
click at [683, 119] on div "Policies to link 1 selected All Active Upcoming Expired Cancelled Commercial Pa…" at bounding box center [528, 214] width 445 height 220
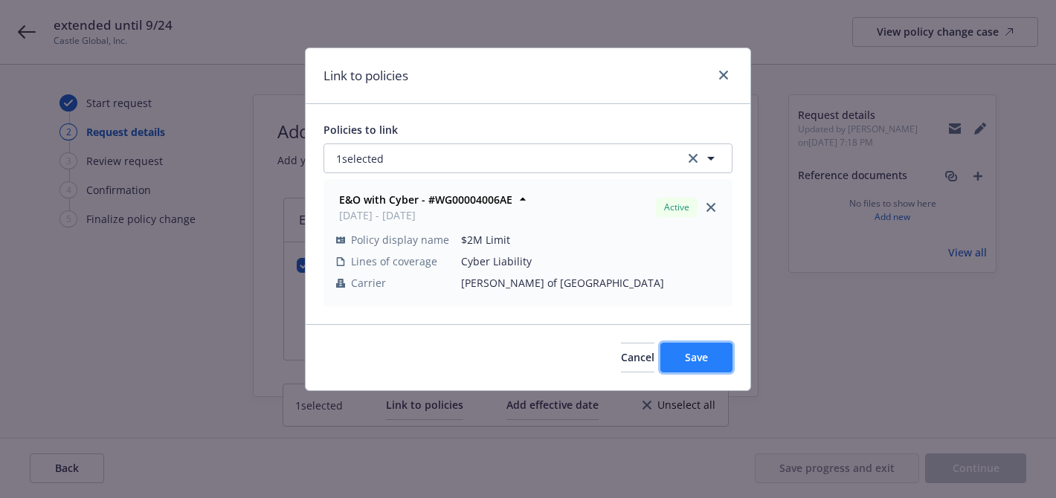
click at [670, 346] on button "Save" at bounding box center [696, 358] width 72 height 30
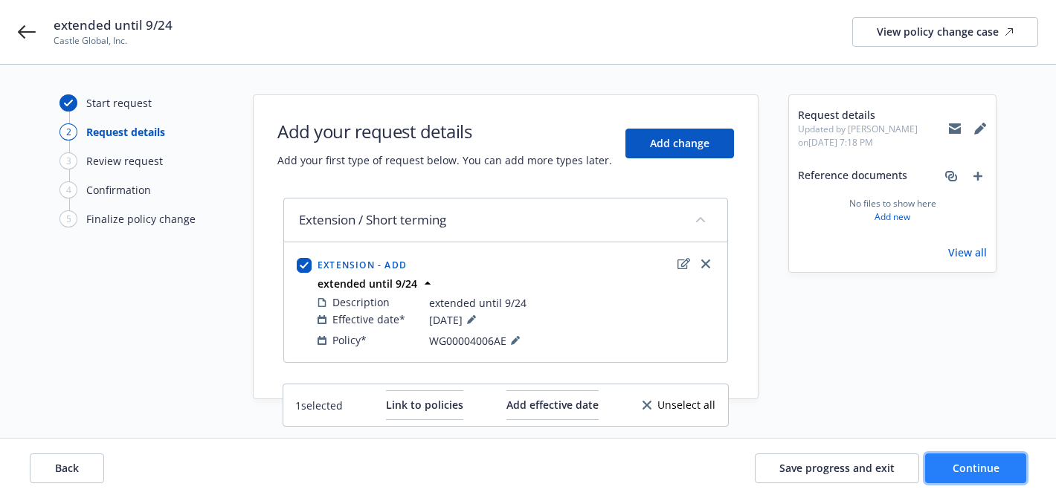
click at [971, 464] on span "Continue" at bounding box center [976, 468] width 47 height 14
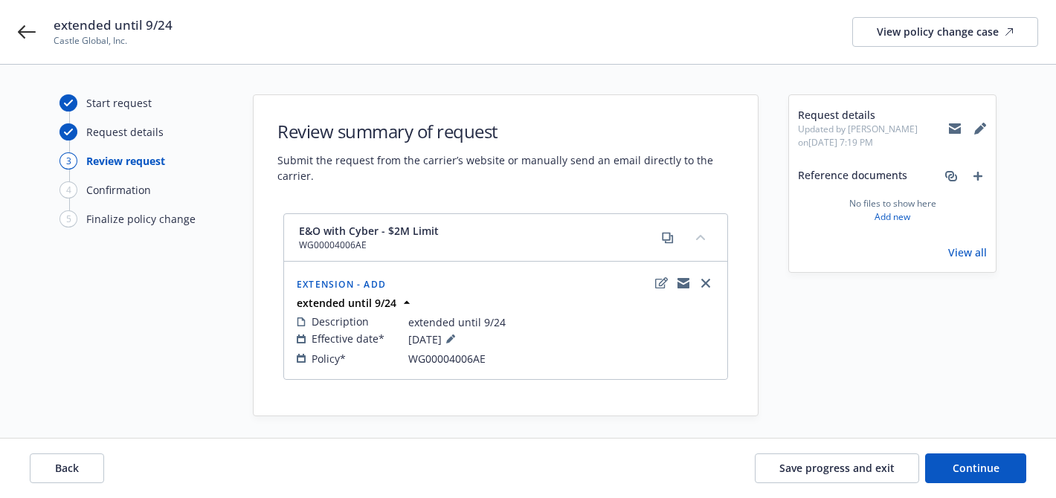
scroll to position [7, 0]
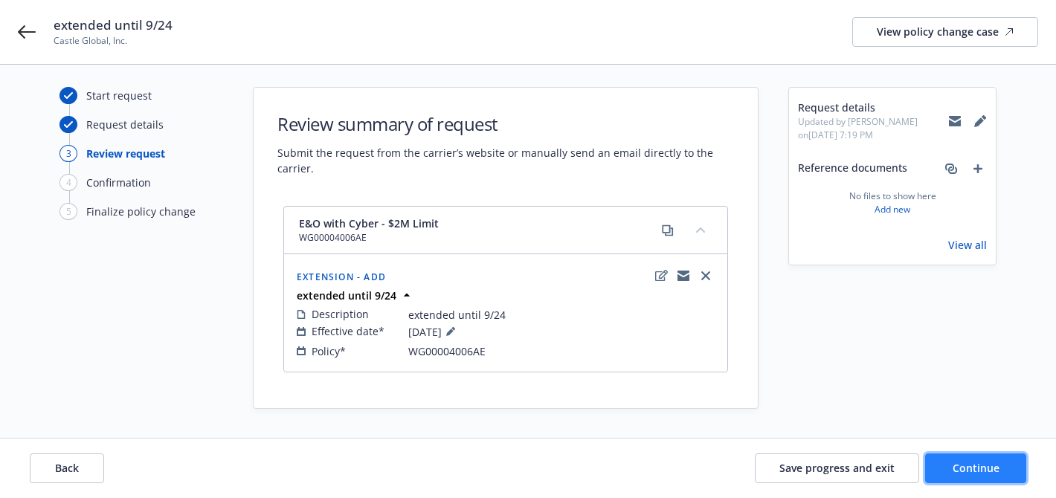
click at [965, 457] on button "Continue" at bounding box center [975, 469] width 101 height 30
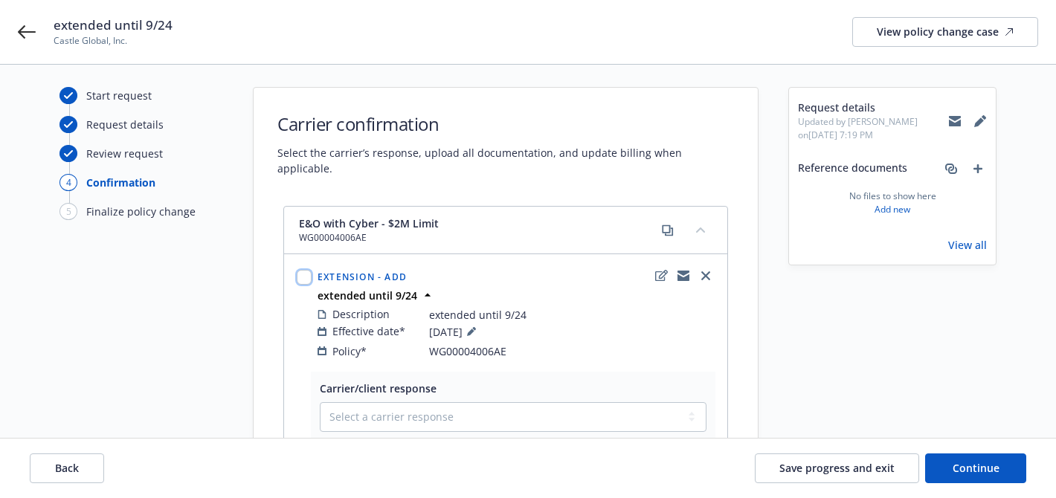
click at [304, 270] on input "checkbox" at bounding box center [304, 277] width 15 height 15
checkbox input "true"
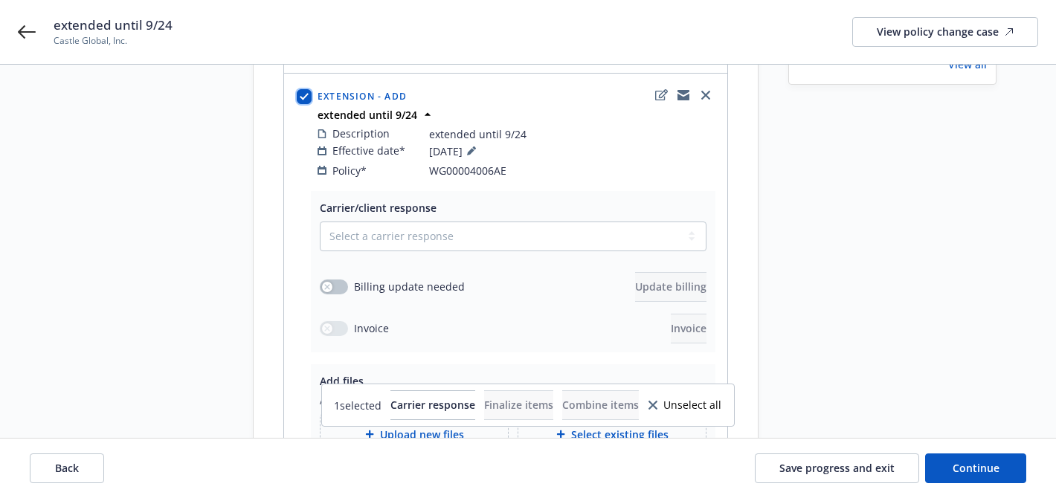
scroll to position [242, 0]
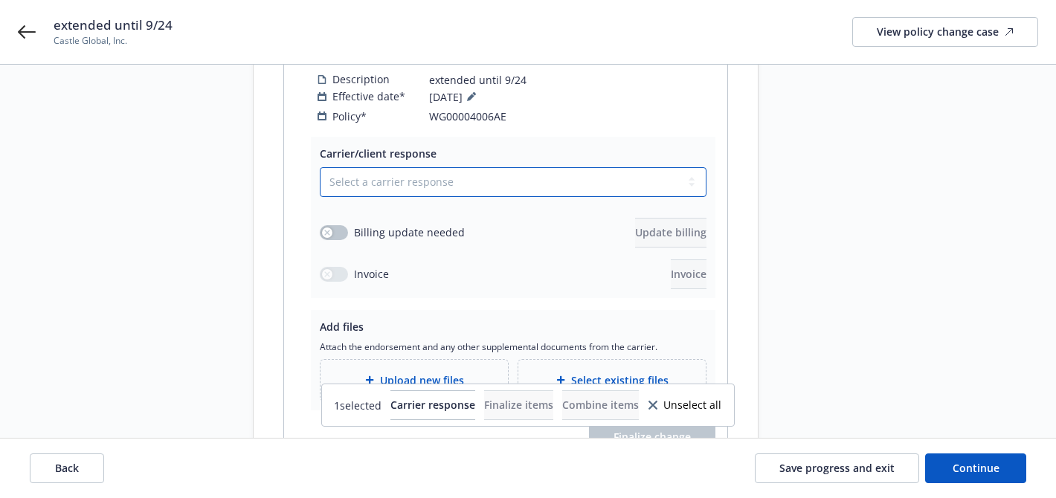
click at [486, 167] on select "Select a carrier response Accepted Accepted with revision No endorsement needed…" at bounding box center [513, 182] width 387 height 30
select select "ACCEPTED"
click at [320, 167] on select "Select a carrier response Accepted Accepted with revision No endorsement needed…" at bounding box center [513, 182] width 387 height 30
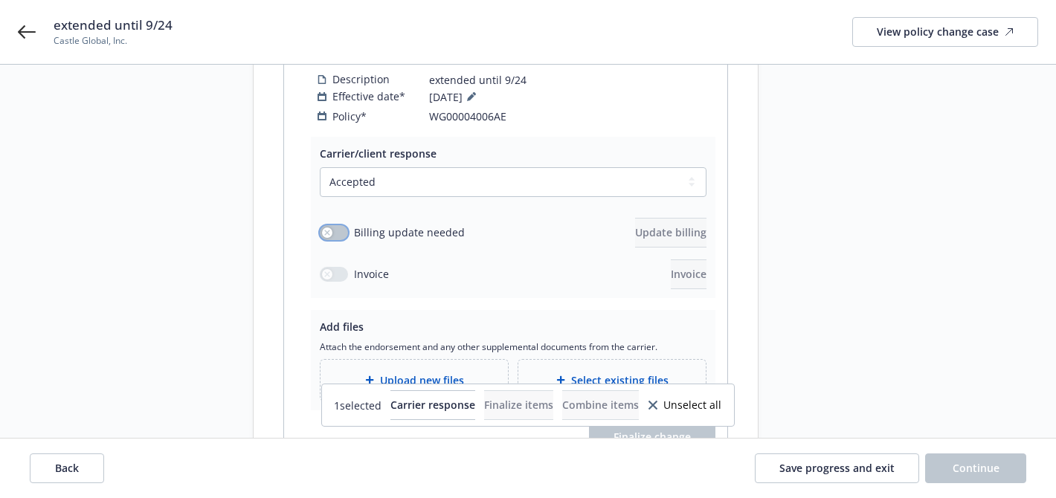
click at [336, 225] on button "button" at bounding box center [334, 232] width 28 height 15
click at [635, 225] on span "Update billing" at bounding box center [670, 232] width 71 height 14
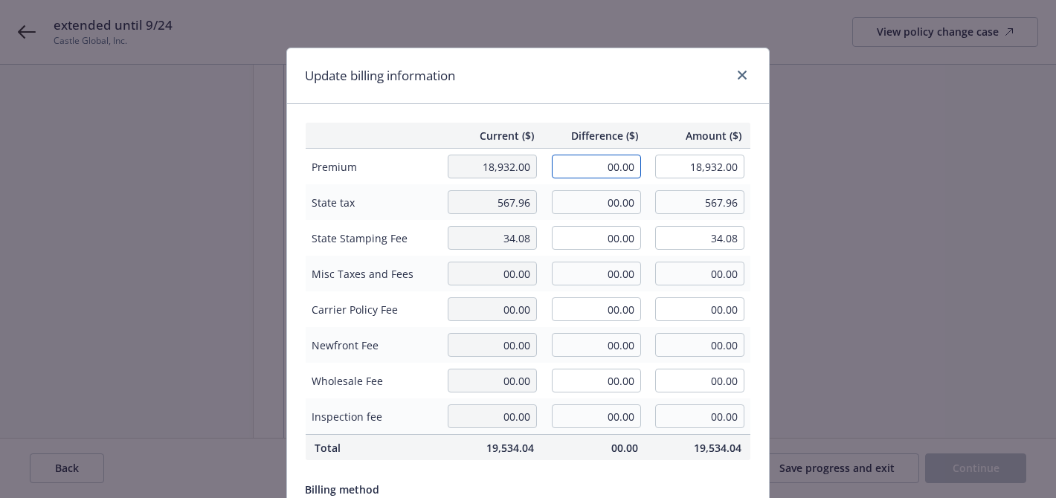
click at [591, 165] on input "00.00" at bounding box center [596, 167] width 89 height 24
type input "1,552.00"
type input "20,484.00"
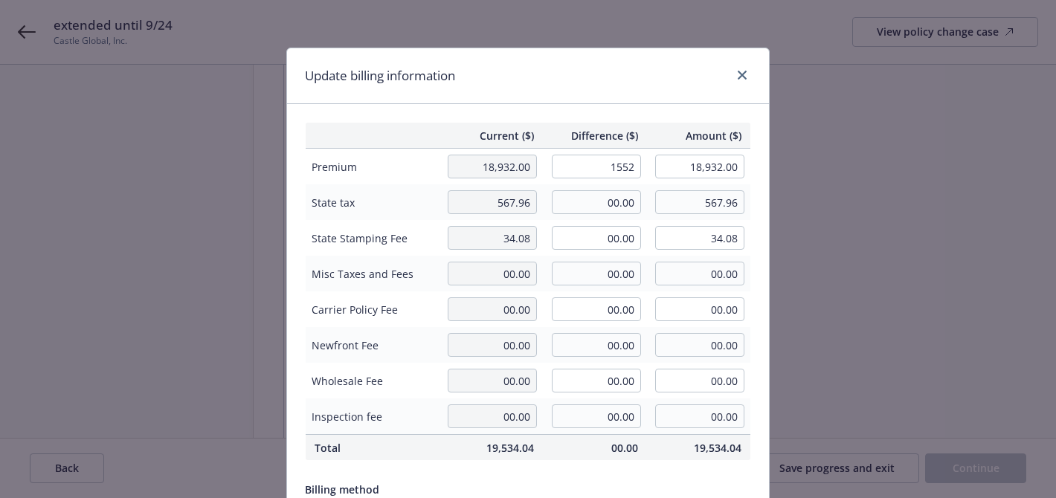
type input "186.24"
click at [783, 210] on div "Update billing information Current ($) Difference ($) Amount ($) Premium 18,932…" at bounding box center [528, 249] width 1056 height 498
click at [602, 204] on input "00.00" at bounding box center [596, 202] width 89 height 24
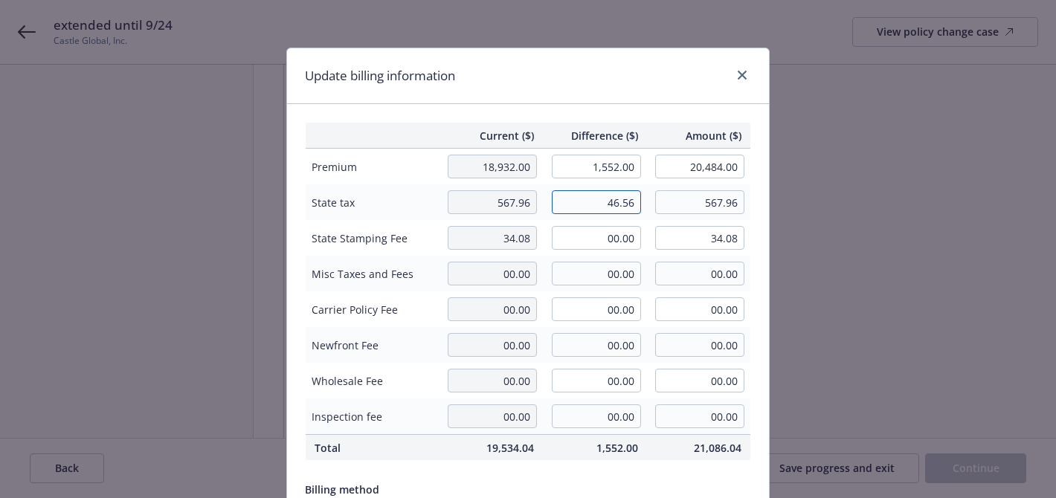
type input "46.56"
type input "614.52"
click at [608, 239] on input "00.00" at bounding box center [596, 238] width 89 height 24
type input "2.79"
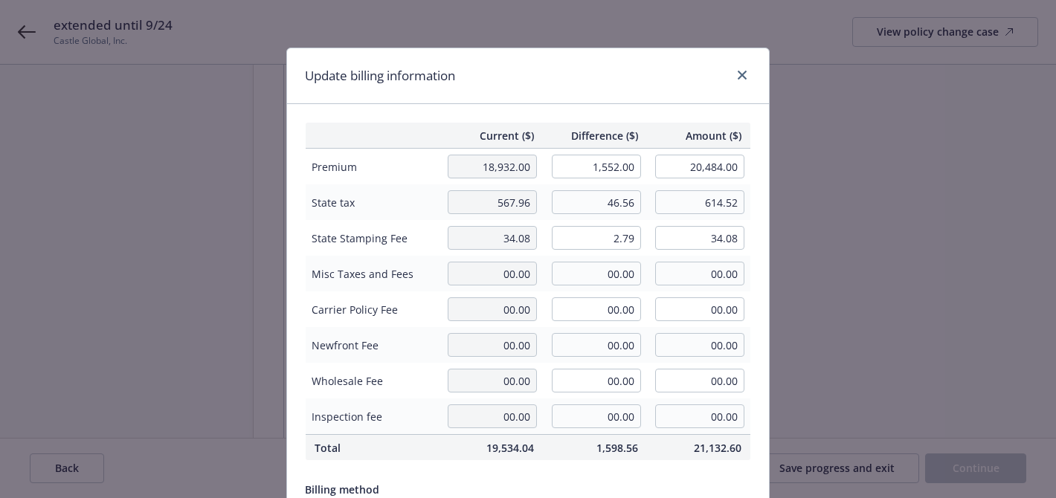
type input "36.87"
click at [638, 103] on div "Update billing information" at bounding box center [528, 76] width 482 height 56
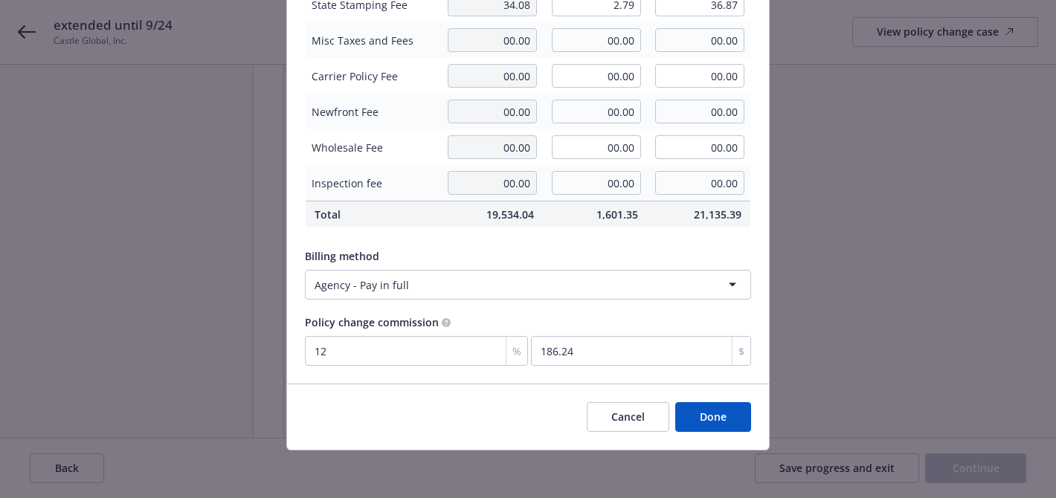
click at [711, 408] on button "Done" at bounding box center [713, 417] width 76 height 30
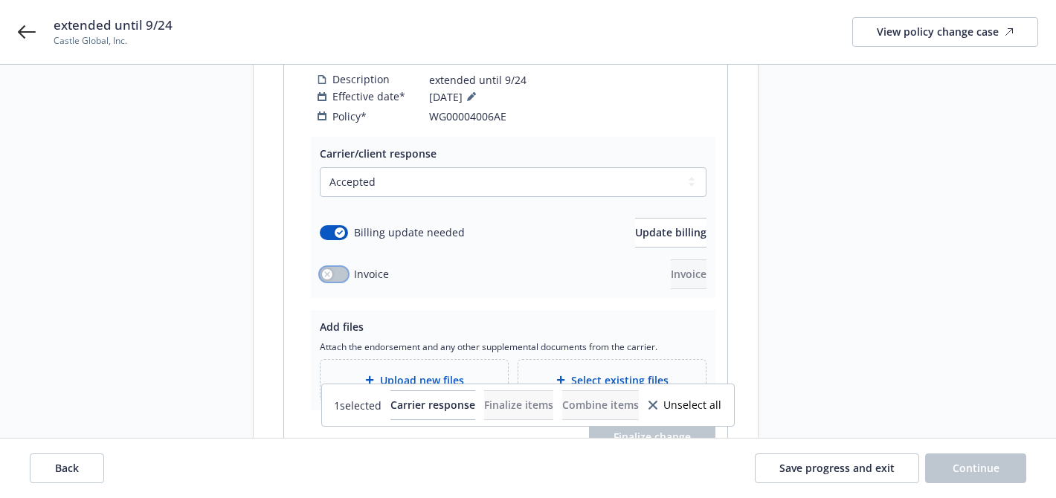
click at [347, 267] on button "button" at bounding box center [334, 274] width 28 height 15
click at [689, 260] on button "Invoice" at bounding box center [689, 275] width 36 height 30
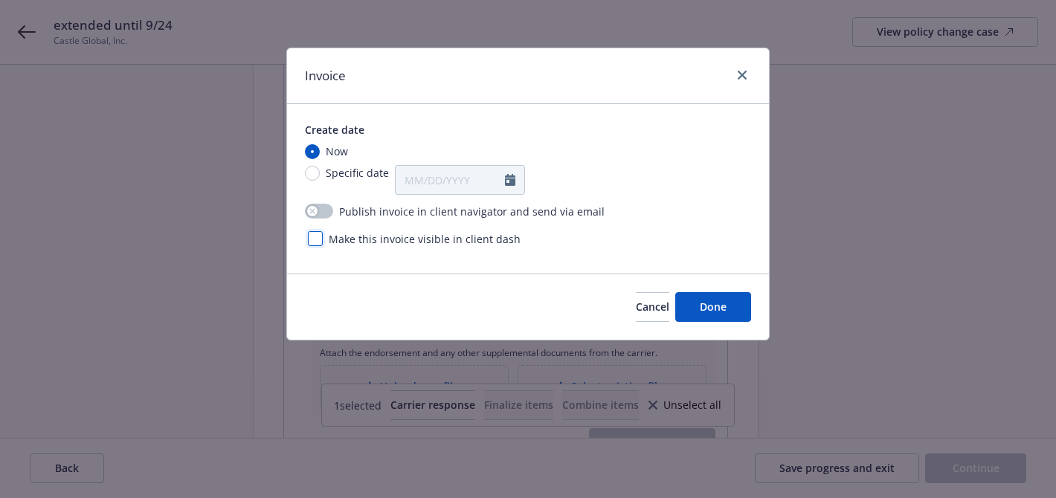
click at [314, 237] on div at bounding box center [315, 238] width 15 height 15
click at [737, 77] on link "close" at bounding box center [742, 75] width 18 height 18
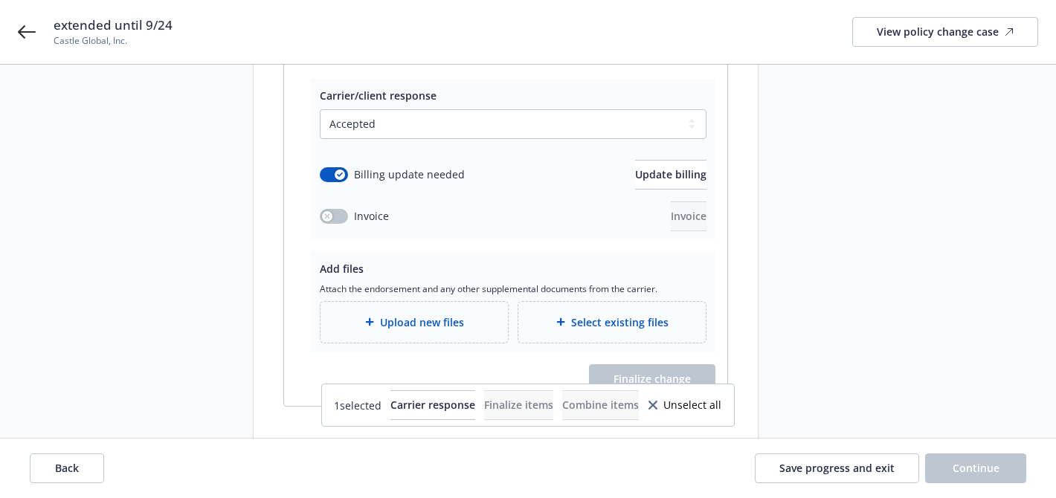
scroll to position [319, 0]
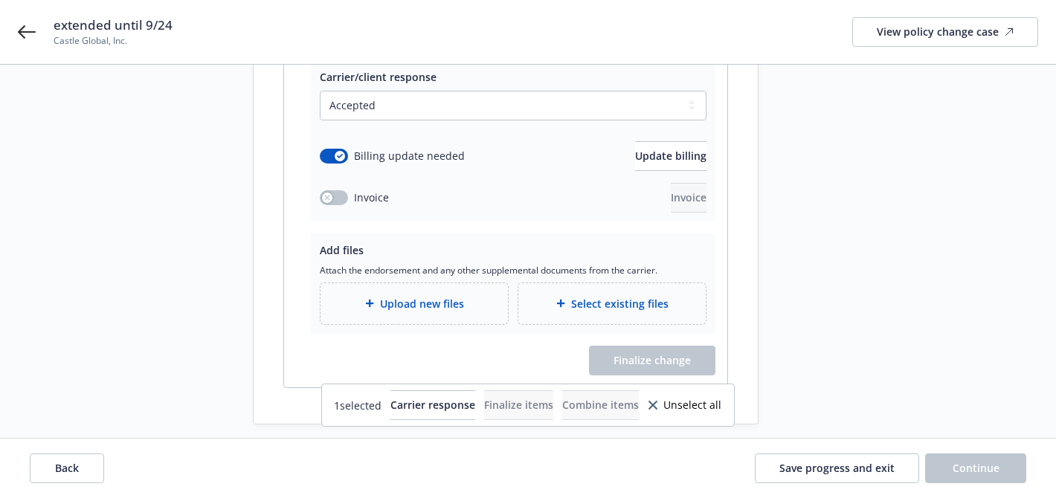
click at [457, 296] on span "Upload new files" at bounding box center [422, 304] width 84 height 16
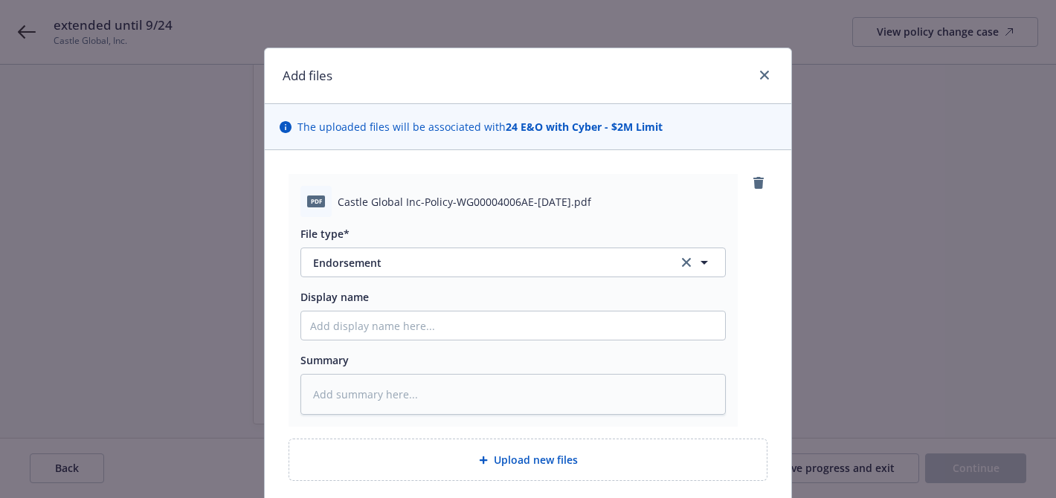
scroll to position [121, 0]
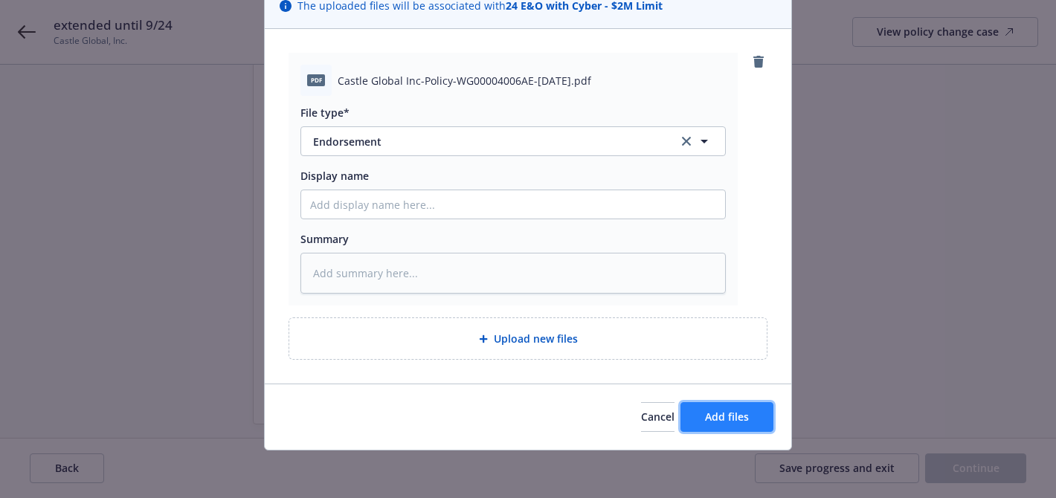
click at [724, 417] on span "Add files" at bounding box center [727, 417] width 44 height 14
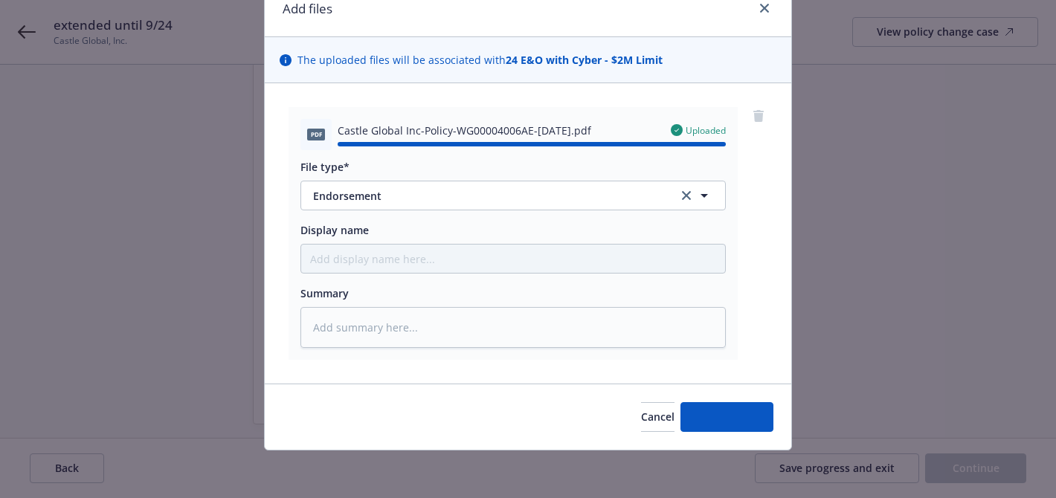
type textarea "x"
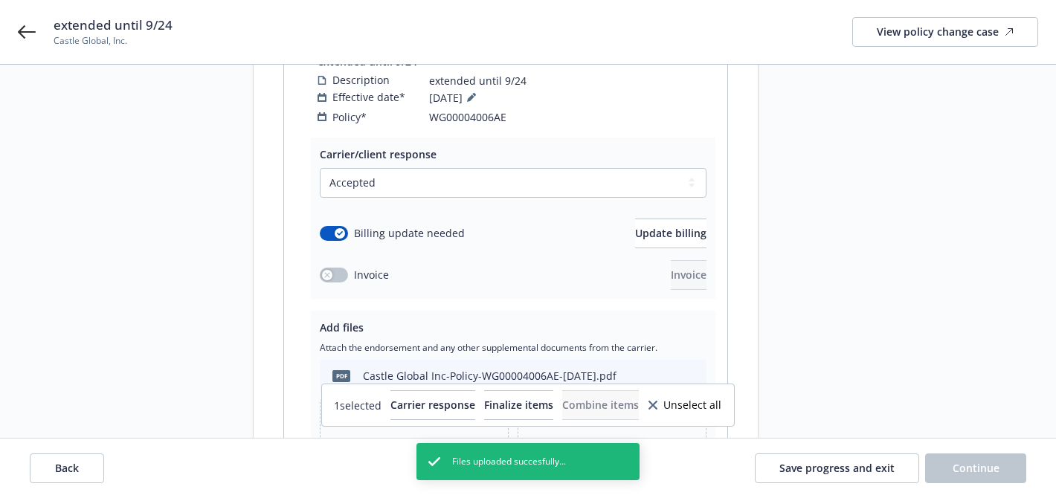
scroll to position [358, 0]
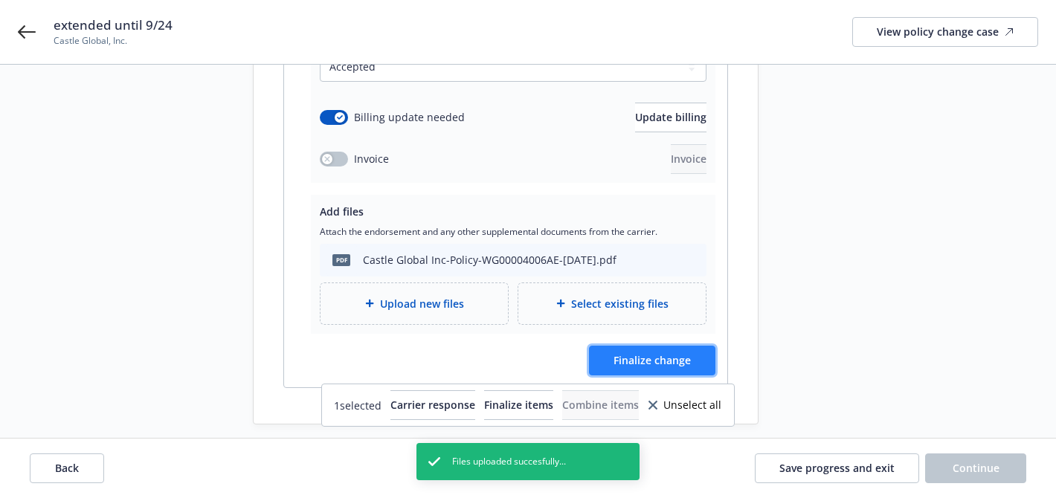
click at [614, 346] on button "Finalize change" at bounding box center [652, 361] width 126 height 30
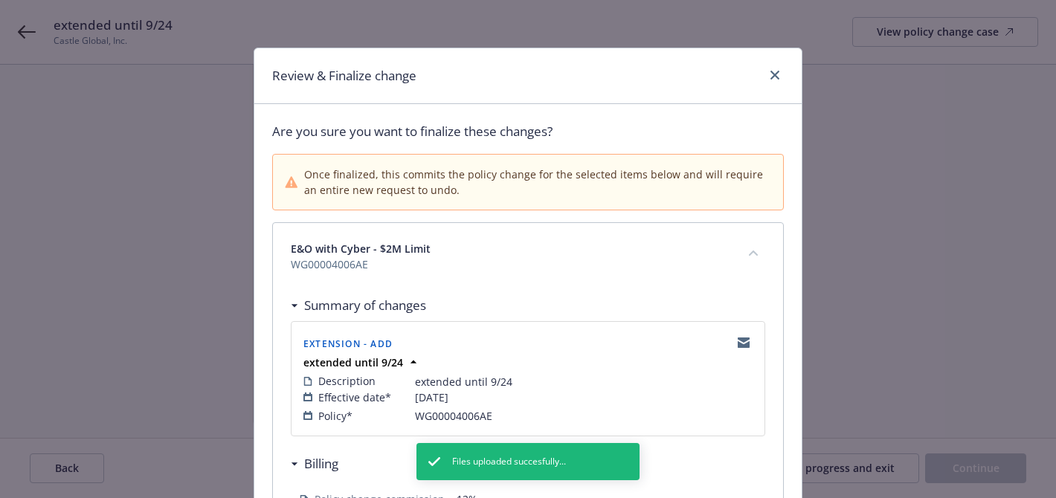
scroll to position [507, 0]
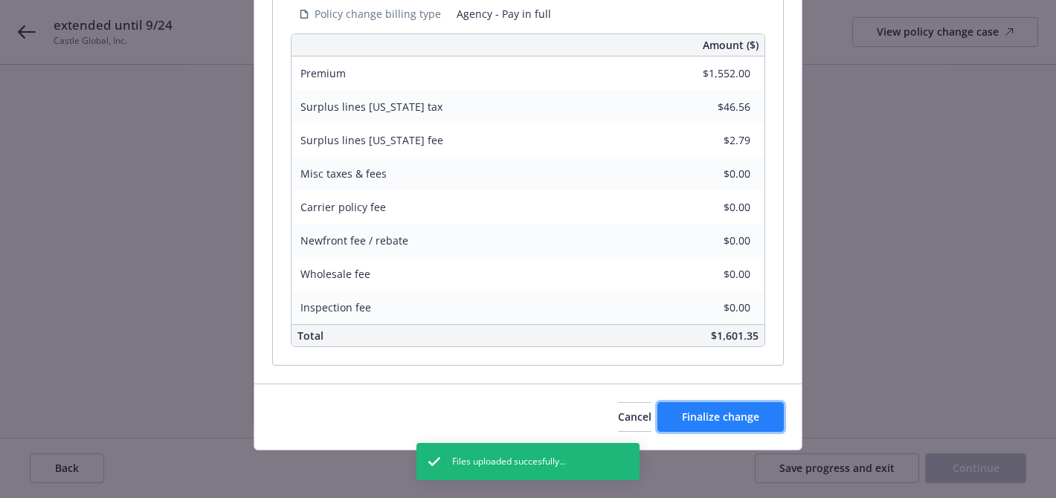
click at [712, 421] on span "Finalize change" at bounding box center [720, 417] width 77 height 14
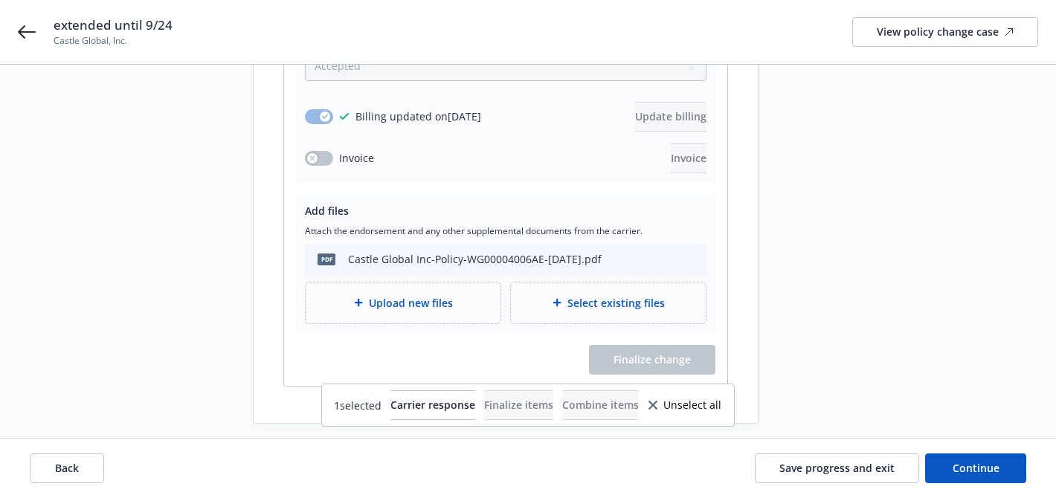
scroll to position [357, 0]
click at [956, 452] on div "Back Save progress and exit Continue" at bounding box center [528, 469] width 1056 height 60
click at [959, 467] on span "Continue" at bounding box center [976, 468] width 47 height 14
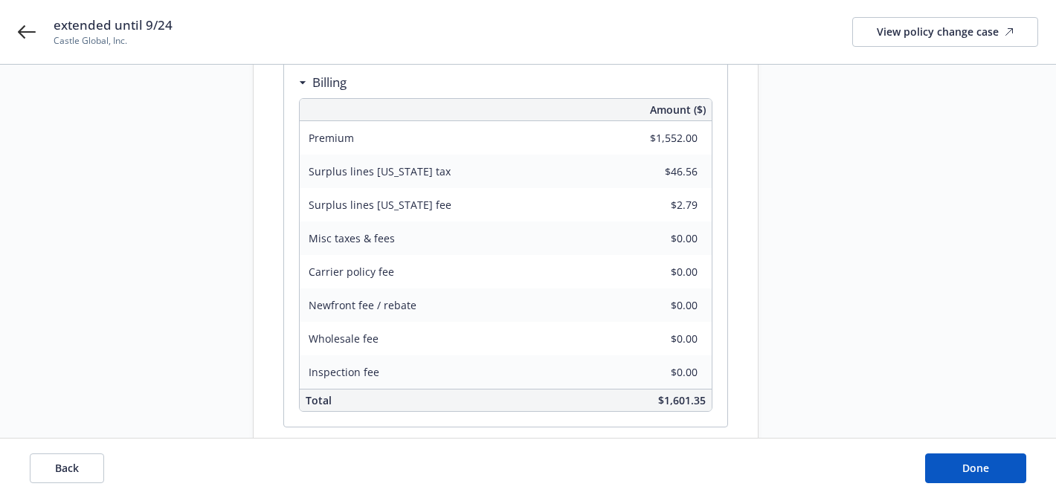
scroll to position [413, 0]
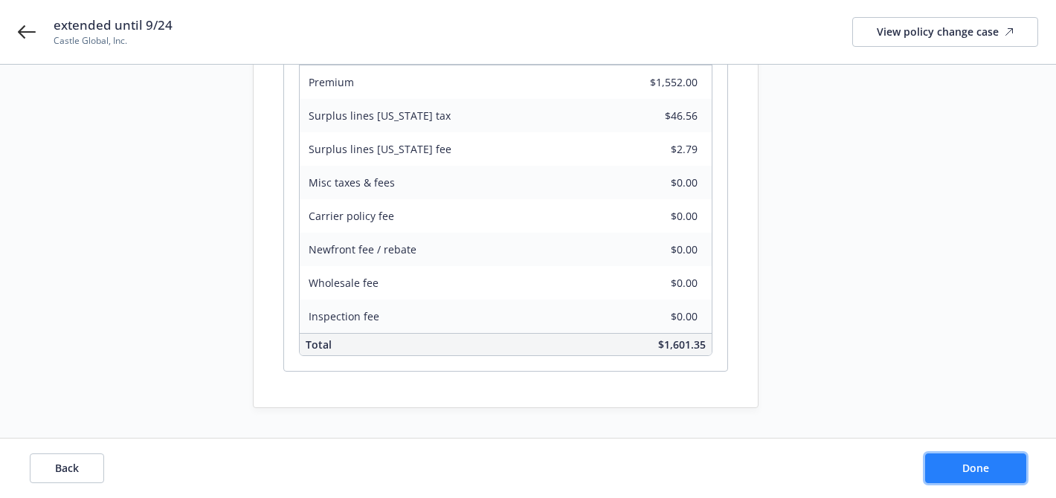
click at [958, 473] on button "Done" at bounding box center [975, 469] width 101 height 30
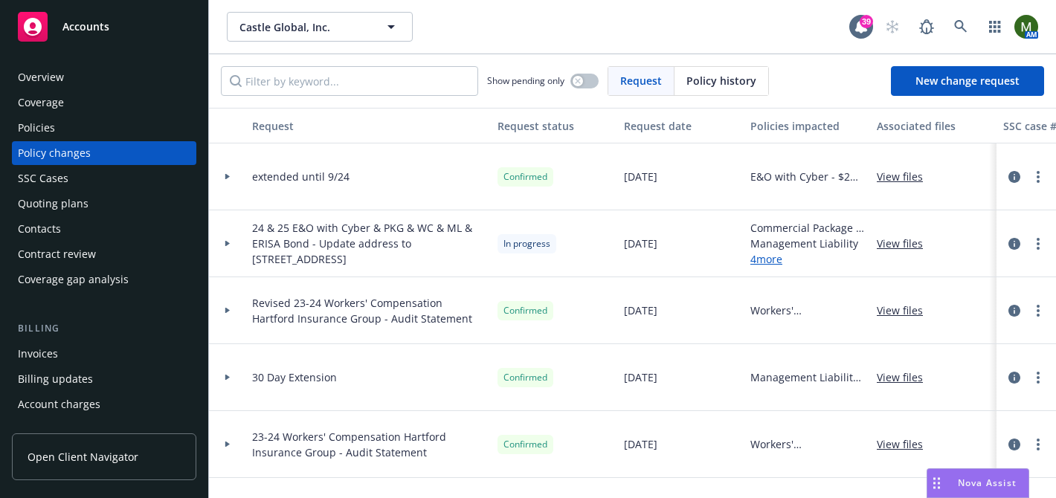
click at [62, 127] on div "Policies" at bounding box center [104, 128] width 173 height 24
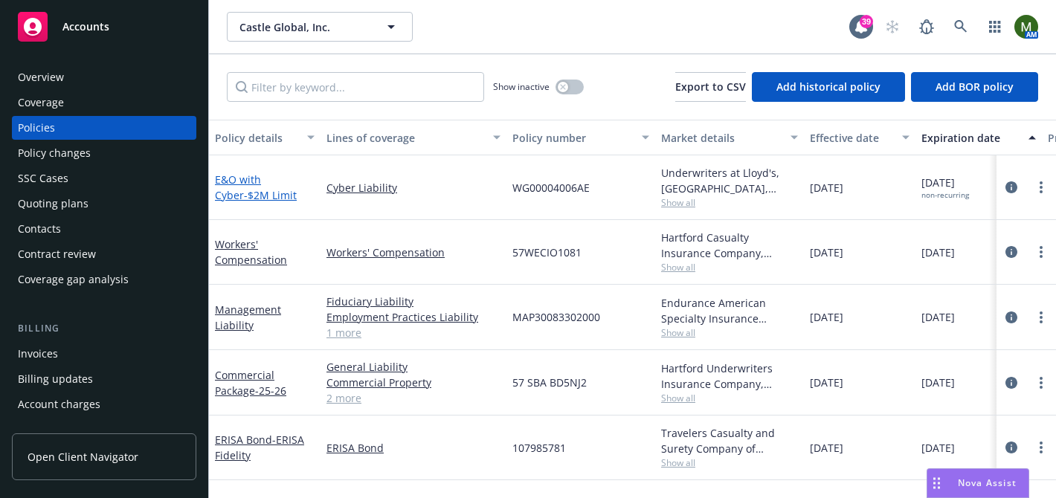
click at [269, 182] on link "E&O with Cyber - $2M Limit" at bounding box center [256, 188] width 82 height 30
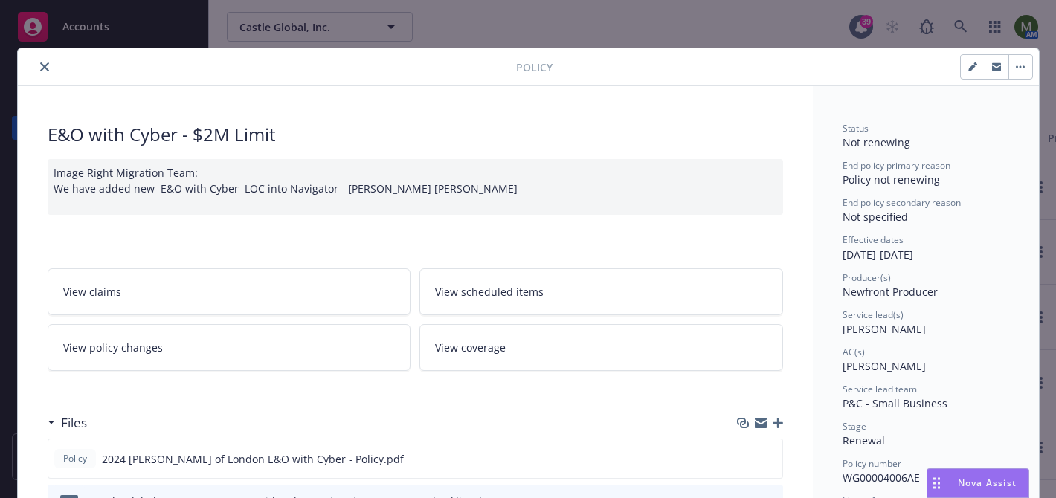
scroll to position [45, 0]
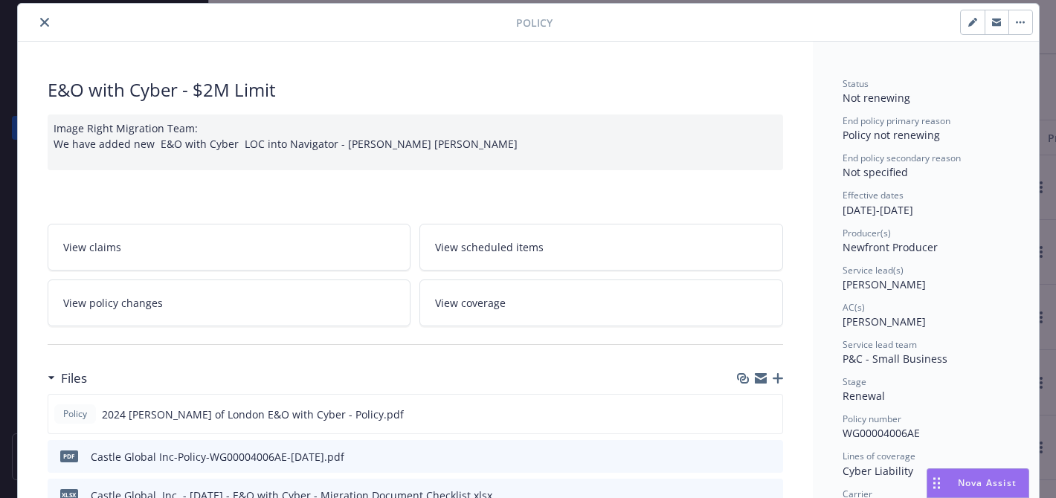
click at [262, 289] on link "View policy changes" at bounding box center [230, 303] width 364 height 47
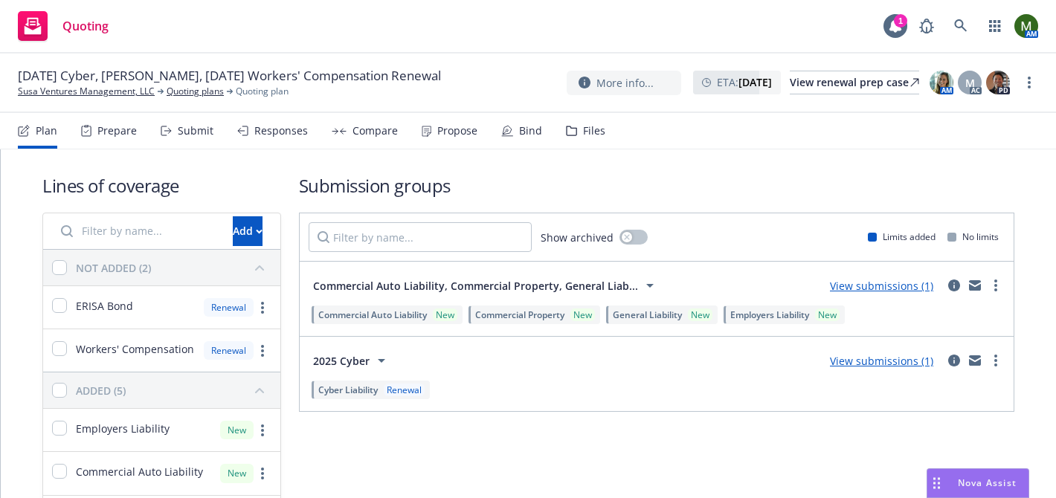
click at [358, 121] on div "Compare" at bounding box center [365, 131] width 66 height 36
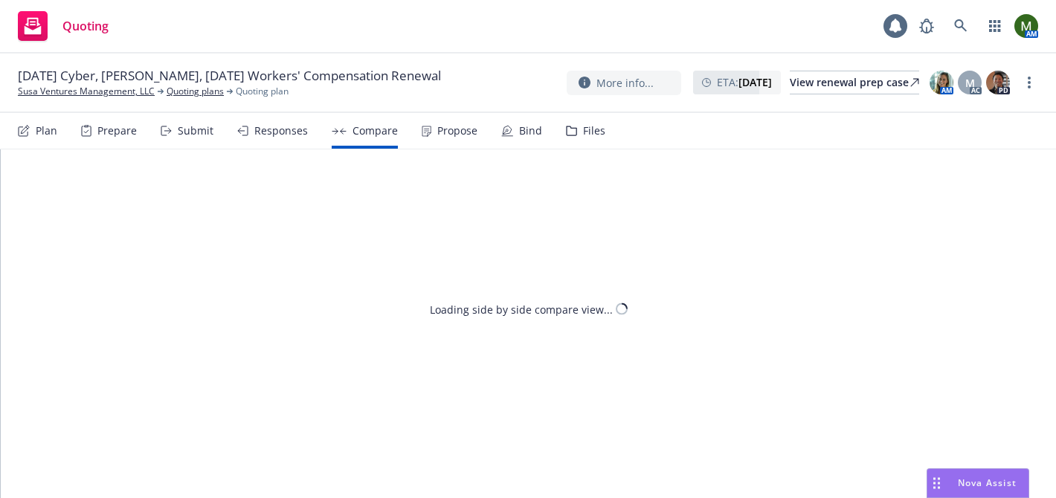
click at [468, 134] on div "Propose" at bounding box center [457, 131] width 40 height 12
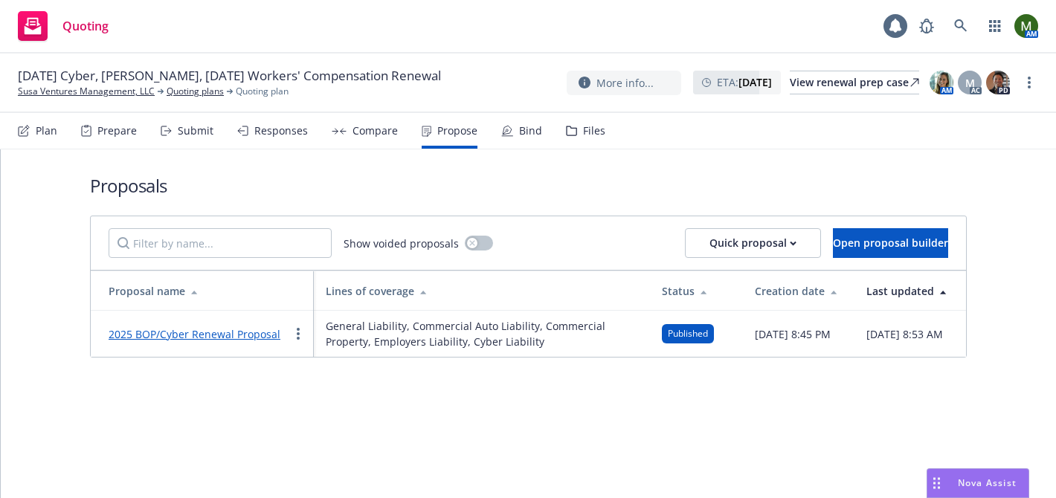
click at [259, 130] on div "Responses" at bounding box center [281, 131] width 54 height 12
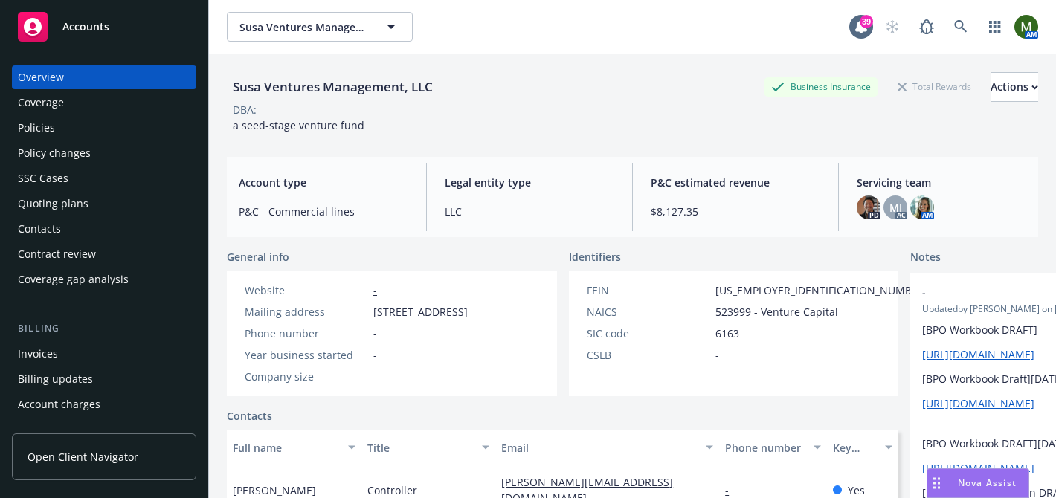
click at [128, 129] on div "Policies" at bounding box center [104, 128] width 173 height 24
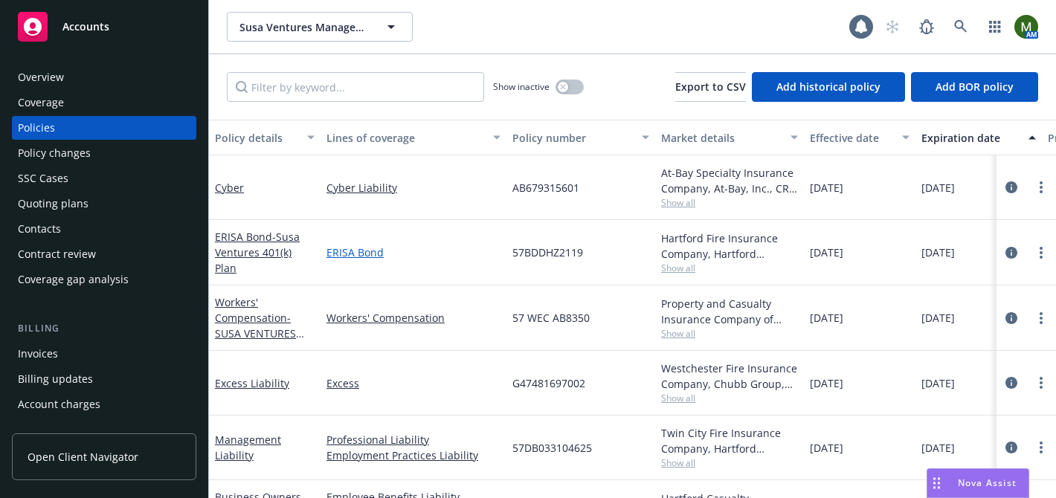
scroll to position [47, 0]
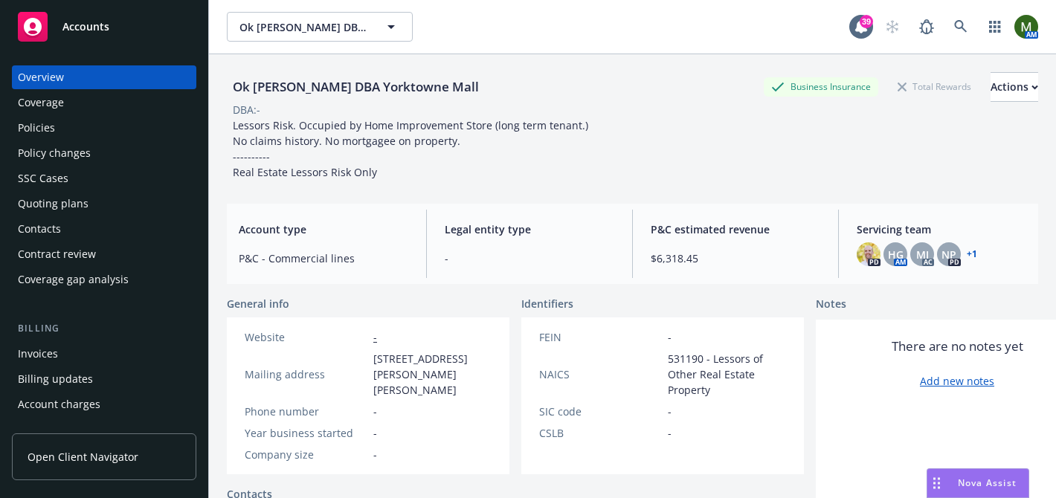
click at [142, 123] on div "Policies" at bounding box center [104, 128] width 173 height 24
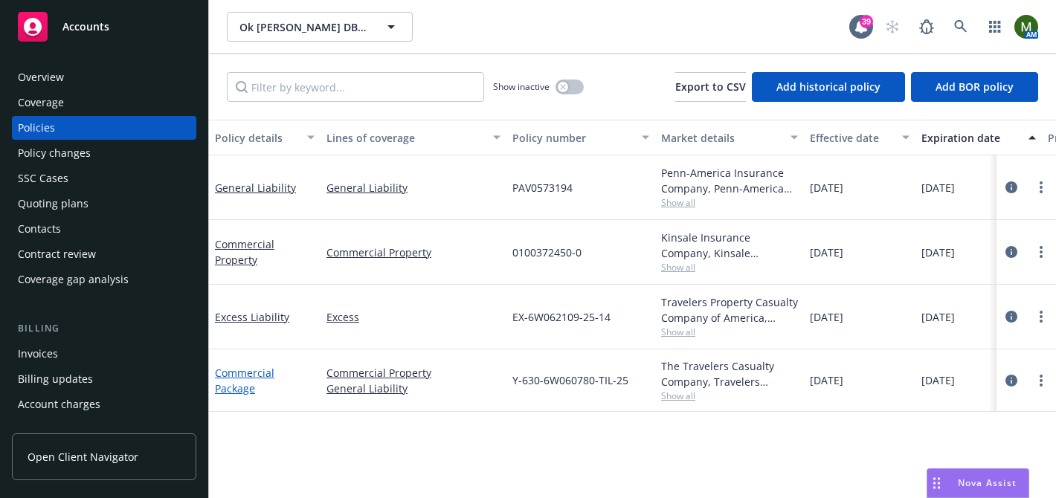
click at [260, 370] on link "Commercial Package" at bounding box center [245, 381] width 60 height 30
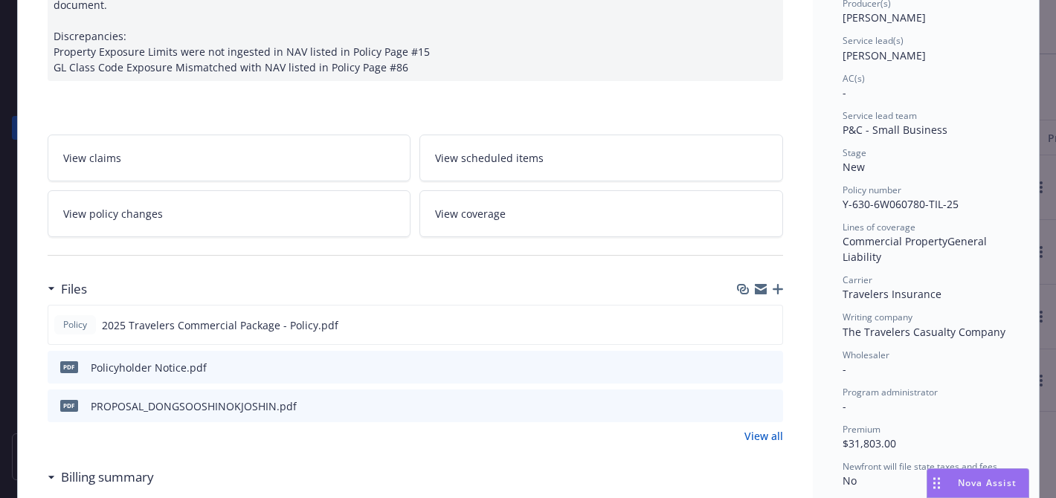
scroll to position [224, 0]
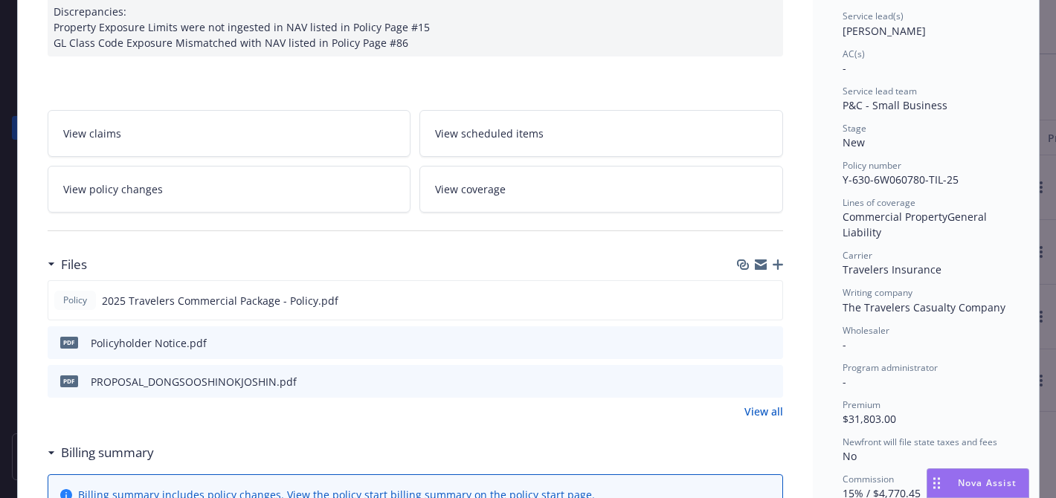
click at [779, 268] on icon "button" at bounding box center [778, 265] width 10 height 10
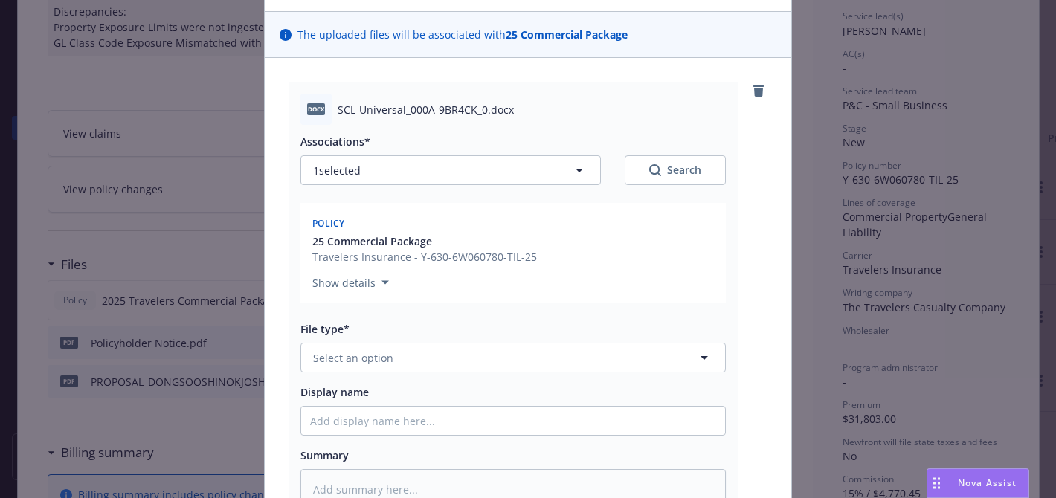
scroll to position [114, 0]
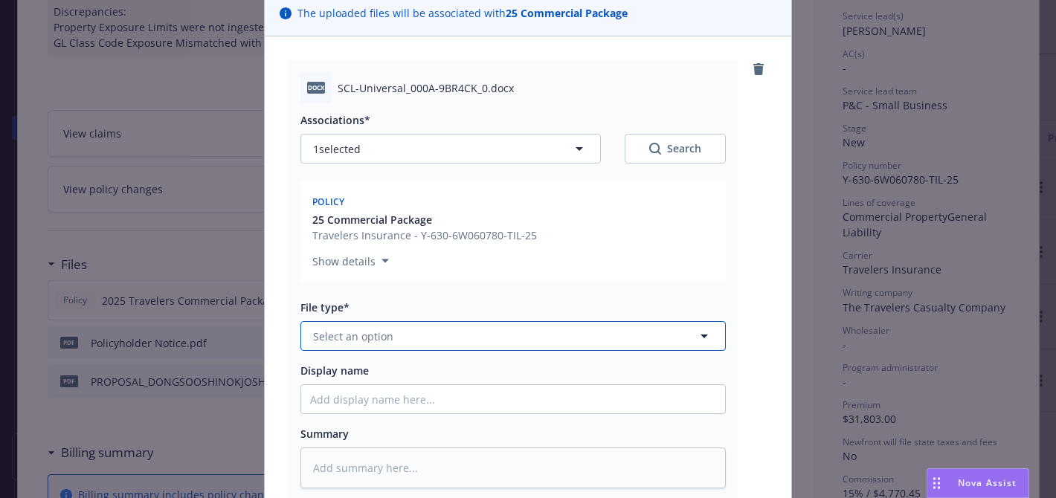
click at [507, 349] on button "Select an option" at bounding box center [512, 336] width 425 height 30
type input "other"
click at [432, 382] on div "Other" at bounding box center [513, 378] width 406 height 22
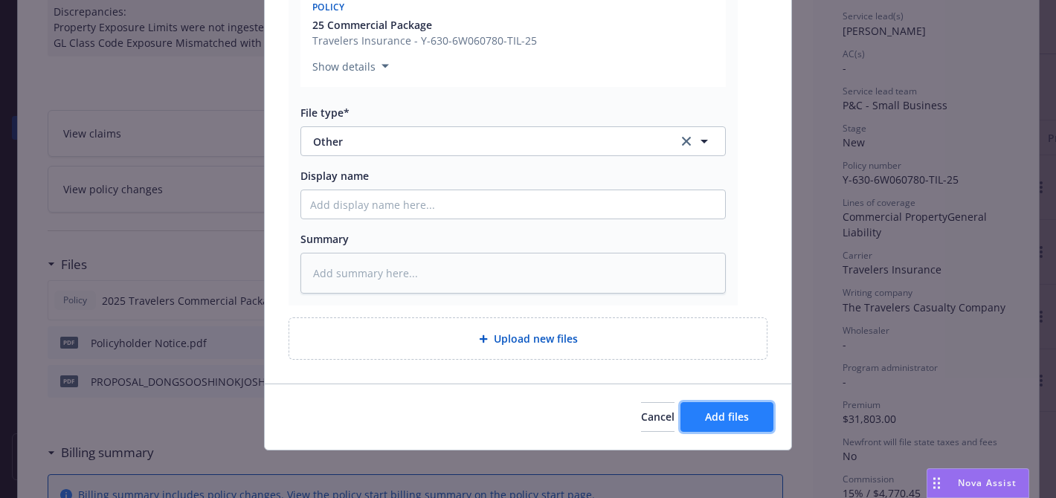
click at [695, 427] on button "Add files" at bounding box center [727, 417] width 93 height 30
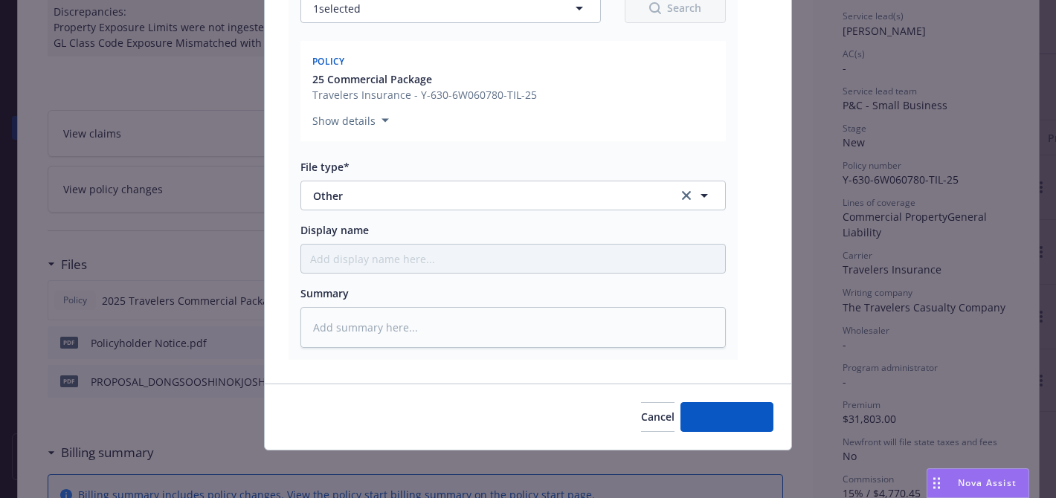
scroll to position [254, 0]
type textarea "x"
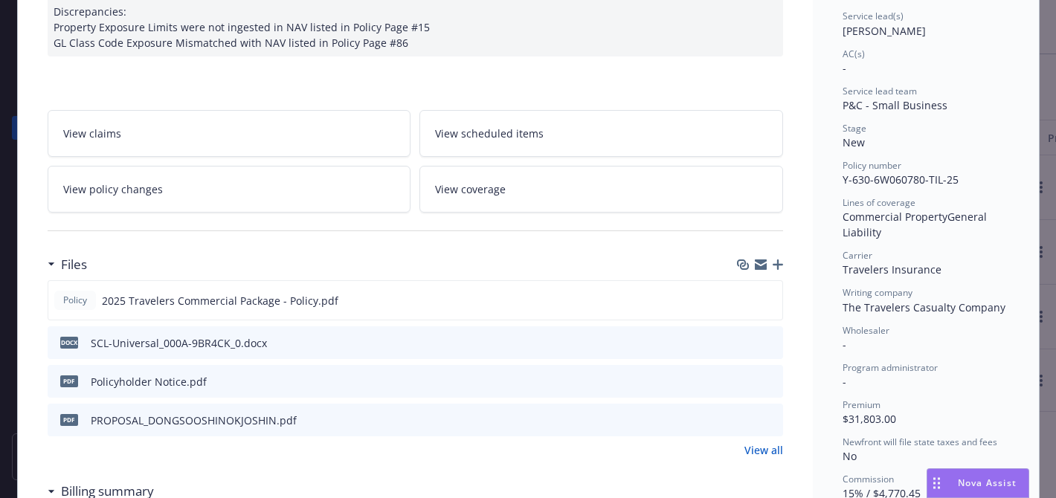
scroll to position [0, 0]
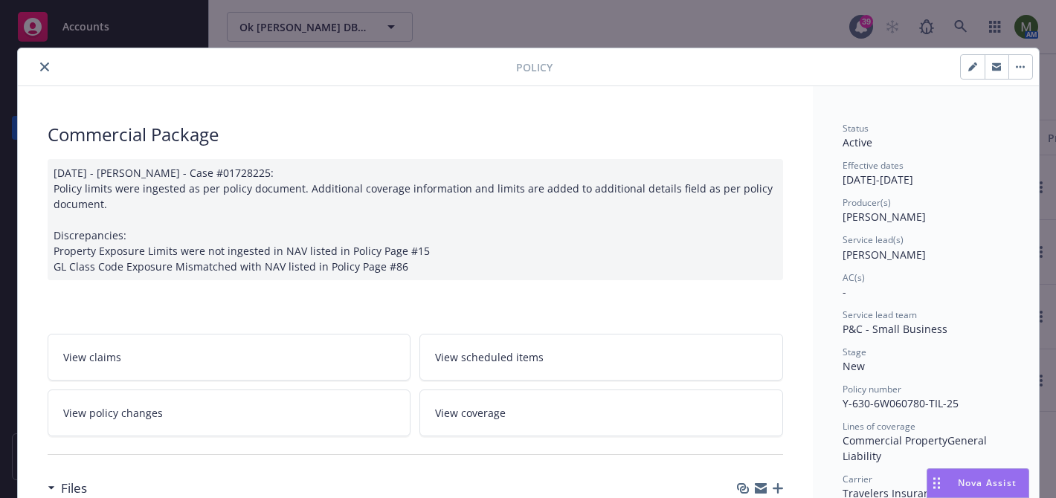
click at [45, 60] on button "close" at bounding box center [45, 67] width 18 height 18
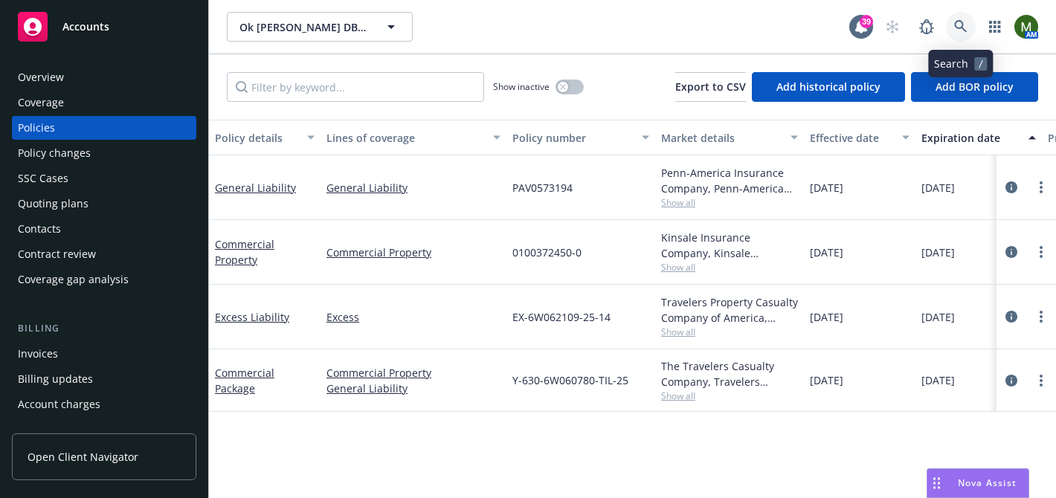
click at [962, 25] on icon at bounding box center [960, 26] width 13 height 13
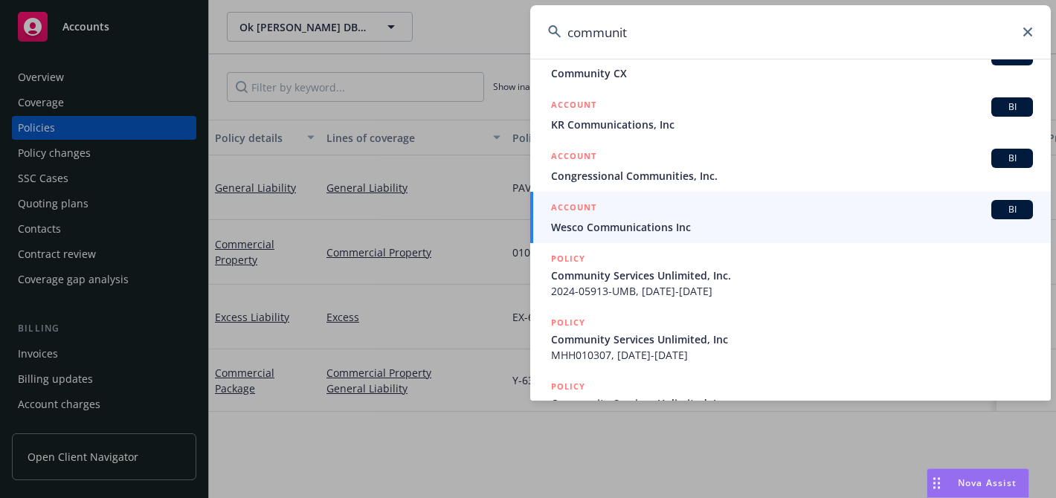
scroll to position [222, 0]
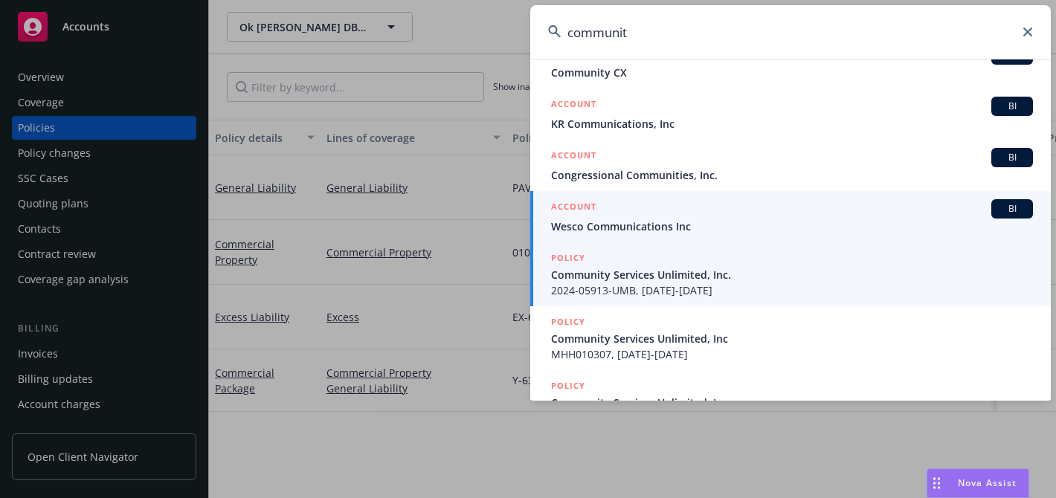
type input "communit"
click at [684, 278] on span "Community Services Unlimited, Inc." at bounding box center [792, 275] width 482 height 16
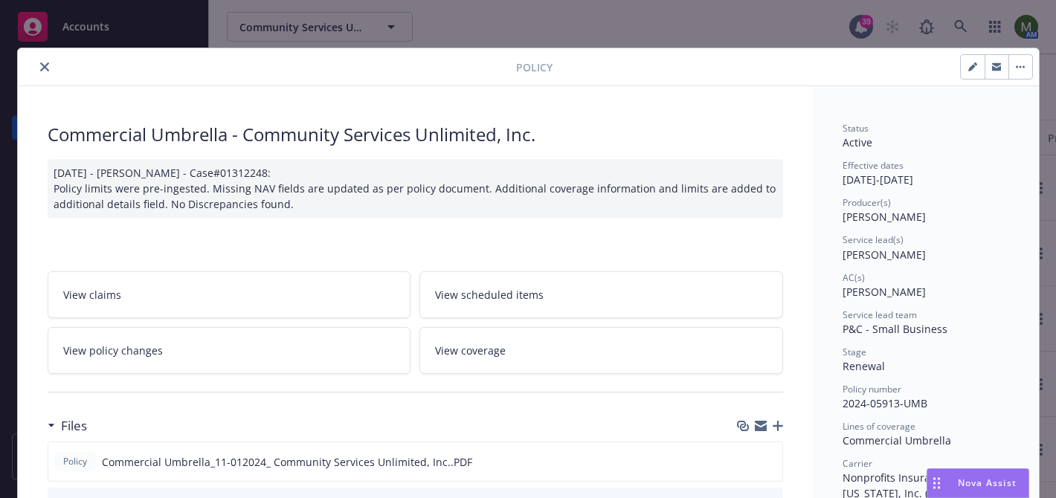
click at [45, 69] on icon "close" at bounding box center [44, 66] width 9 height 9
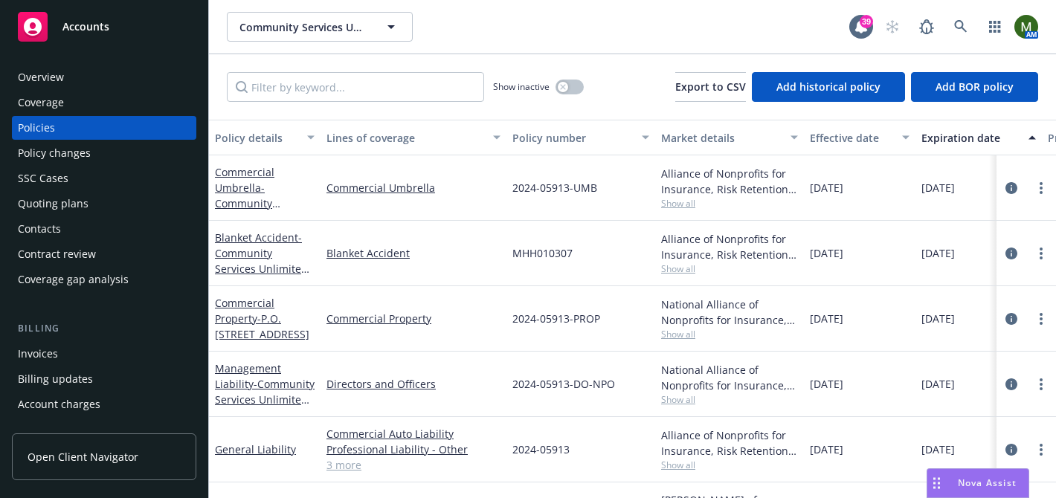
click at [64, 82] on div "Overview" at bounding box center [104, 77] width 173 height 24
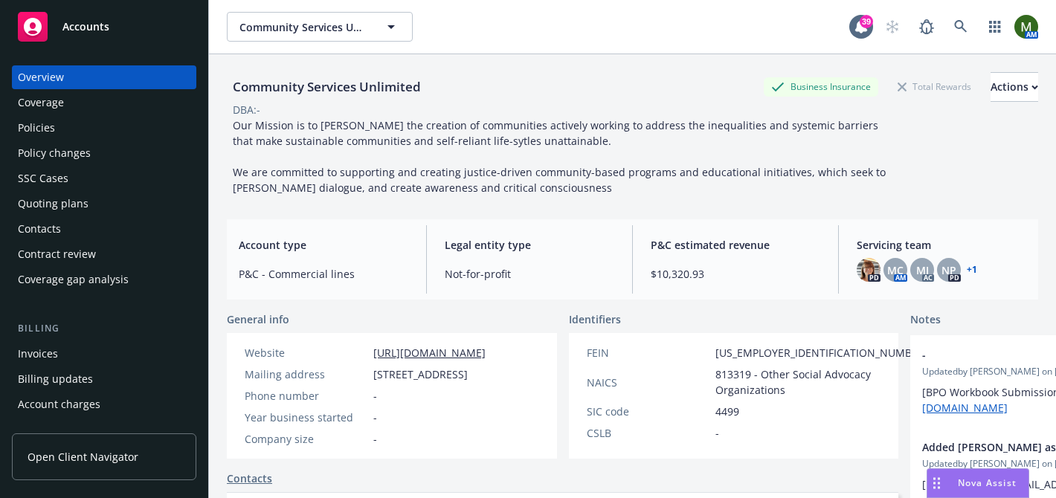
click at [65, 229] on div "Contacts" at bounding box center [104, 229] width 173 height 24
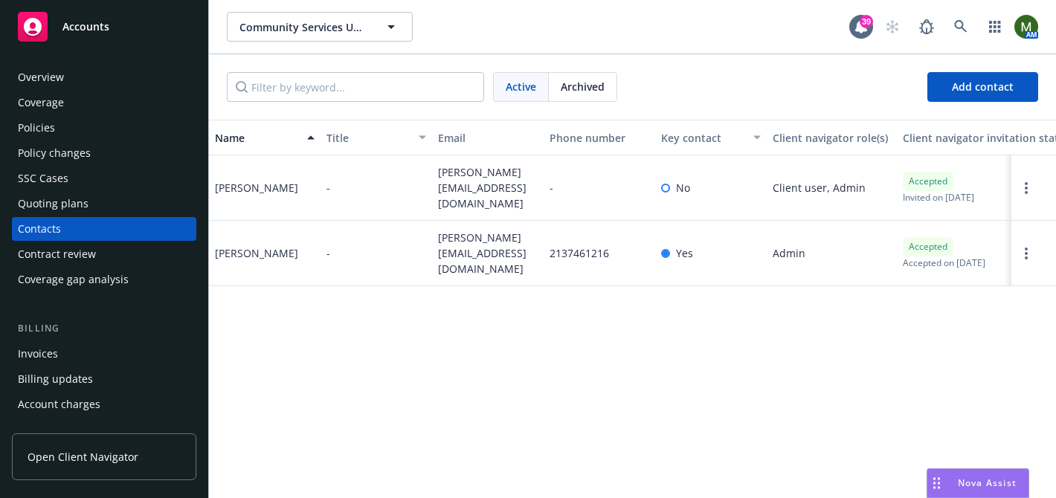
click at [477, 242] on span "heather@csuinc.org" at bounding box center [488, 253] width 100 height 47
copy span "heather@csuinc.org"
click at [76, 133] on div "Policies" at bounding box center [104, 128] width 173 height 24
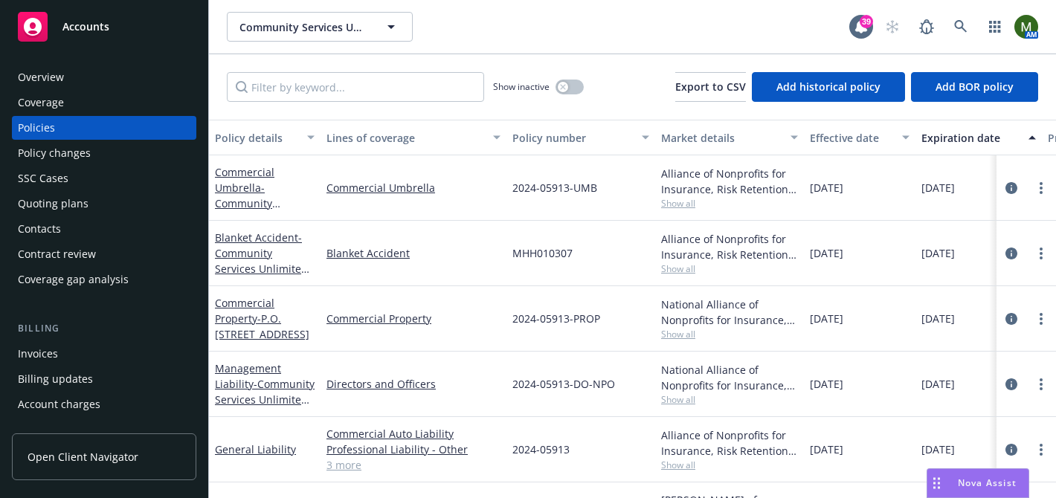
click at [58, 214] on div "Quoting plans" at bounding box center [53, 204] width 71 height 24
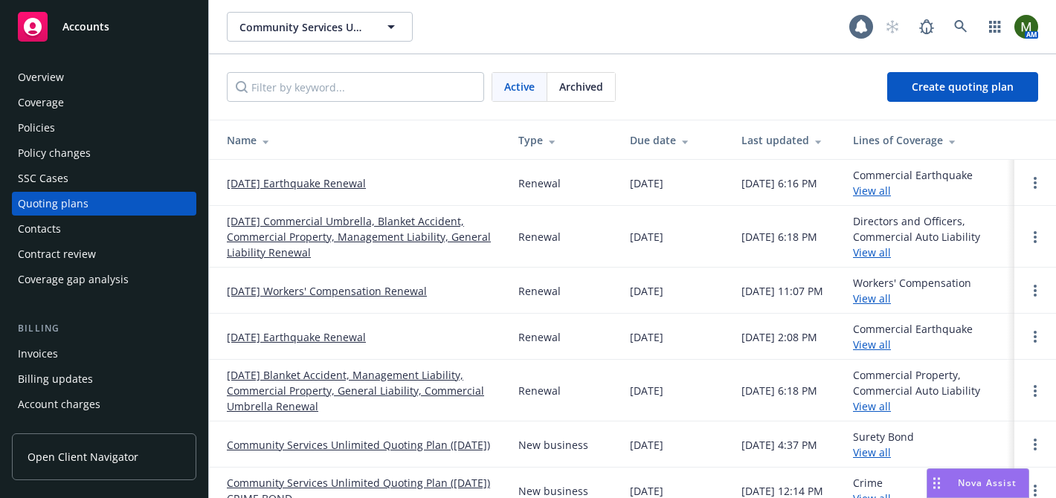
click at [60, 222] on div "Contacts" at bounding box center [39, 229] width 43 height 24
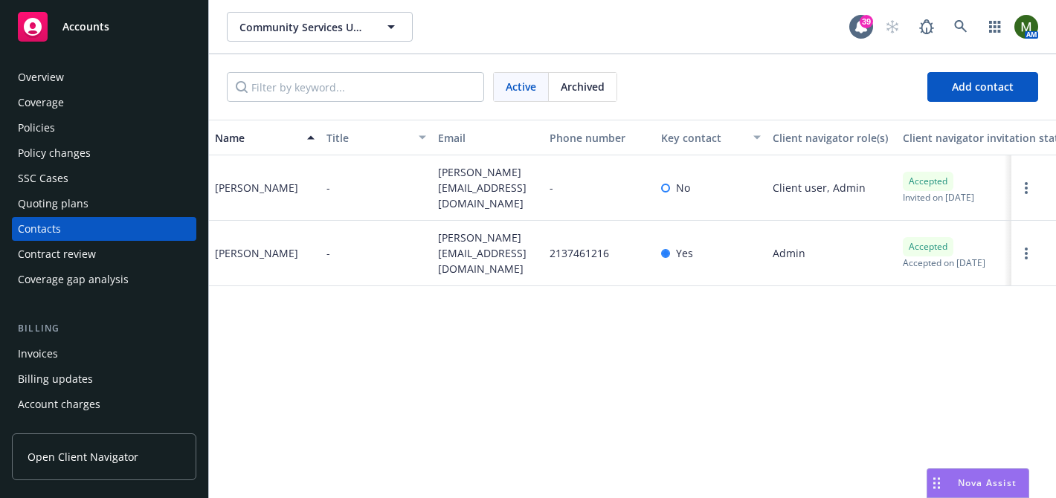
click at [126, 123] on div "Policies" at bounding box center [104, 128] width 173 height 24
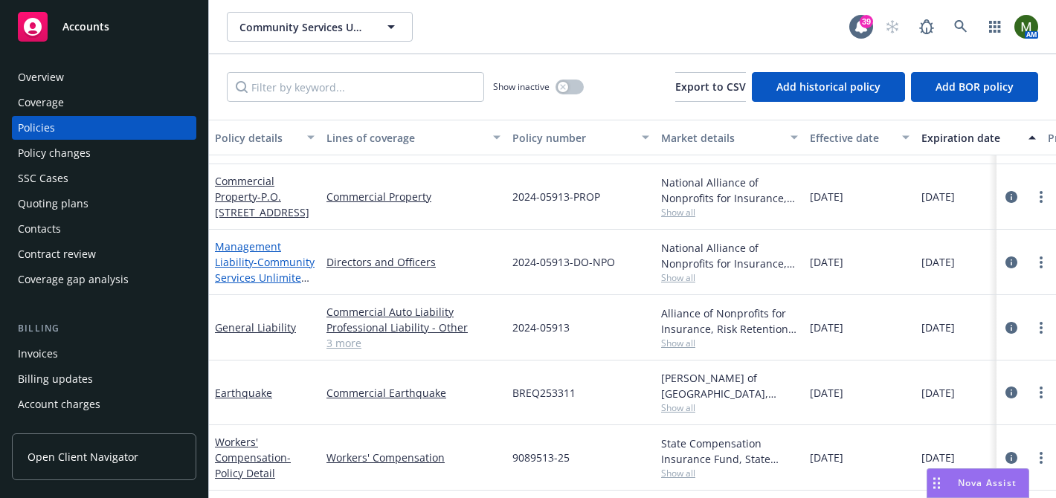
scroll to position [171, 0]
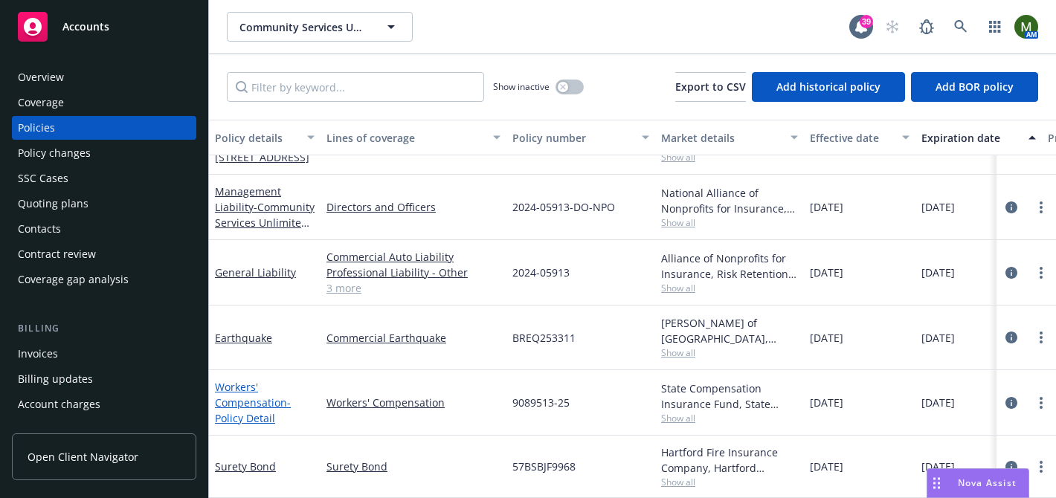
click at [257, 387] on link "Workers' Compensation - Policy Detail" at bounding box center [253, 402] width 76 height 45
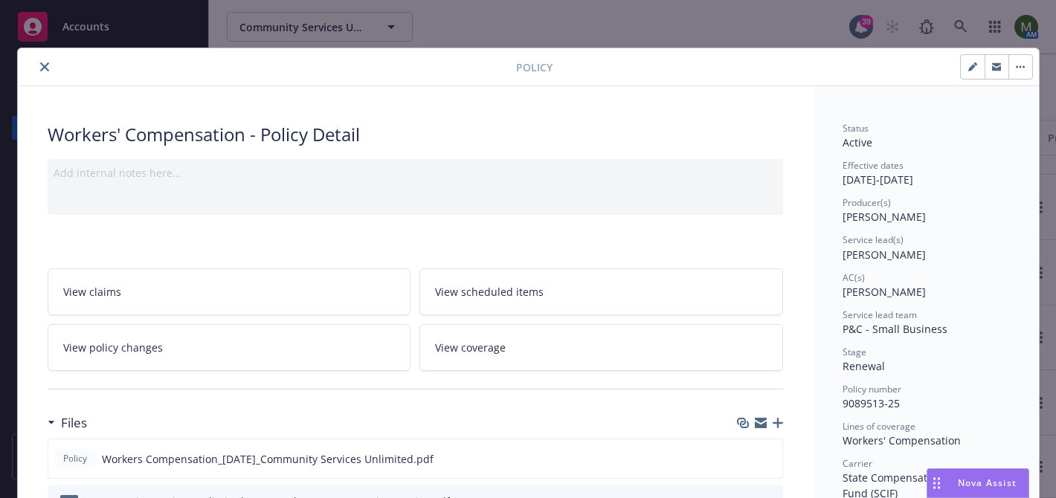
click at [760, 421] on icon "button" at bounding box center [761, 420] width 12 height 5
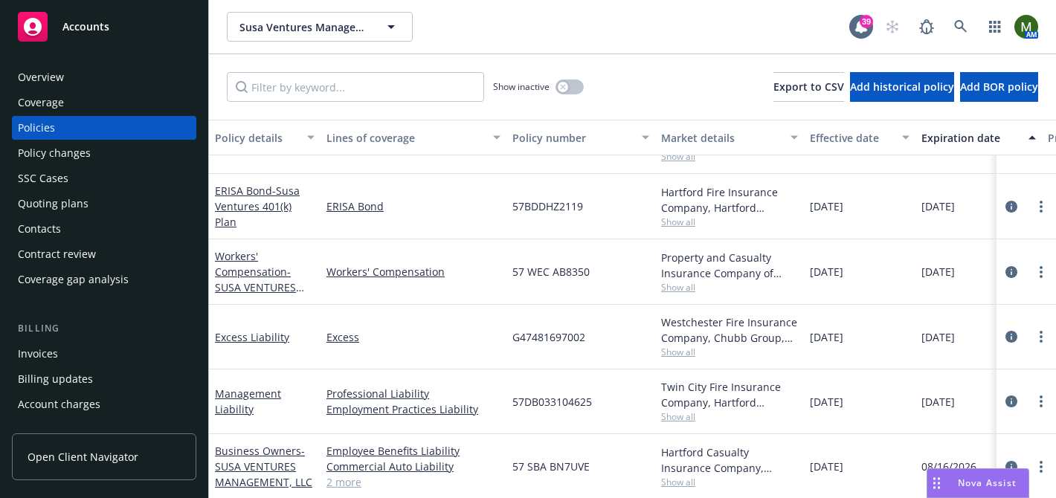
scroll to position [47, 0]
click at [547, 271] on span "57 WEC AB8350" at bounding box center [550, 271] width 77 height 16
copy span "57 WEC AB8350"
